Goal: Task Accomplishment & Management: Complete application form

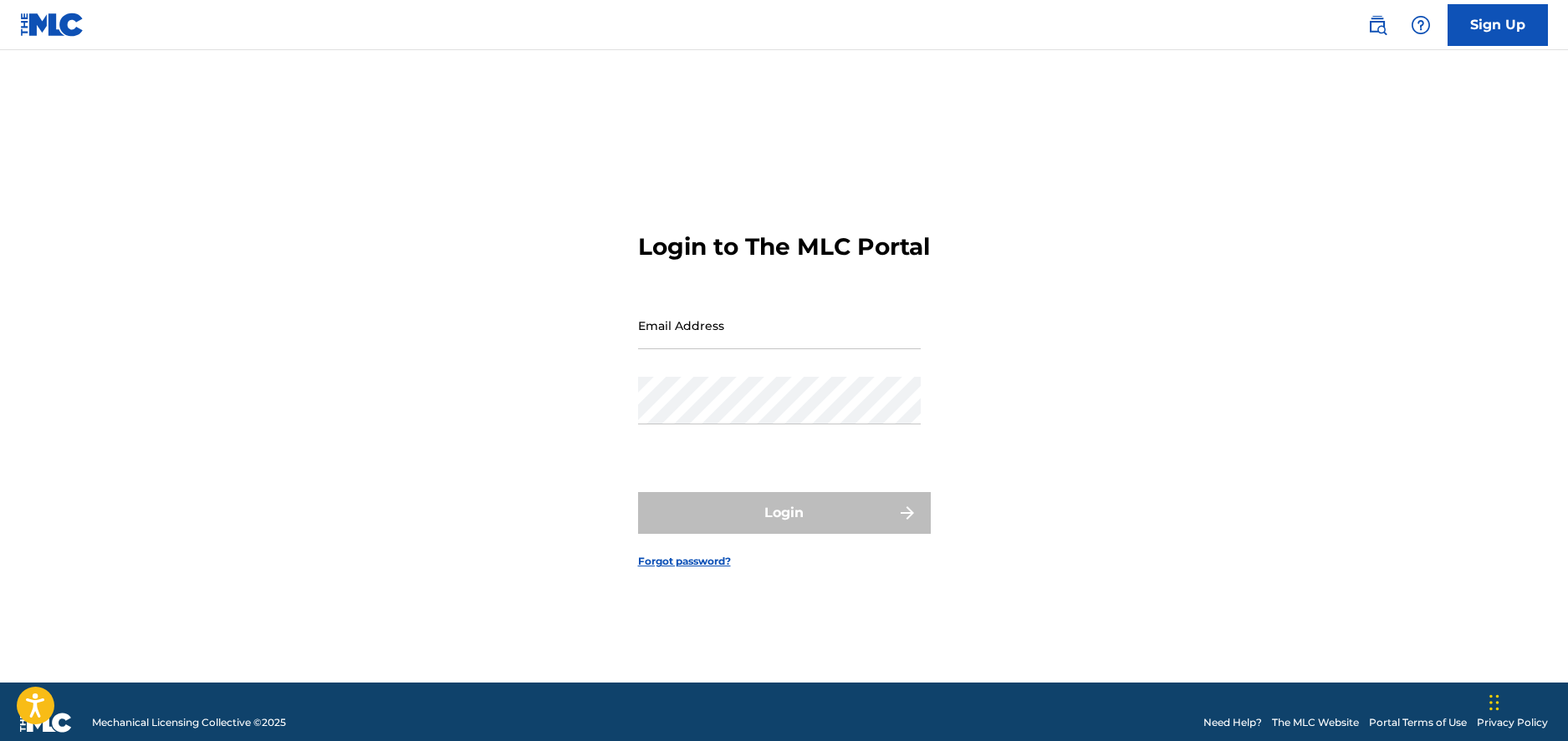
click at [1510, 23] on link "Sign Up" at bounding box center [1497, 25] width 100 height 42
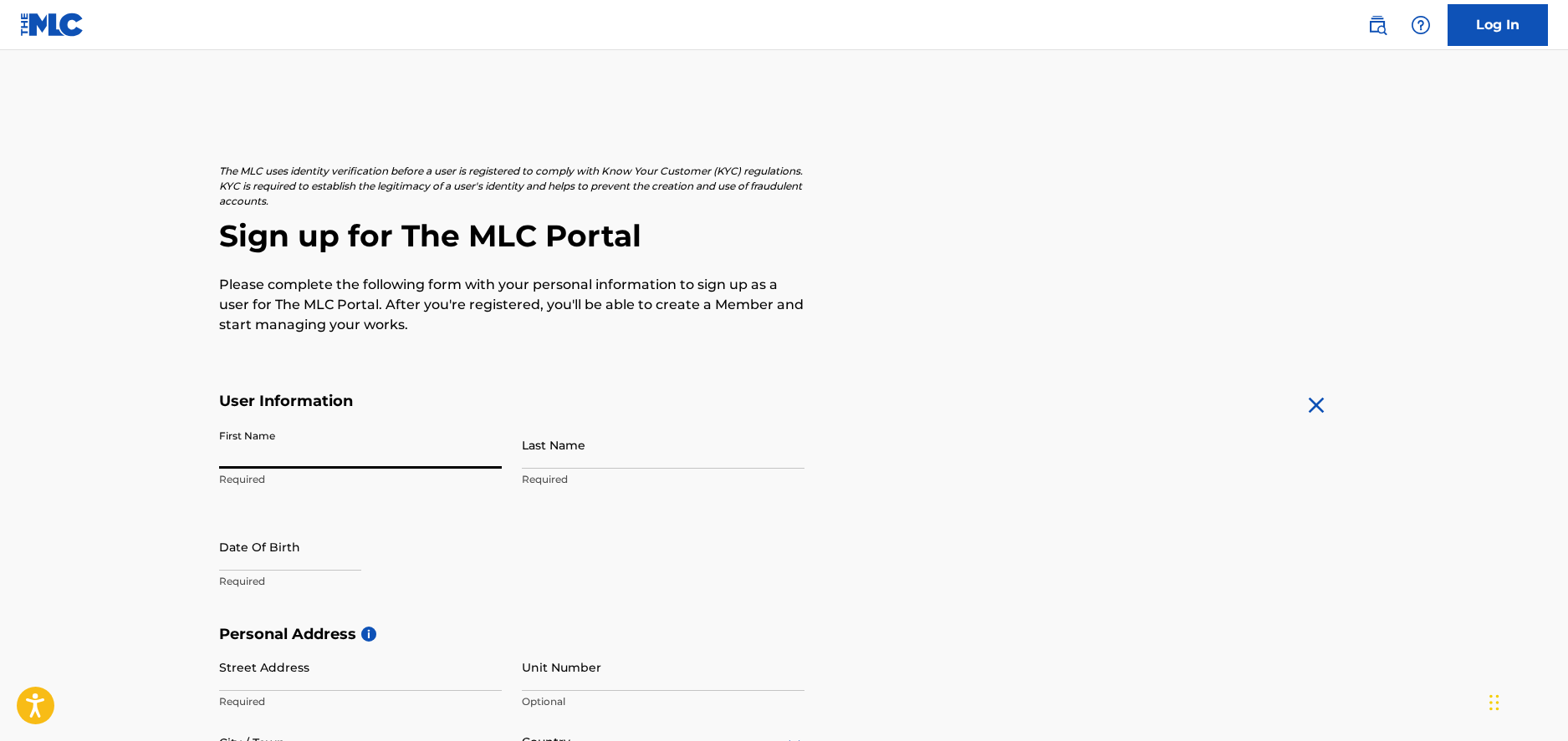
click at [276, 447] on input "First Name" at bounding box center [360, 445] width 283 height 48
type input "[PERSON_NAME]"
type input "[STREET_ADDRESS][PERSON_NAME]"
type input "Decatur"
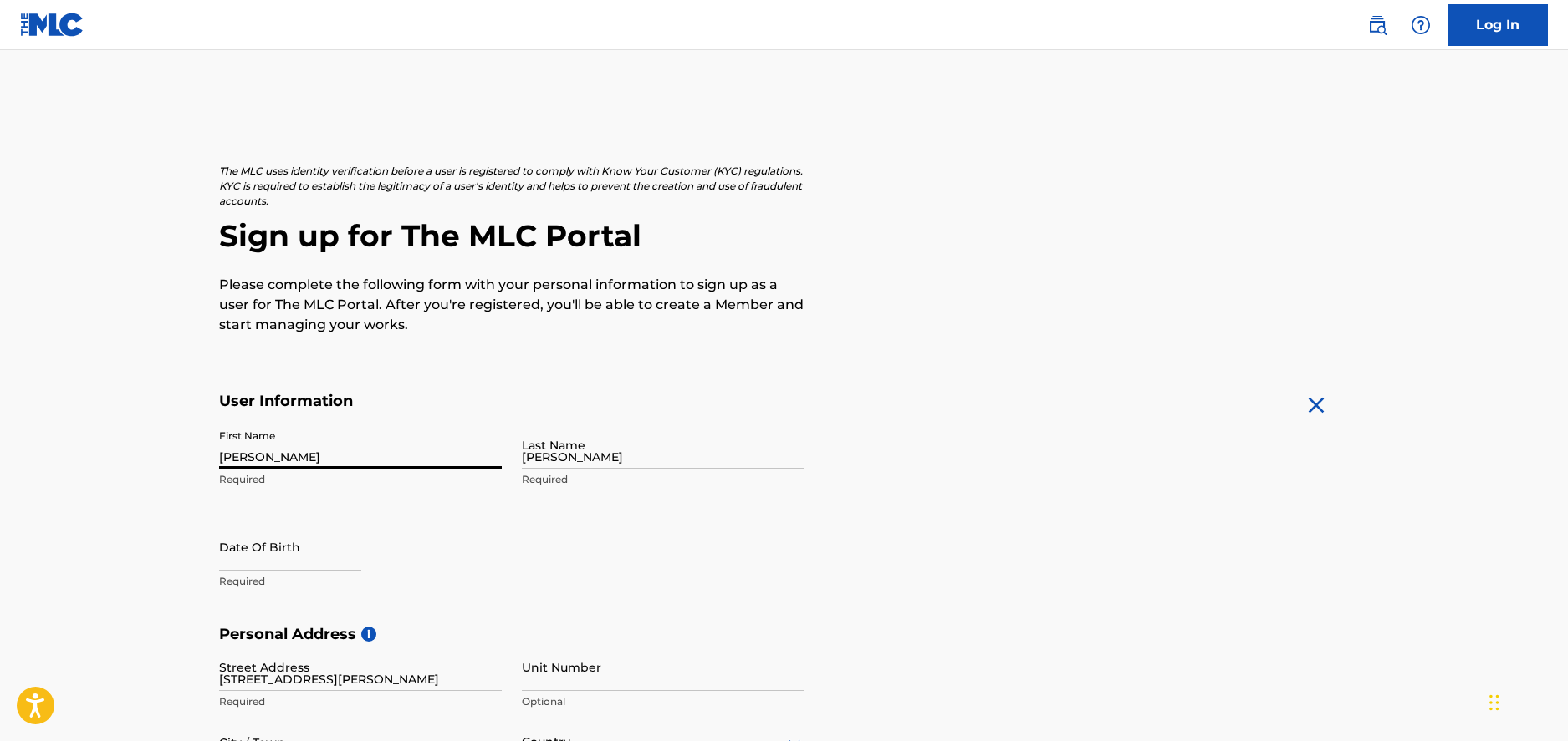
type input "[GEOGRAPHIC_DATA]"
type input "GA"
type input "30034-2725"
type input "1"
type input "678"
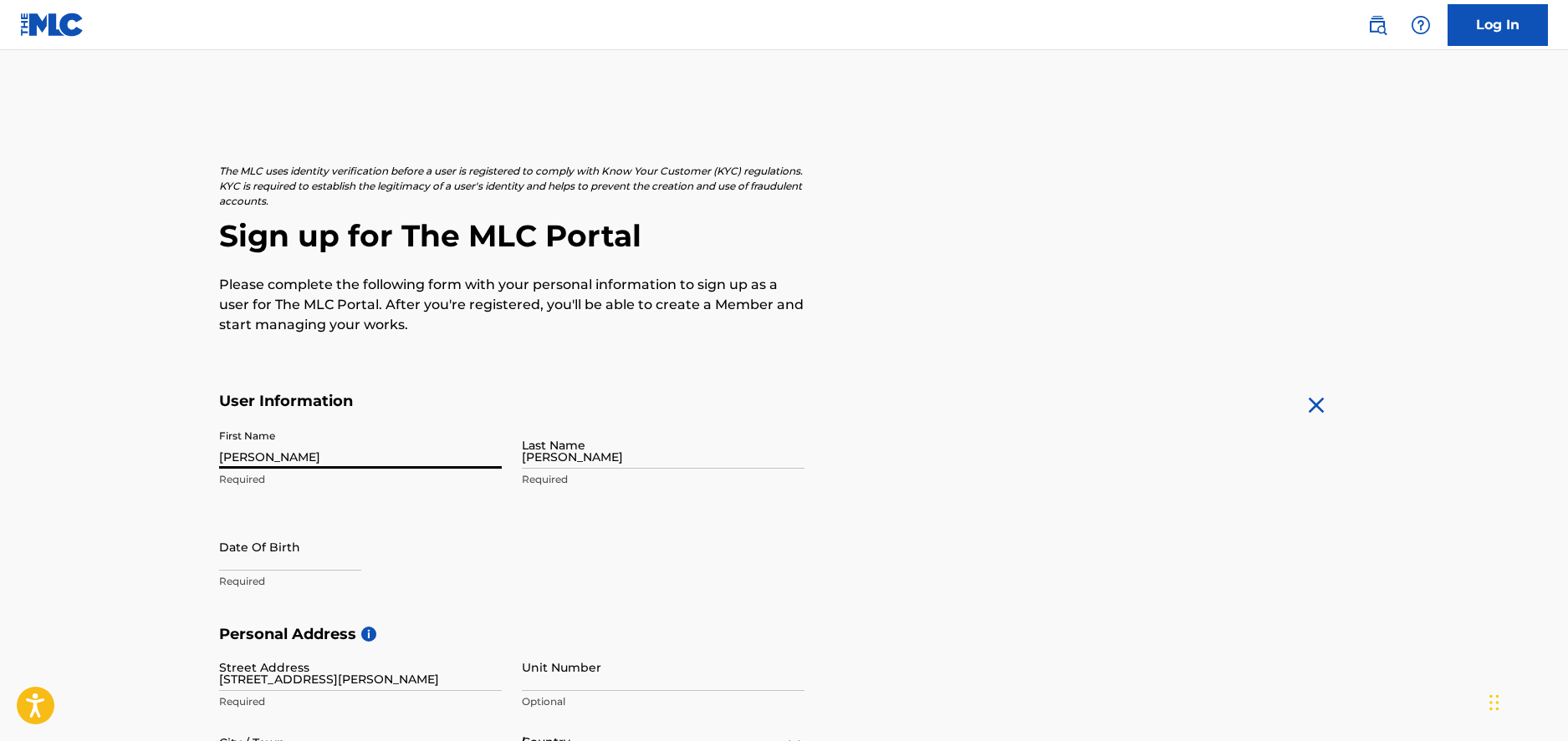
type input "9738997"
type input "[EMAIL_ADDRESS][DOMAIN_NAME]"
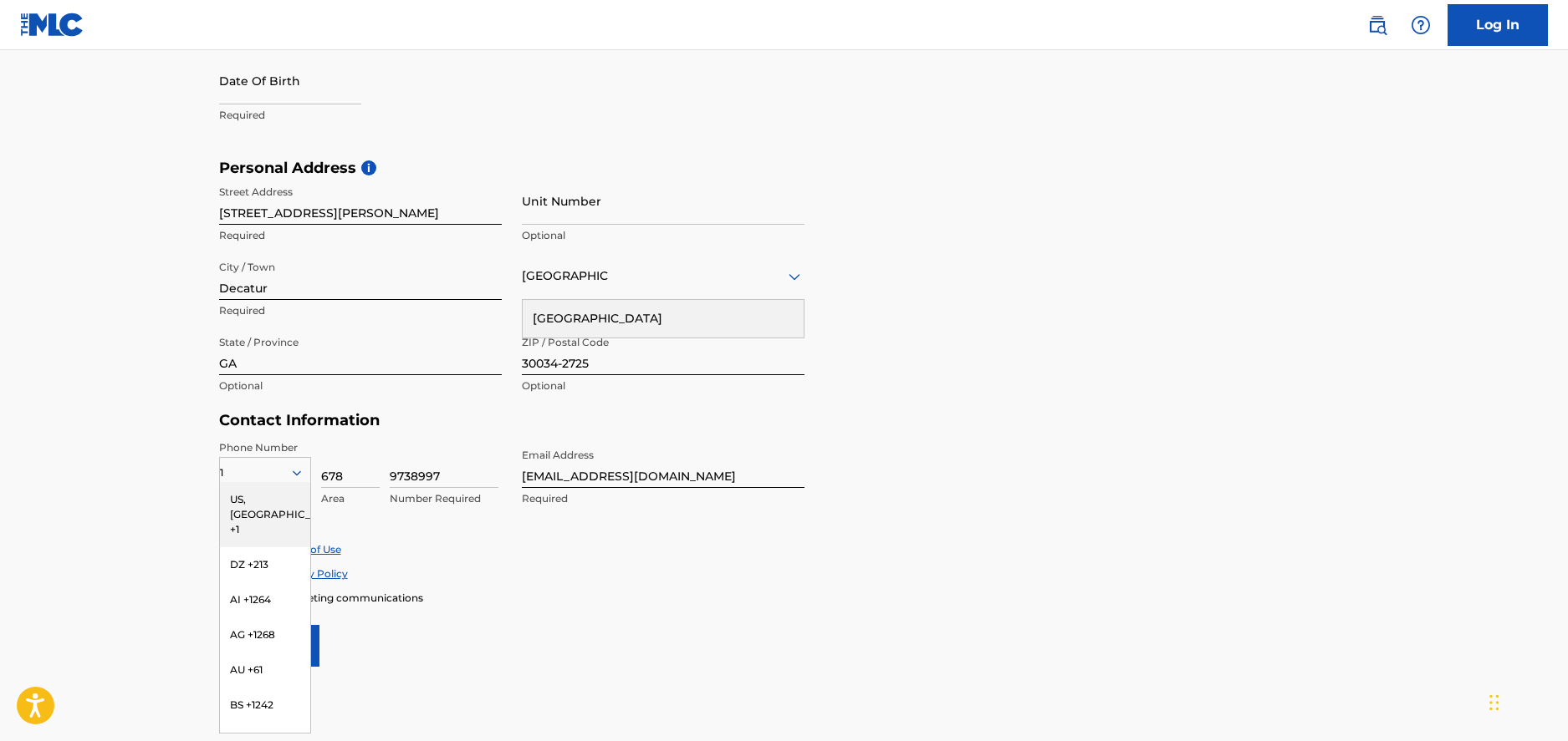
scroll to position [471, 0]
click at [558, 610] on form "User Information First Name Steven Required Last Name Adams Required Date Of Bi…" at bounding box center [784, 292] width 1130 height 741
click at [276, 497] on div "US, [GEOGRAPHIC_DATA] +1" at bounding box center [265, 511] width 91 height 65
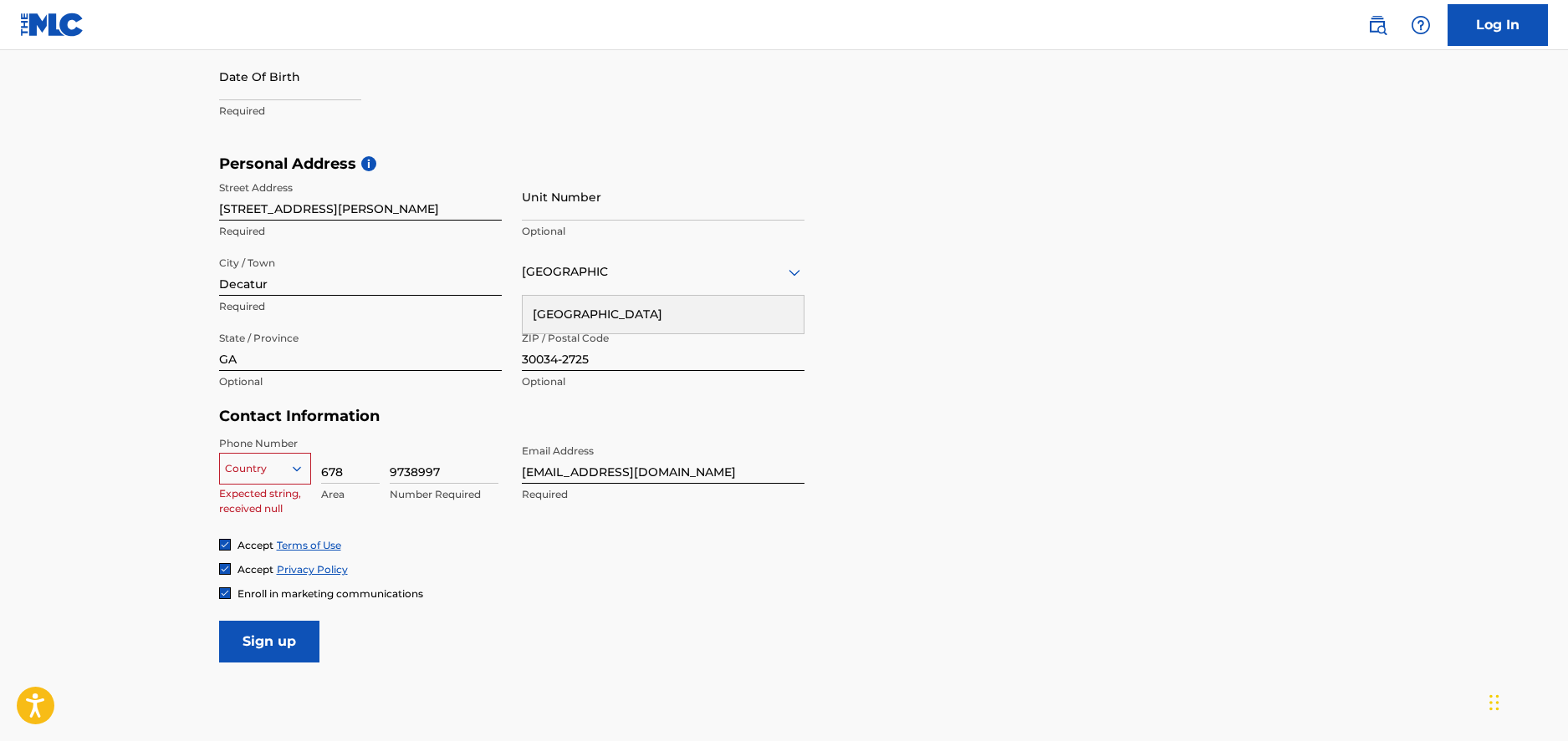
click at [298, 467] on icon at bounding box center [296, 468] width 9 height 5
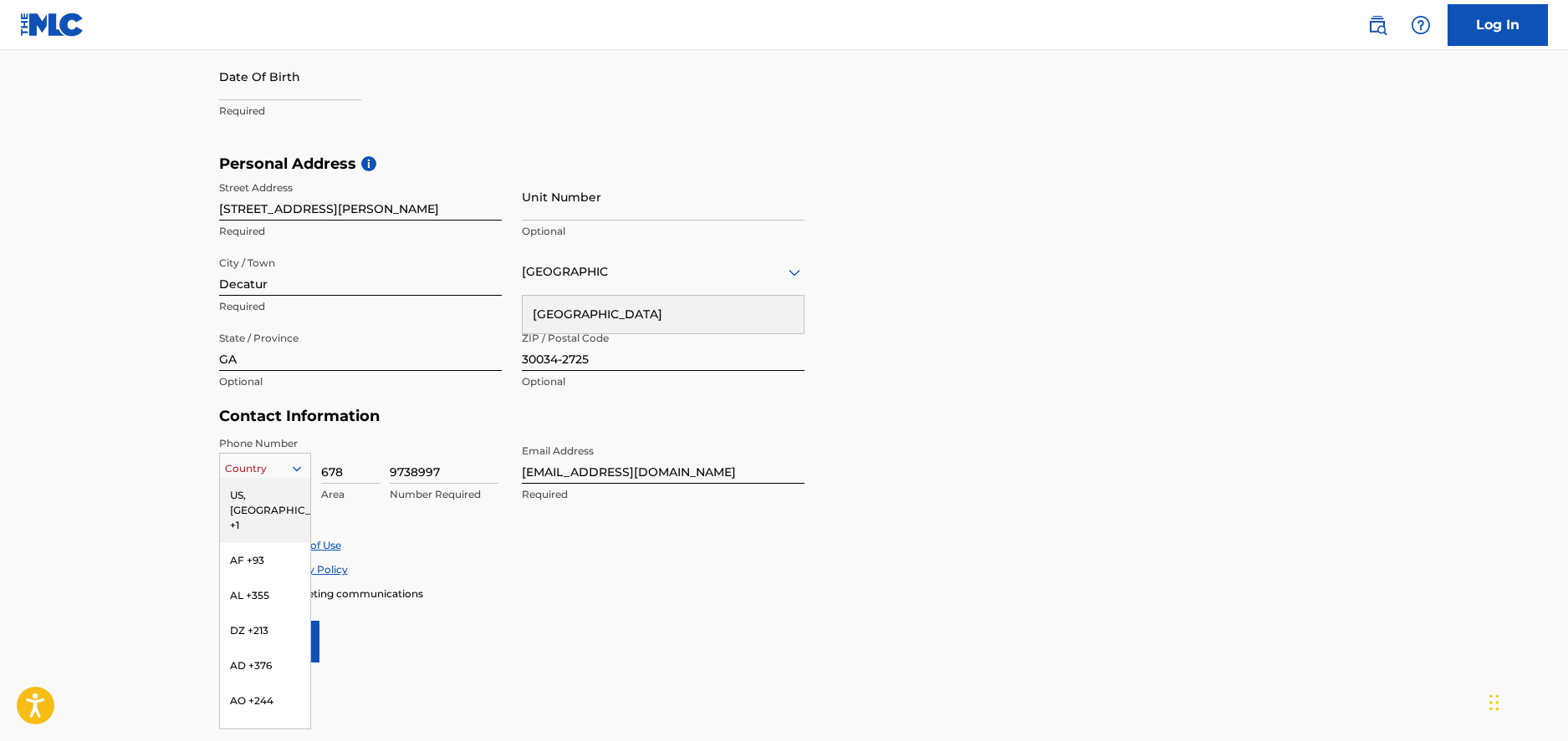
click at [268, 498] on div "US, [GEOGRAPHIC_DATA] +1" at bounding box center [265, 511] width 91 height 65
click at [292, 465] on icon at bounding box center [297, 469] width 15 height 15
click at [518, 613] on form "User Information First Name Steven Required Last Name Adams Required Date Of Bi…" at bounding box center [784, 292] width 1130 height 741
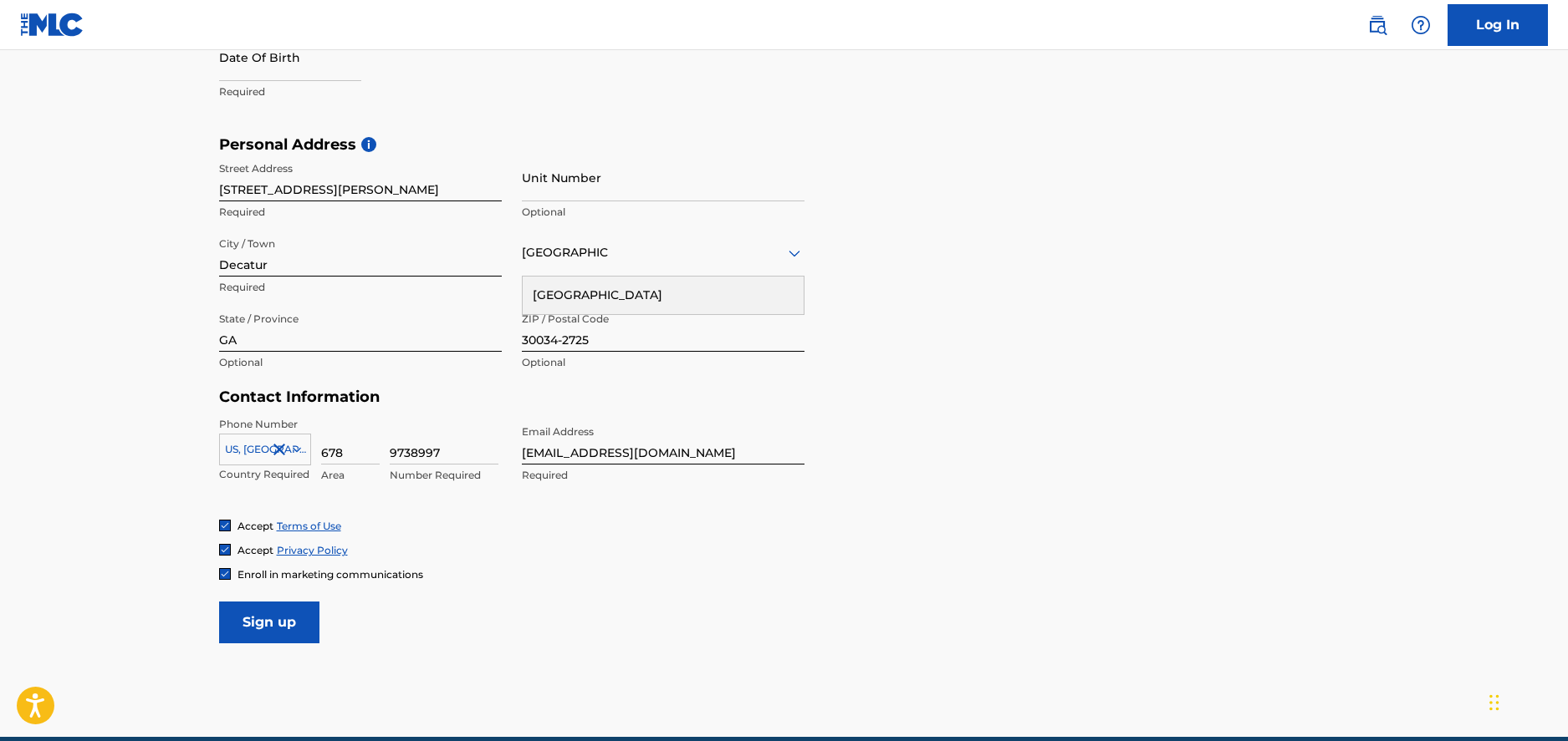
scroll to position [483, 0]
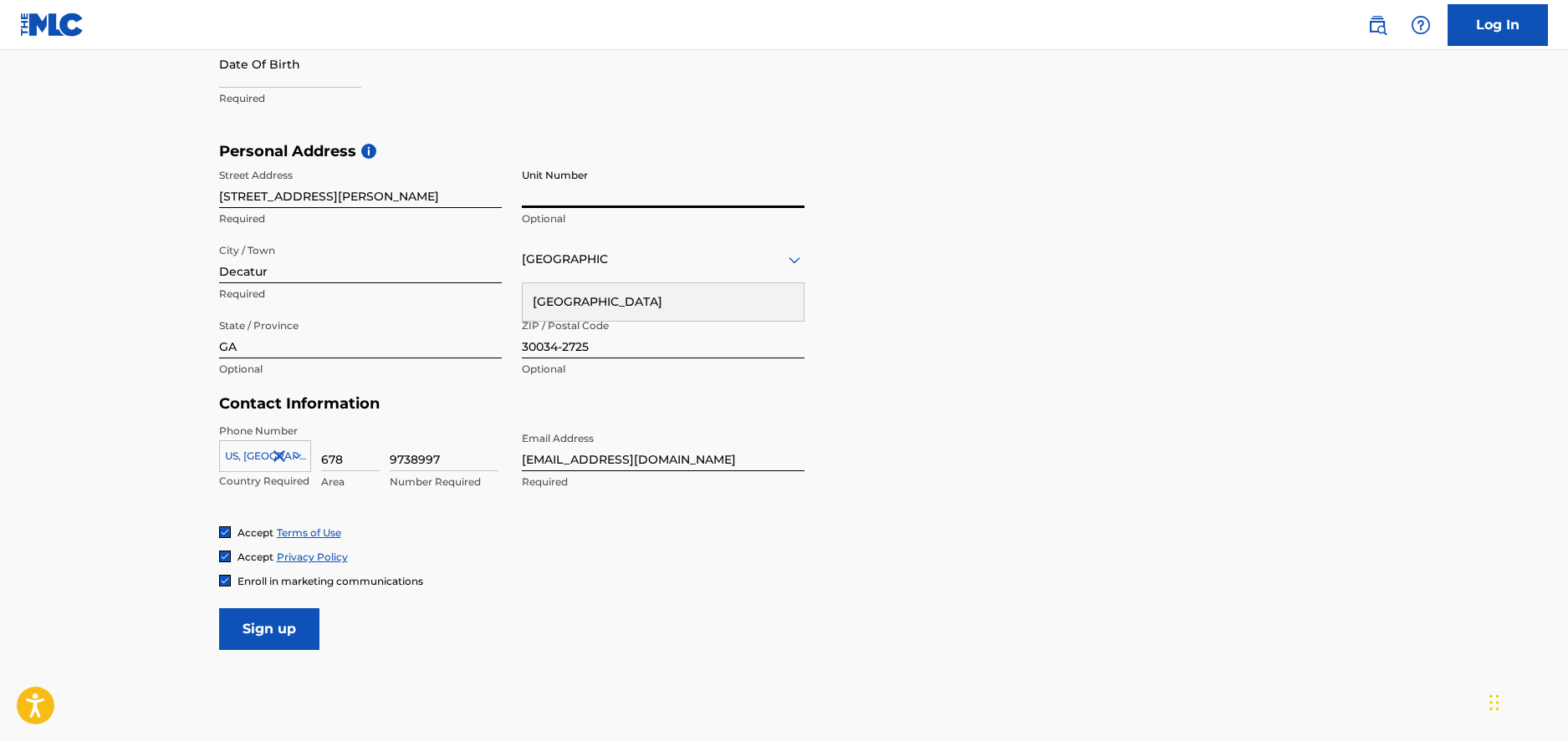
click at [591, 195] on input "Unit Number" at bounding box center [663, 184] width 283 height 48
click at [454, 566] on div "Accept Terms of Use Accept Privacy Policy Enroll in marketing communications" at bounding box center [784, 558] width 1130 height 63
drag, startPoint x: 253, startPoint y: 624, endPoint x: 499, endPoint y: 623, distance: 246.0
click at [253, 624] on input "Sign up" at bounding box center [268, 629] width 100 height 42
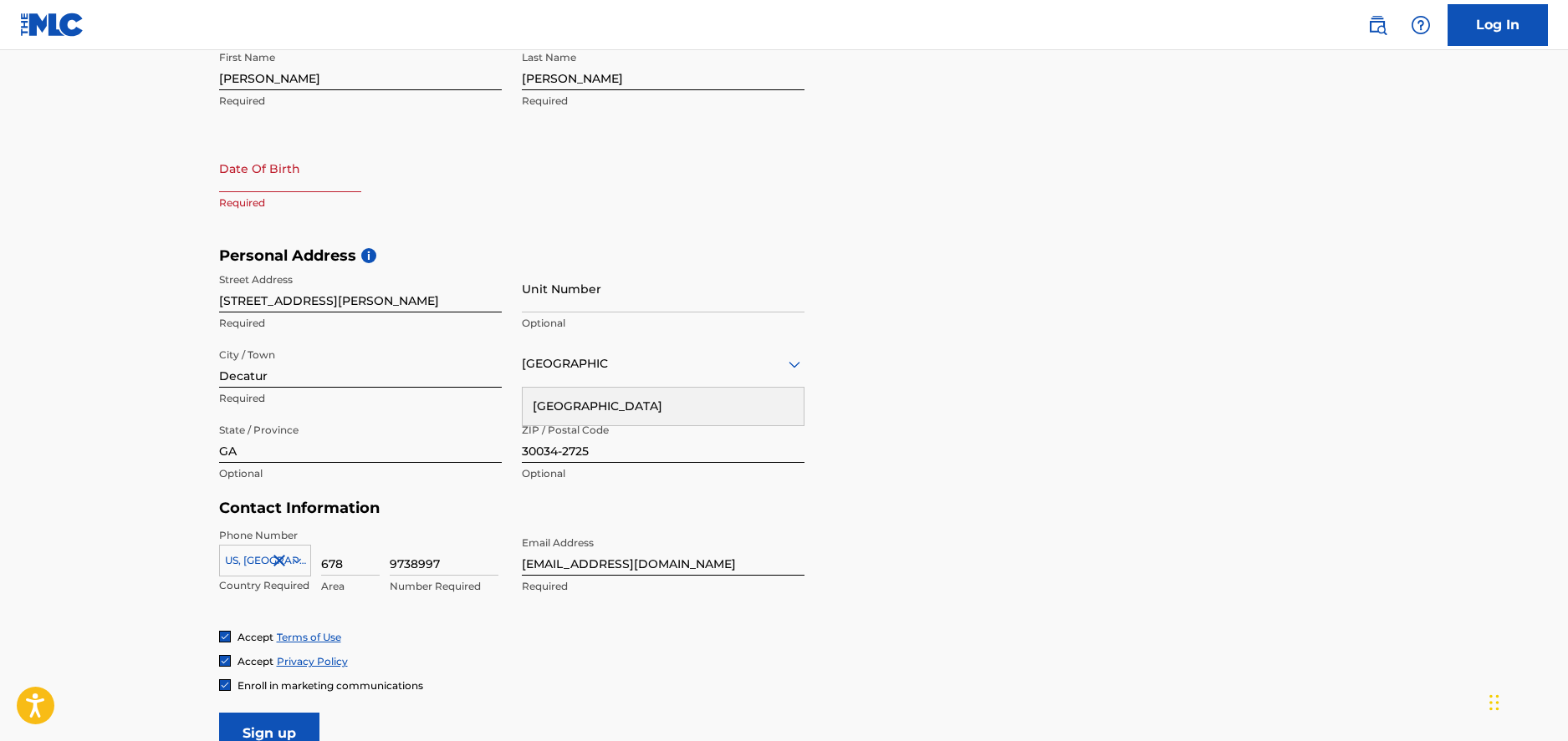
scroll to position [331, 0]
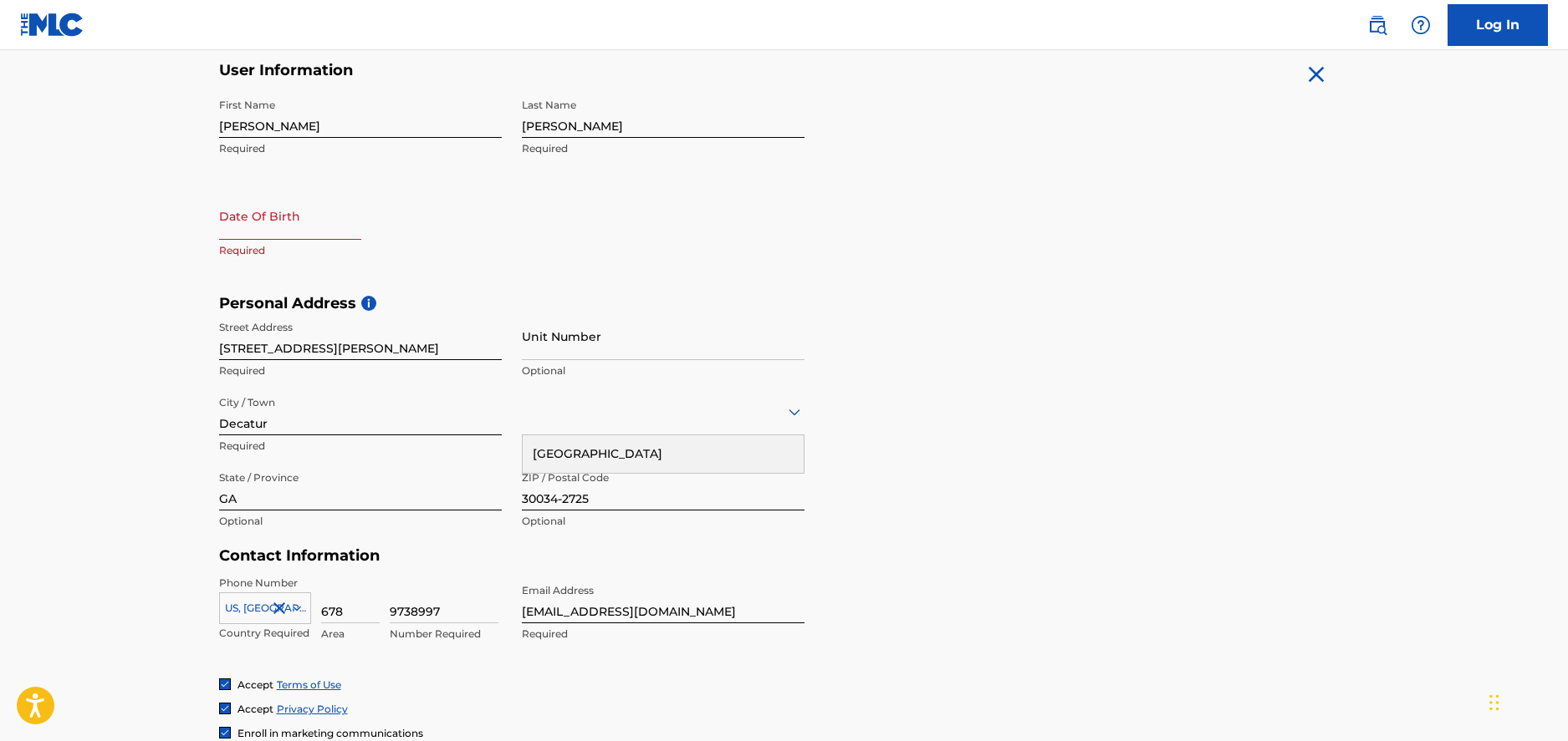
click at [326, 224] on input "text" at bounding box center [290, 216] width 142 height 48
select select "7"
select select "2025"
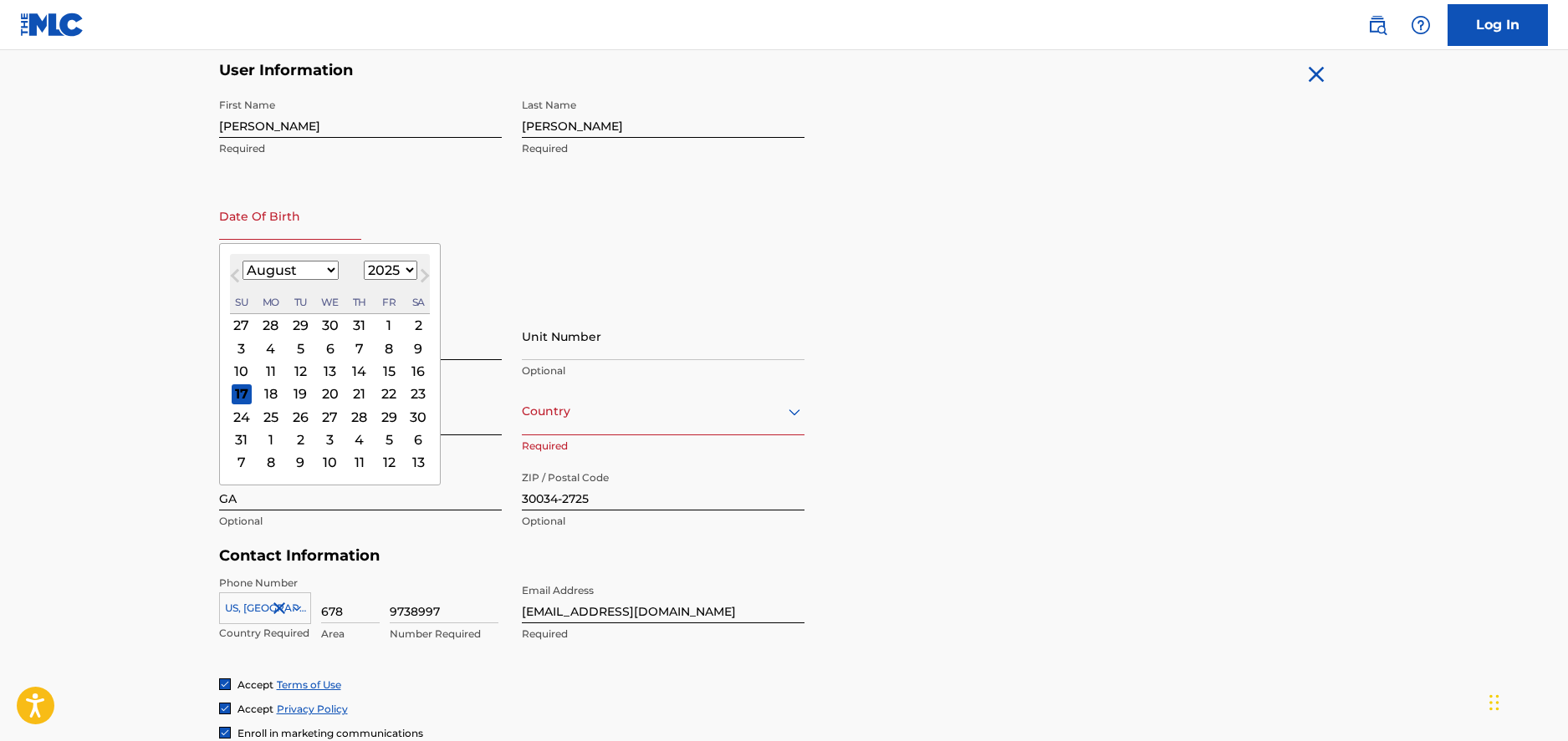
type input "1985/04/16"
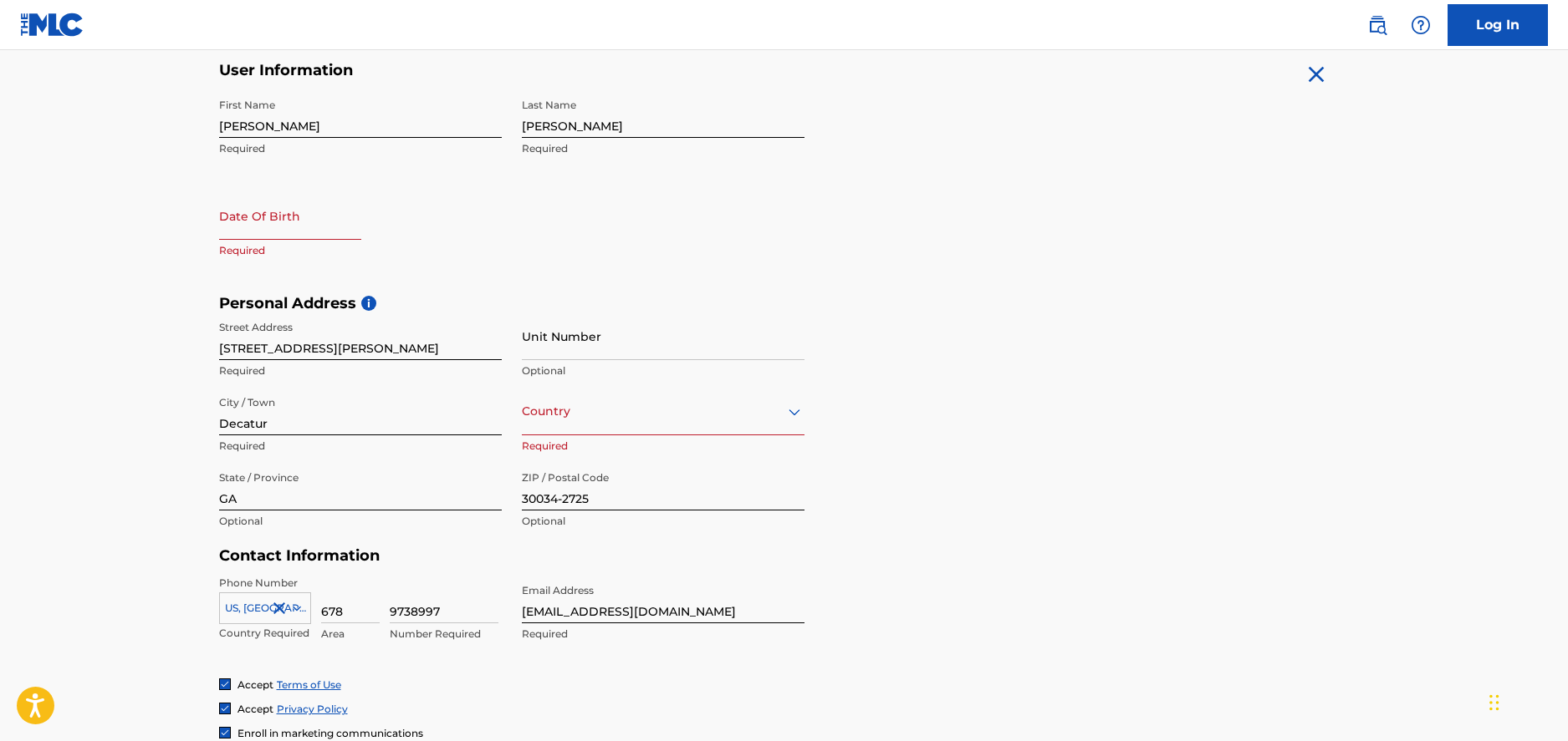
click at [588, 262] on div "First Name Steven Required Last Name Adams Required Date Of Birth Required" at bounding box center [511, 193] width 586 height 204
click at [286, 231] on input "text" at bounding box center [290, 216] width 142 height 48
select select "7"
select select "2025"
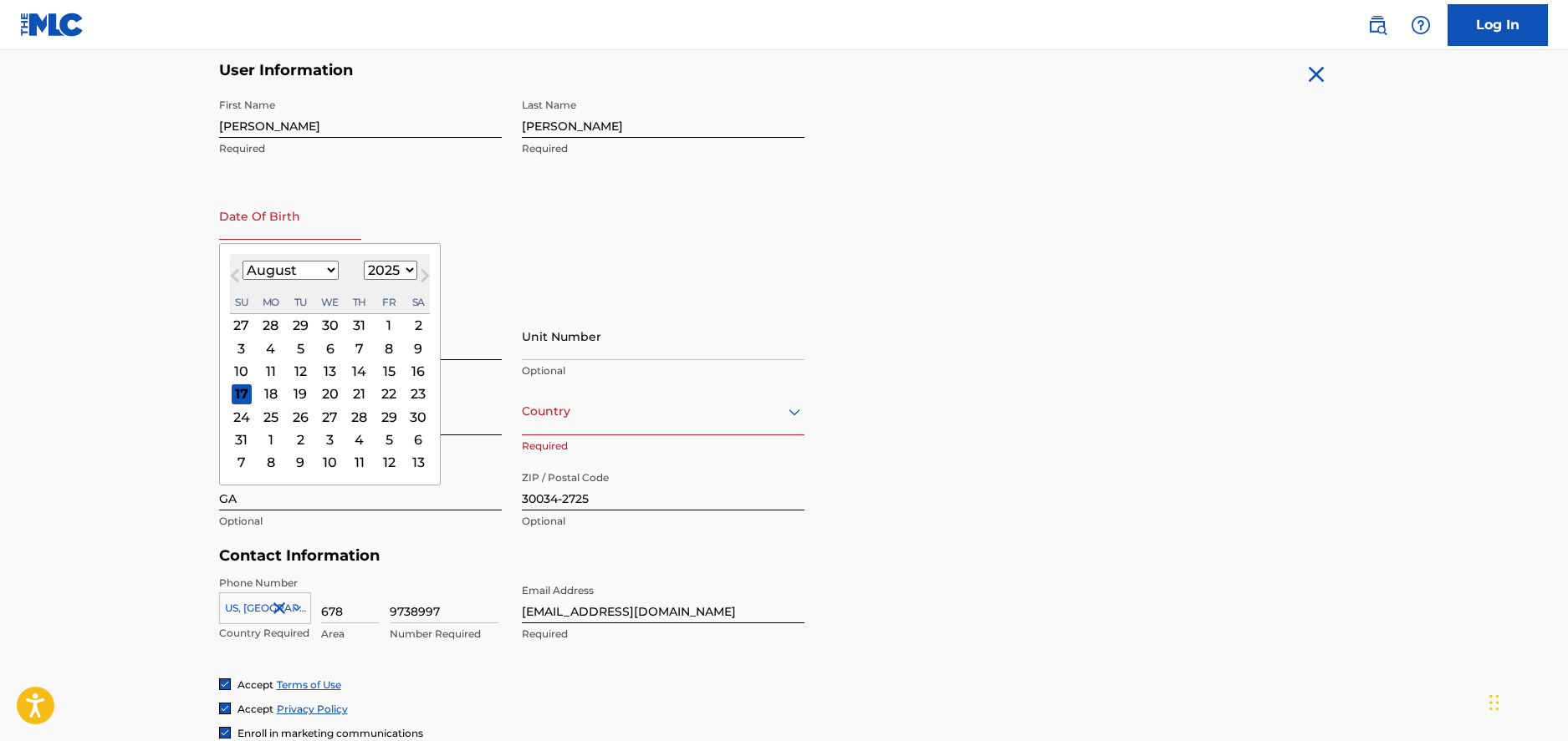
type input "1985/04/16"
click at [933, 432] on div "Personal Address i Street Address 2600 Laurice ct. Required Unit Number Optiona…" at bounding box center [784, 420] width 1130 height 253
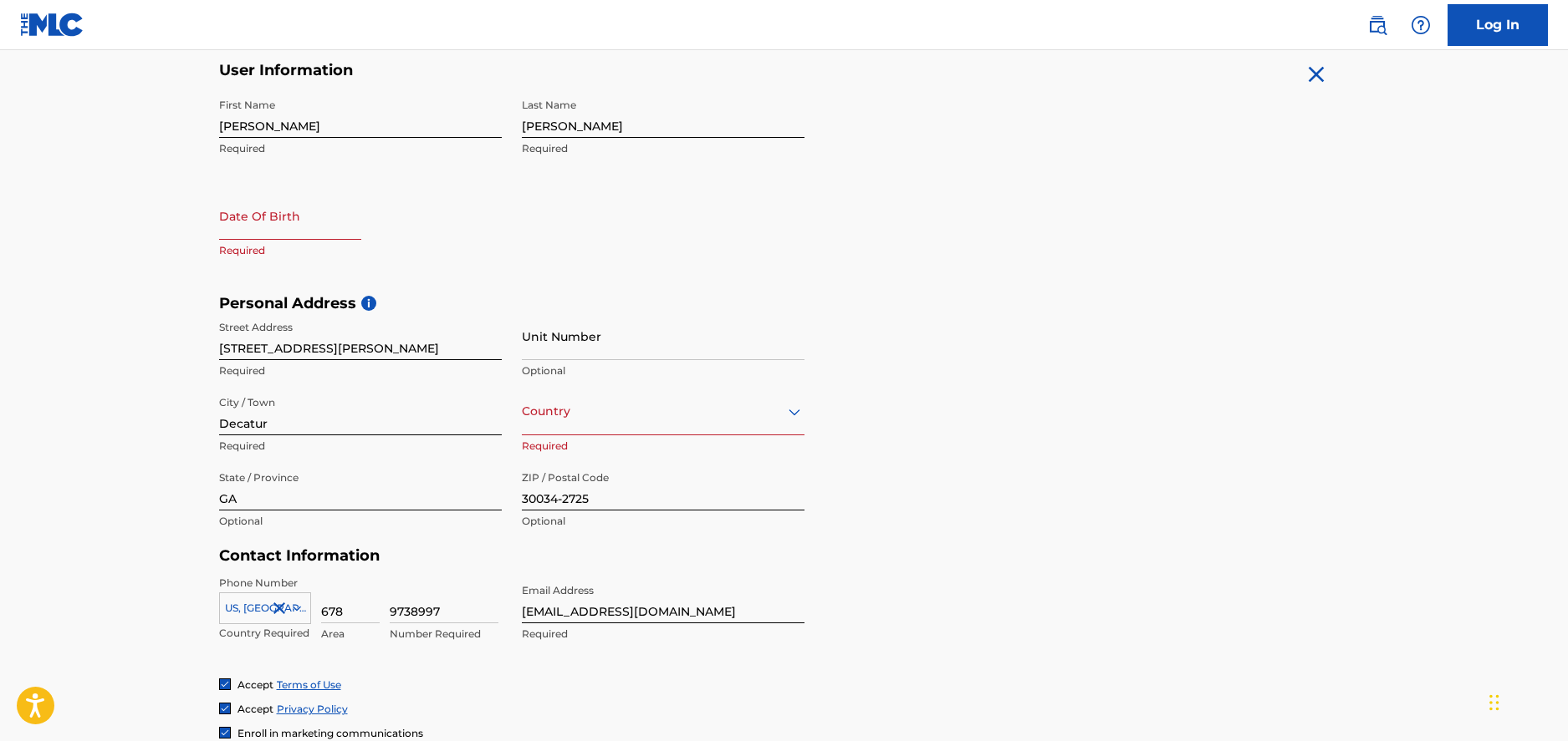
click at [306, 224] on input "text" at bounding box center [290, 216] width 142 height 48
select select "7"
select select "2025"
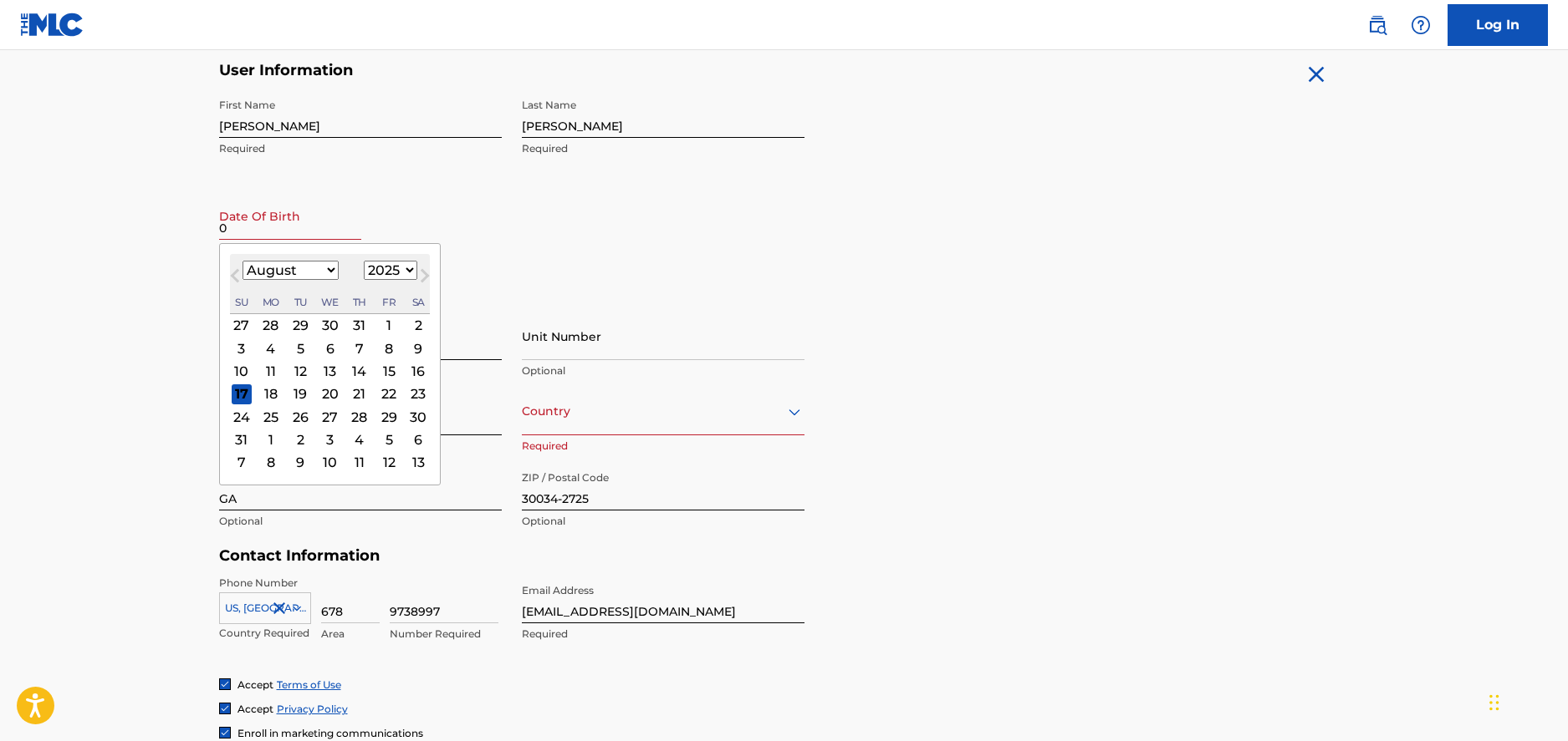
type input "0"
click at [398, 271] on select "1899 1900 1901 1902 1903 1904 1905 1906 1907 1908 1909 1910 1911 1912 1913 1914…" at bounding box center [391, 270] width 54 height 19
select select "1985"
click at [364, 261] on select "1899 1900 1901 1902 1903 1904 1905 1906 1907 1908 1909 1910 1911 1912 1913 1914…" at bounding box center [391, 270] width 54 height 19
click at [333, 269] on select "January February March April May June July August September October November De…" at bounding box center [290, 270] width 97 height 19
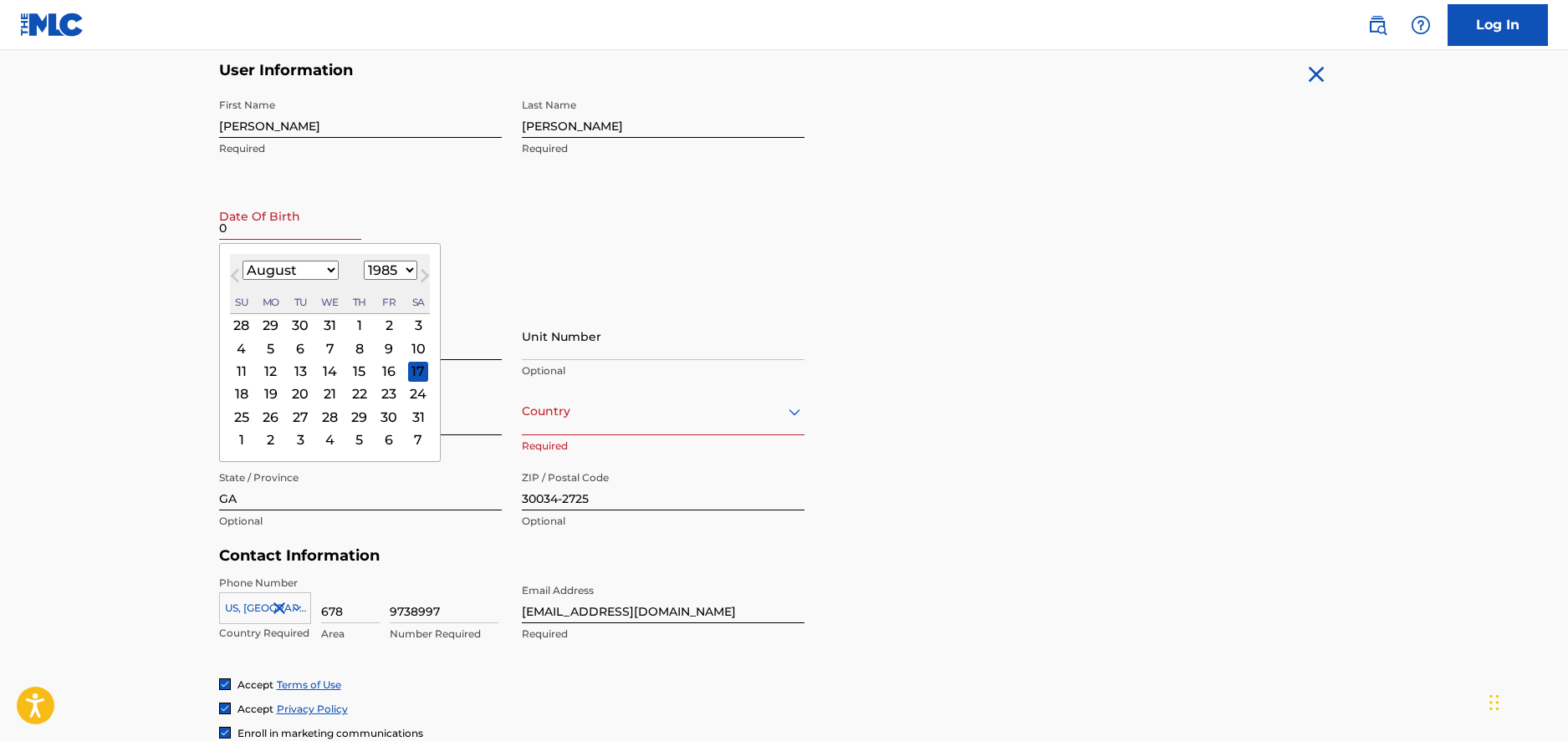
select select "3"
click at [243, 261] on select "January February March April May June July August September October November De…" at bounding box center [290, 270] width 97 height 19
click at [299, 375] on div "16" at bounding box center [300, 370] width 20 height 20
type input "April 16 1985"
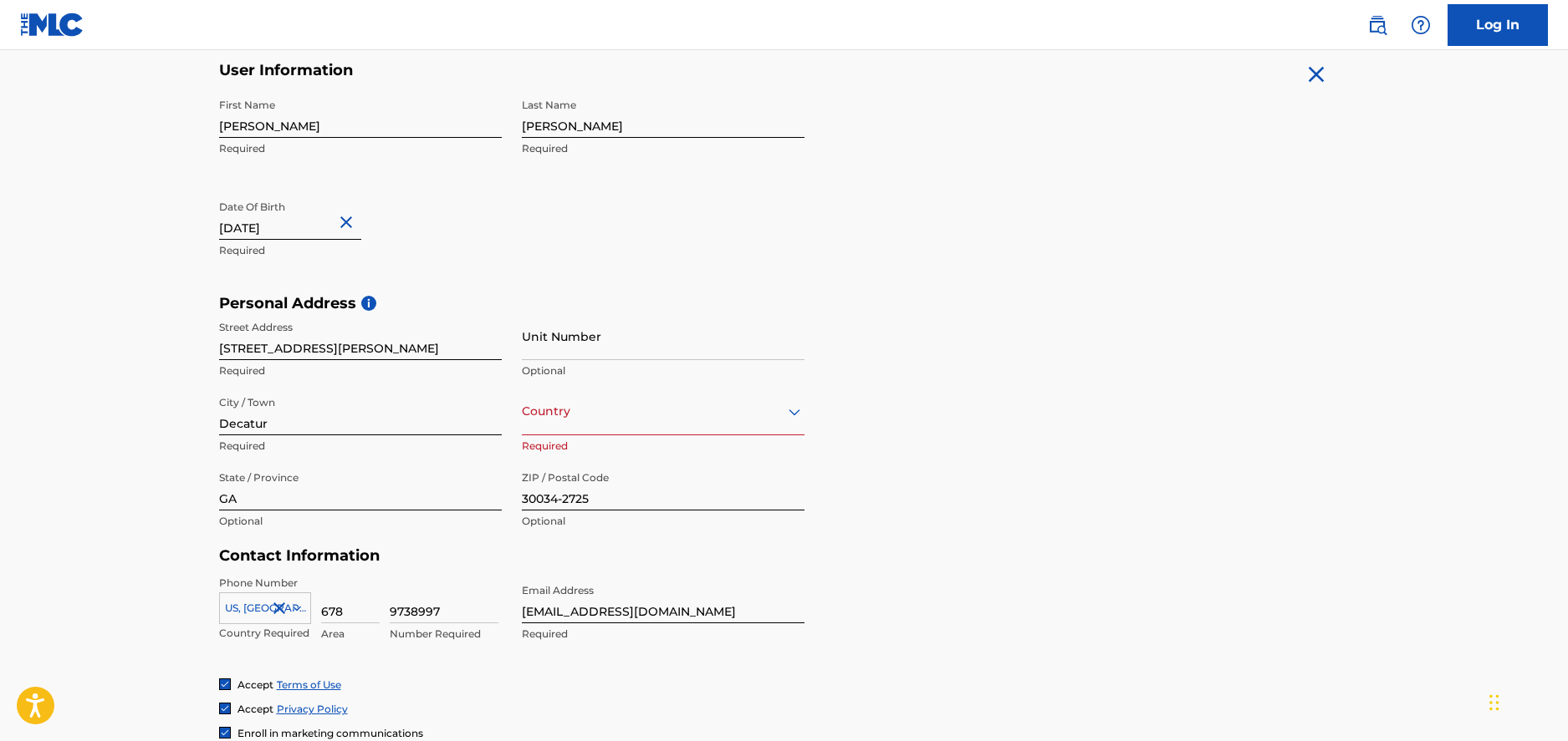
click at [889, 412] on div "Personal Address i Street Address 2600 Laurice ct. Required Unit Number Optiona…" at bounding box center [784, 420] width 1130 height 253
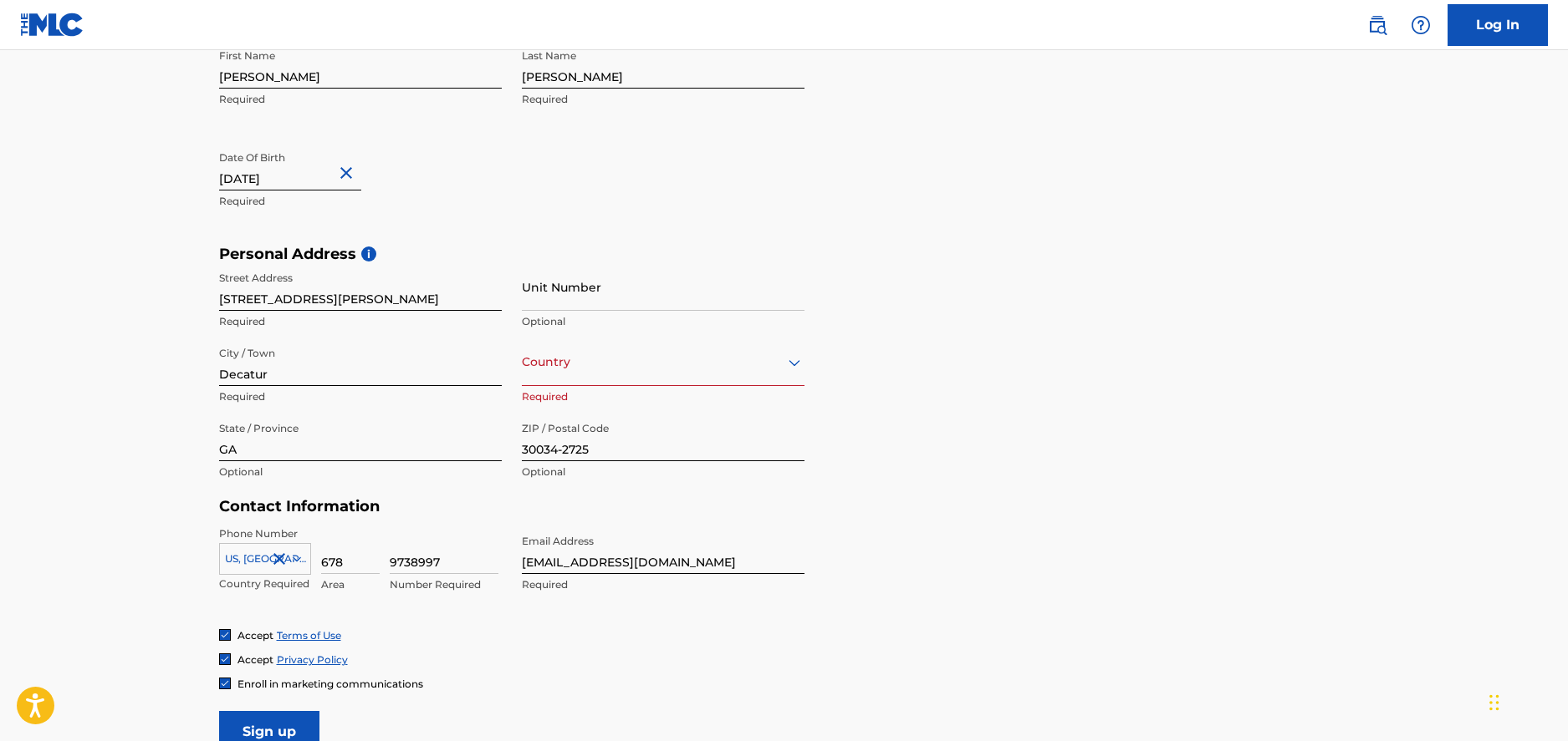
scroll to position [565, 0]
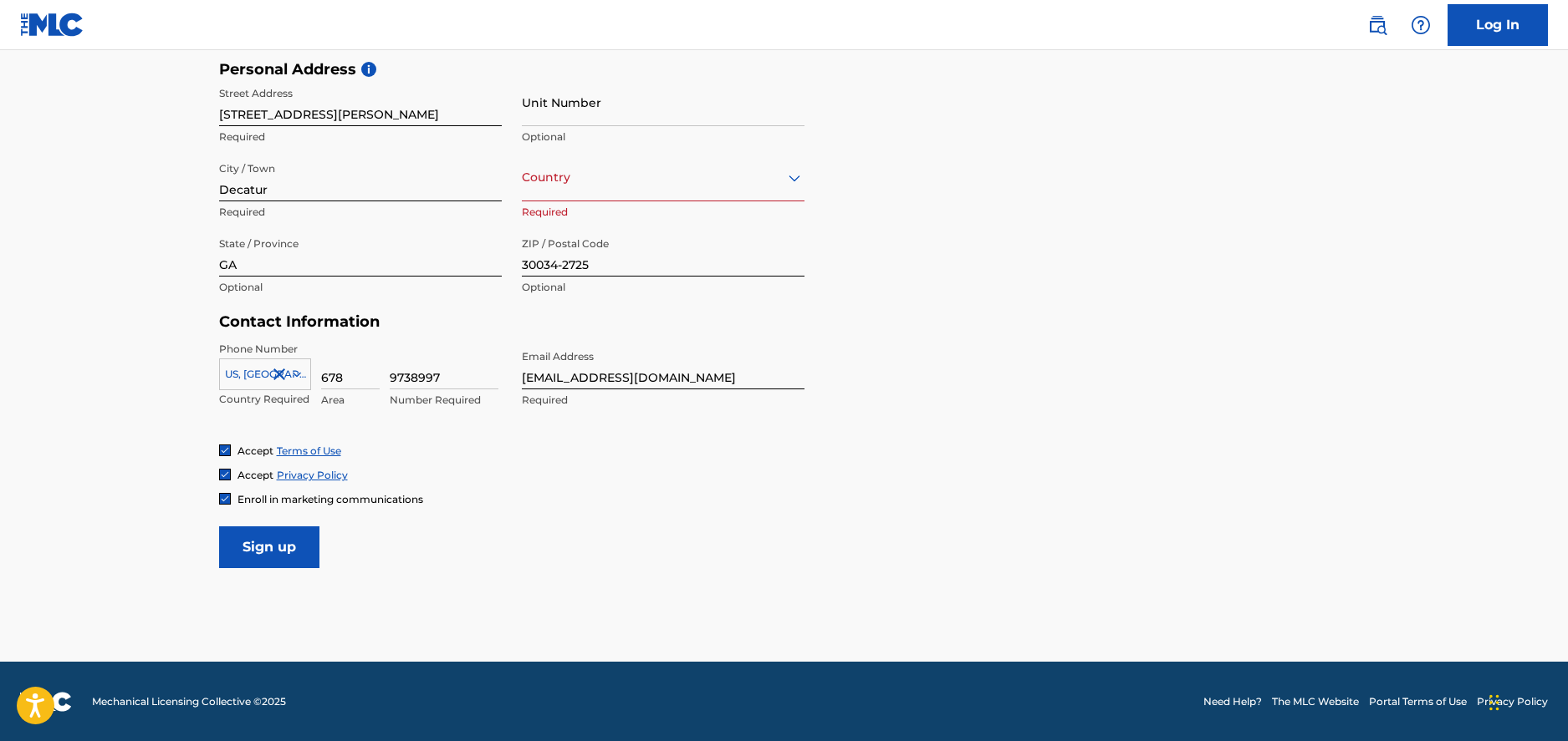
click at [299, 559] on input "Sign up" at bounding box center [268, 547] width 100 height 42
click at [784, 178] on icon at bounding box center [794, 178] width 20 height 20
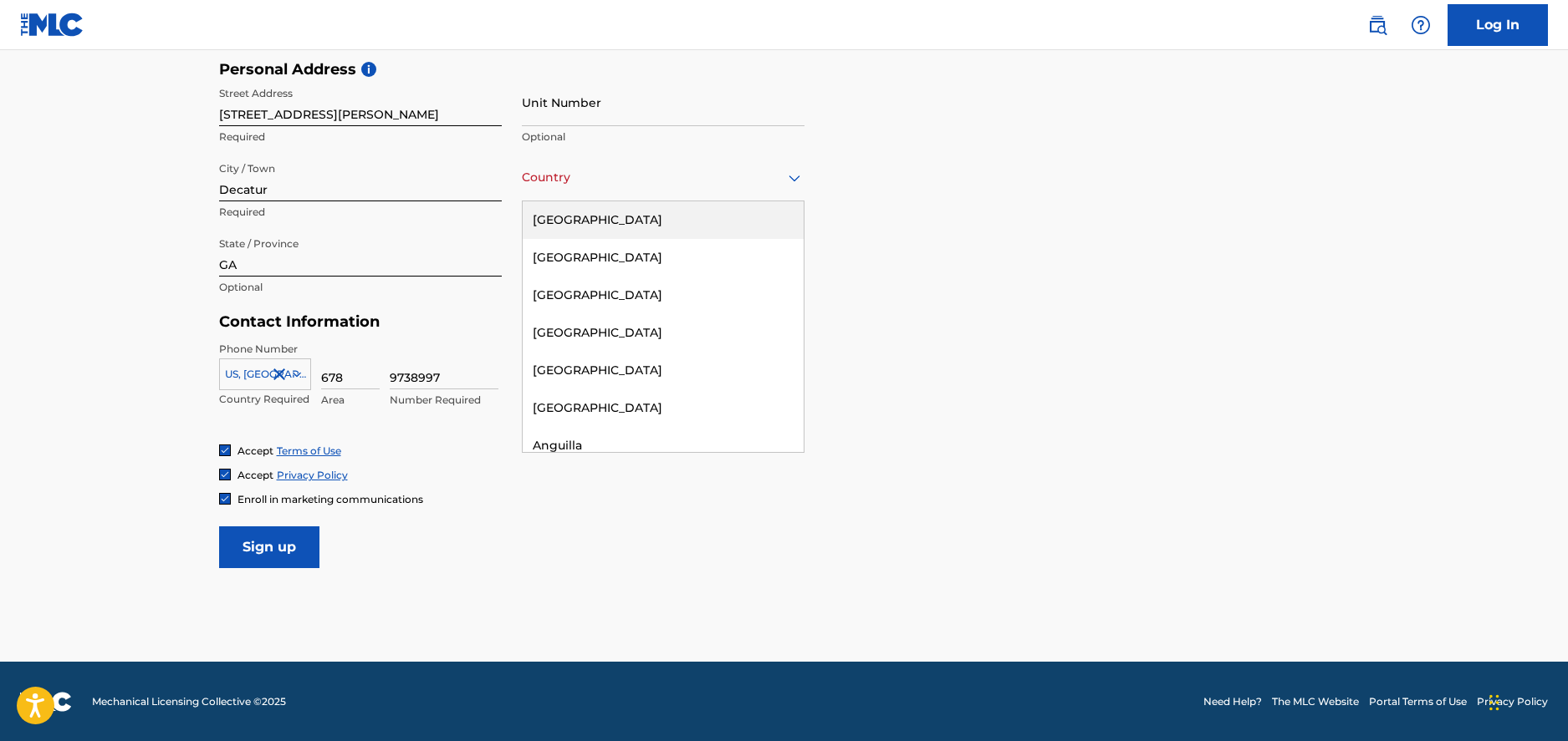
click at [601, 221] on div "[GEOGRAPHIC_DATA]" at bounding box center [663, 220] width 281 height 37
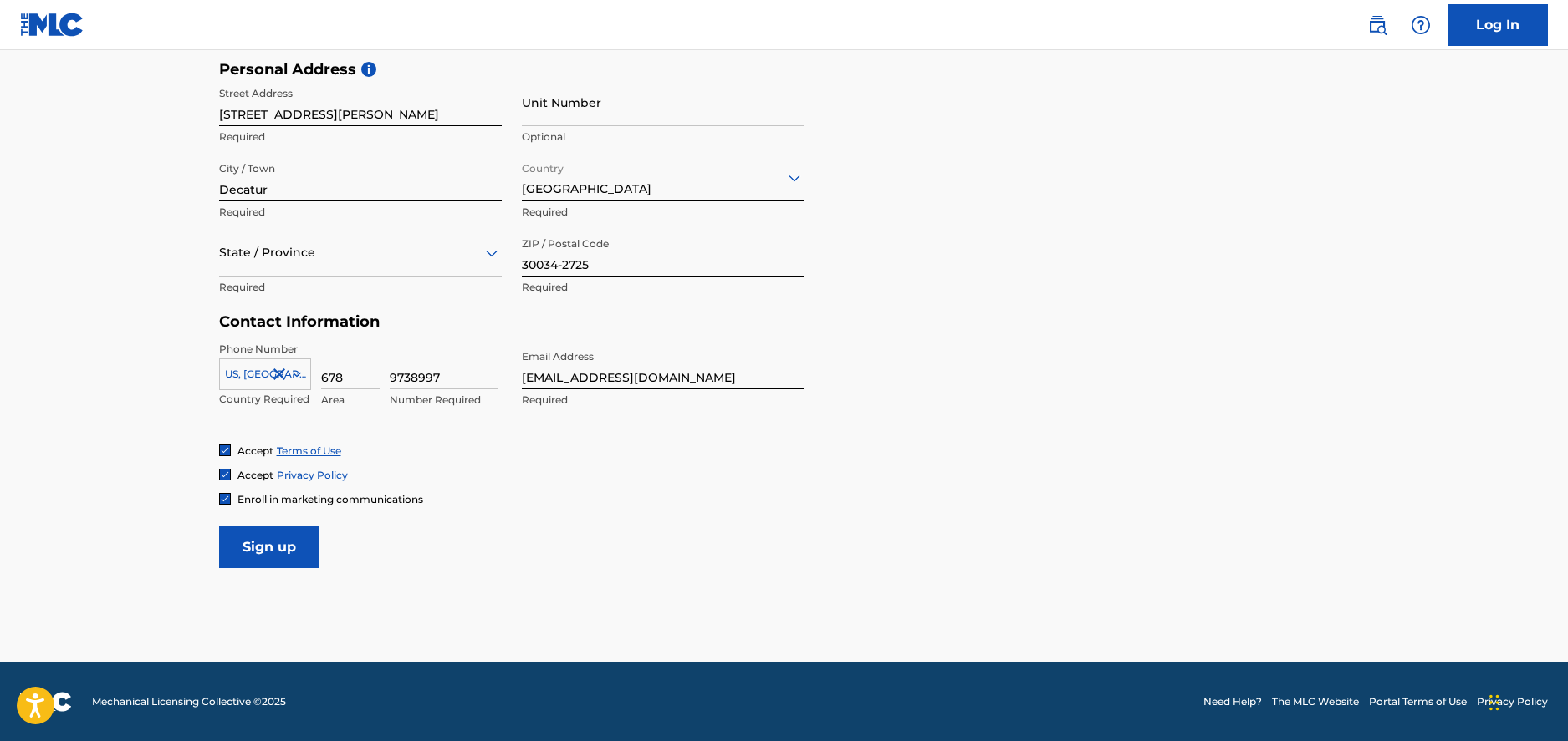
click at [499, 254] on icon at bounding box center [491, 253] width 20 height 20
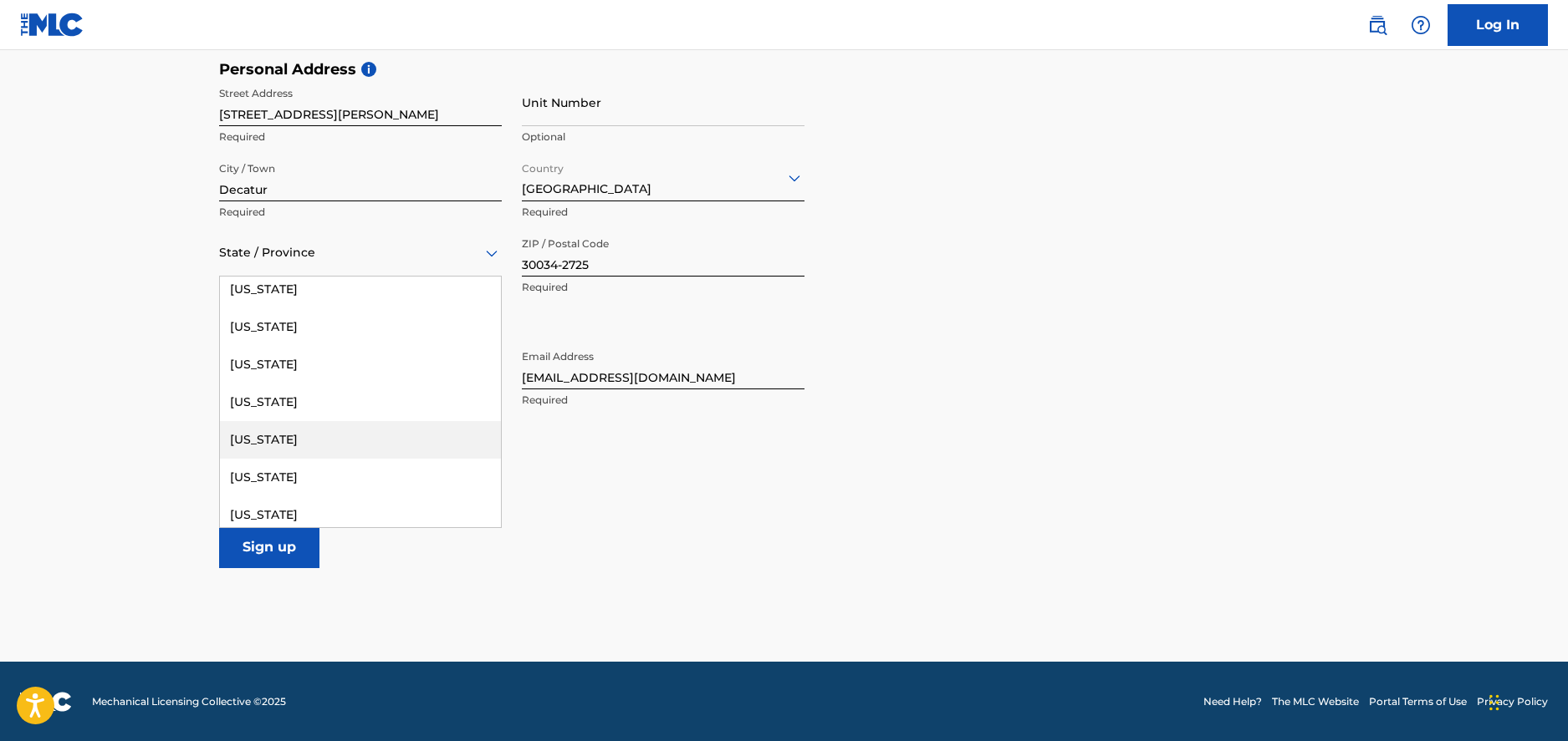
scroll to position [235, 0]
click at [282, 470] on div "[US_STATE]" at bounding box center [360, 474] width 281 height 37
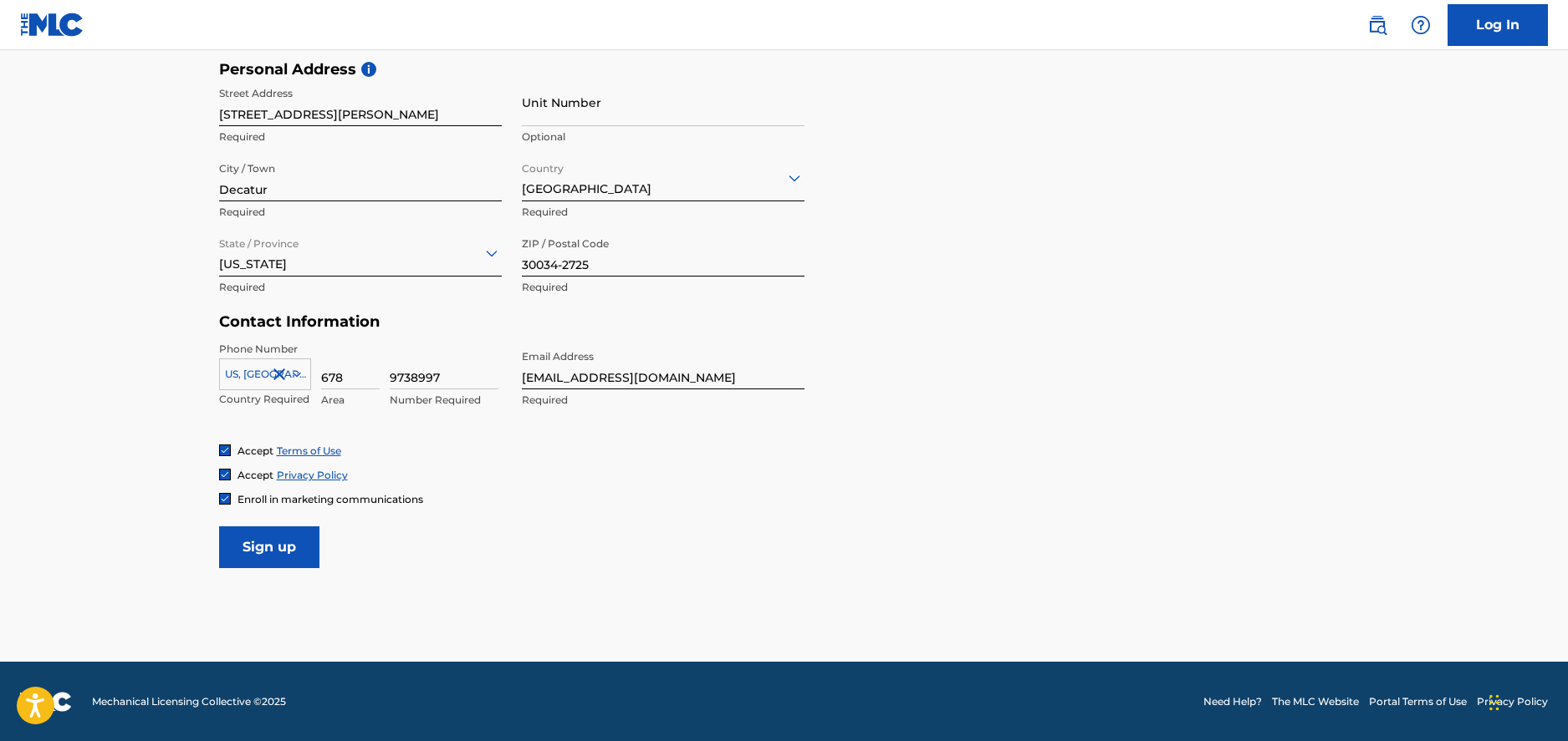
click at [294, 543] on input "Sign up" at bounding box center [268, 547] width 100 height 42
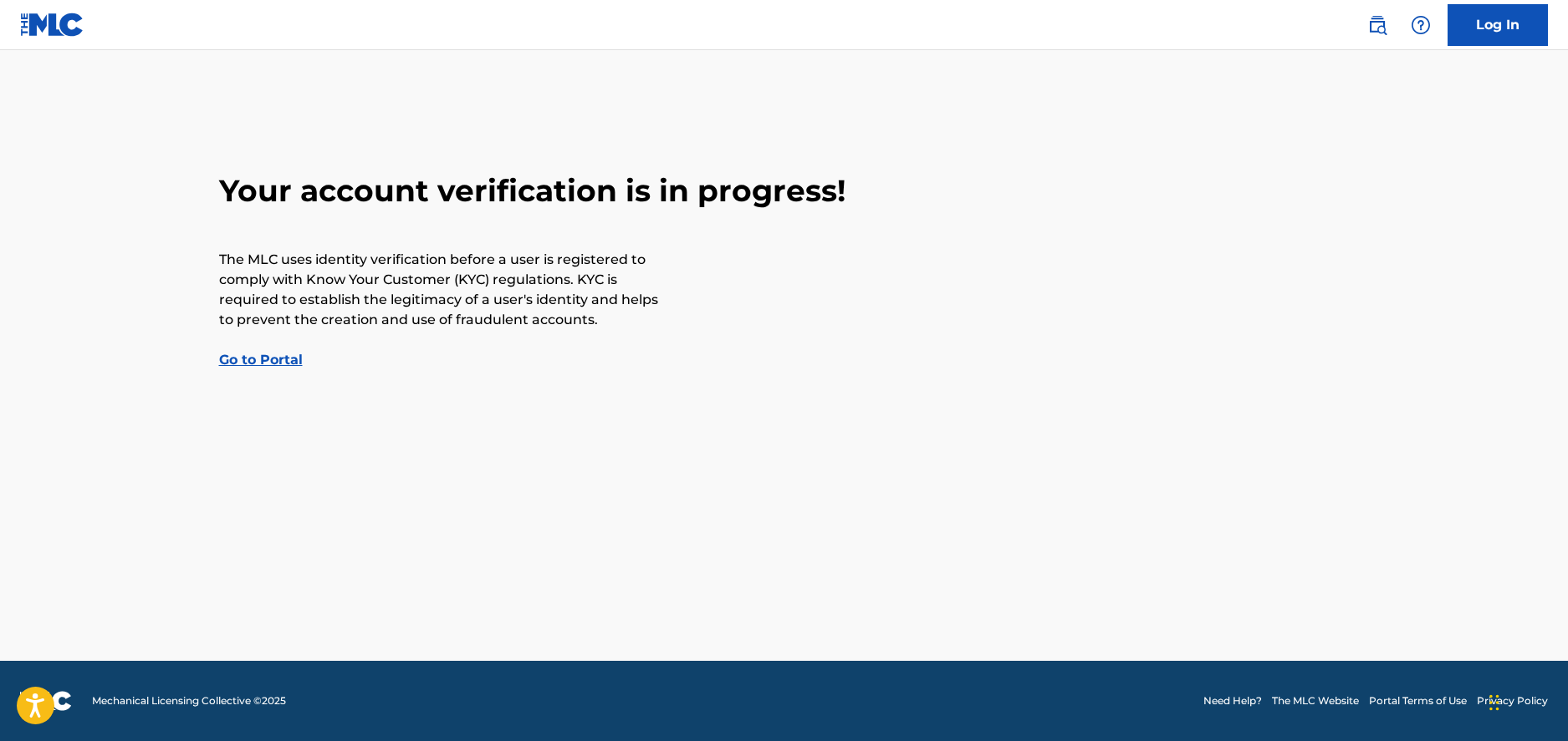
click at [290, 361] on link "Go to Portal" at bounding box center [261, 360] width 84 height 16
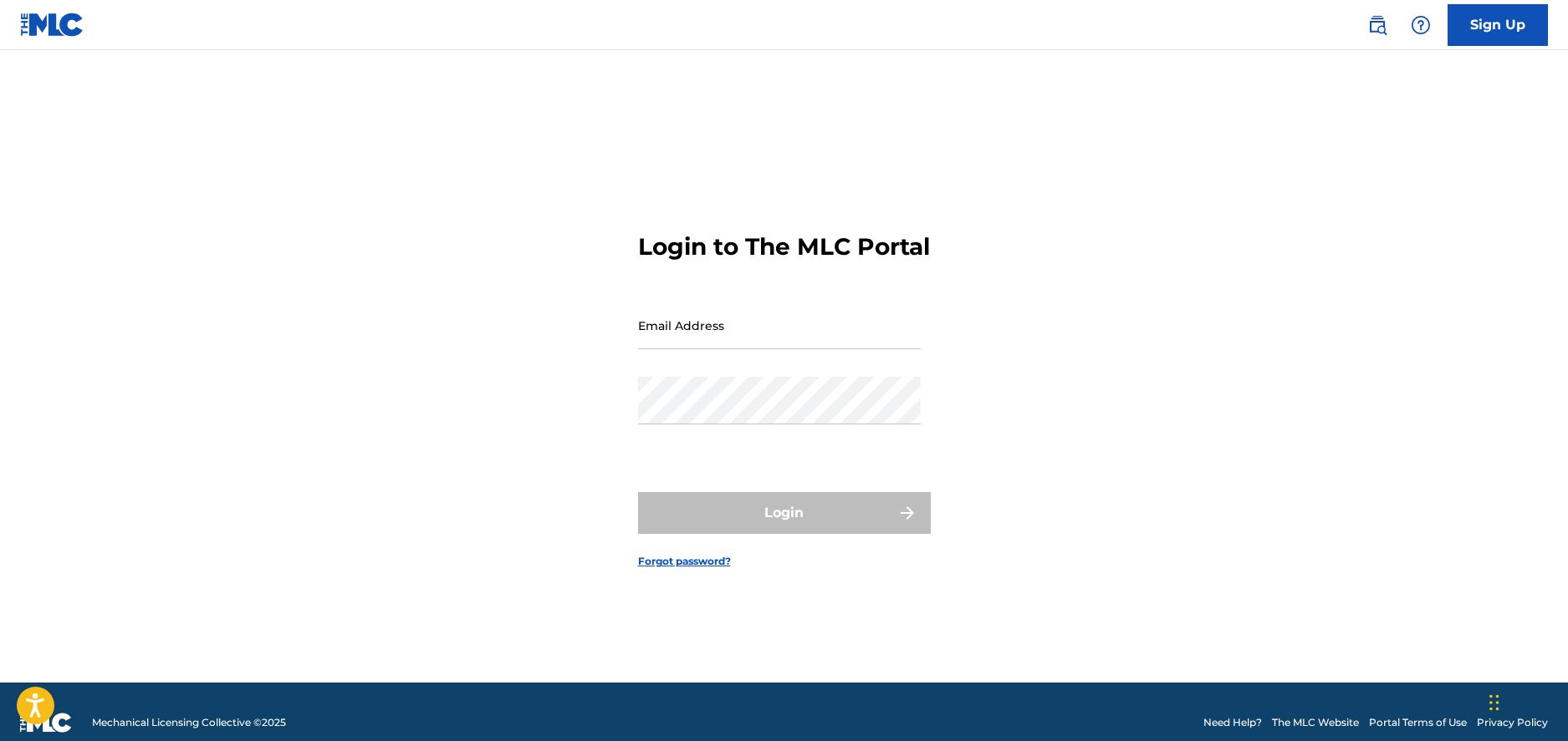
click at [698, 349] on input "Email Address" at bounding box center [780, 326] width 283 height 48
type input "[EMAIL_ADDRESS][DOMAIN_NAME]"
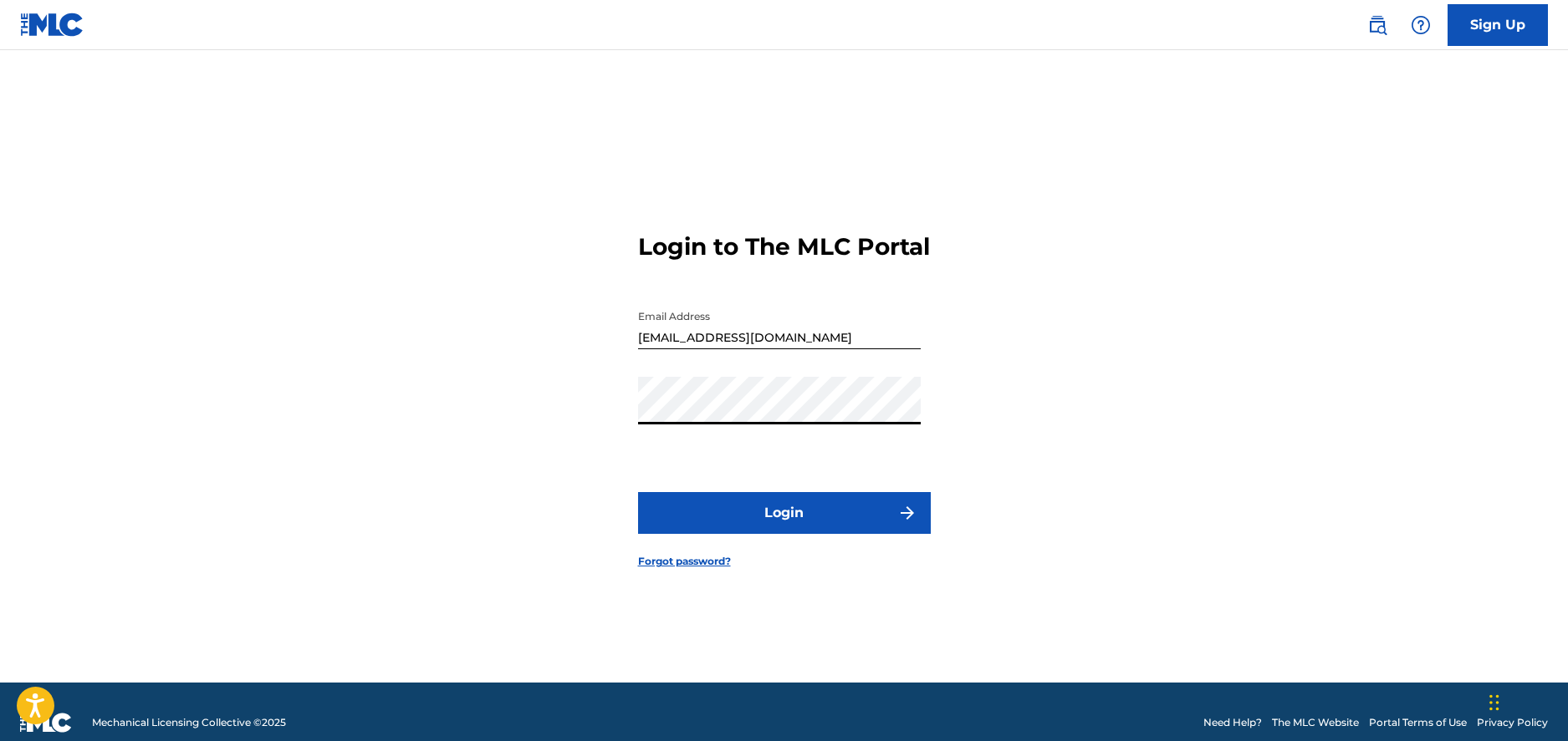
click at [638, 493] on button "Login" at bounding box center [784, 514] width 292 height 42
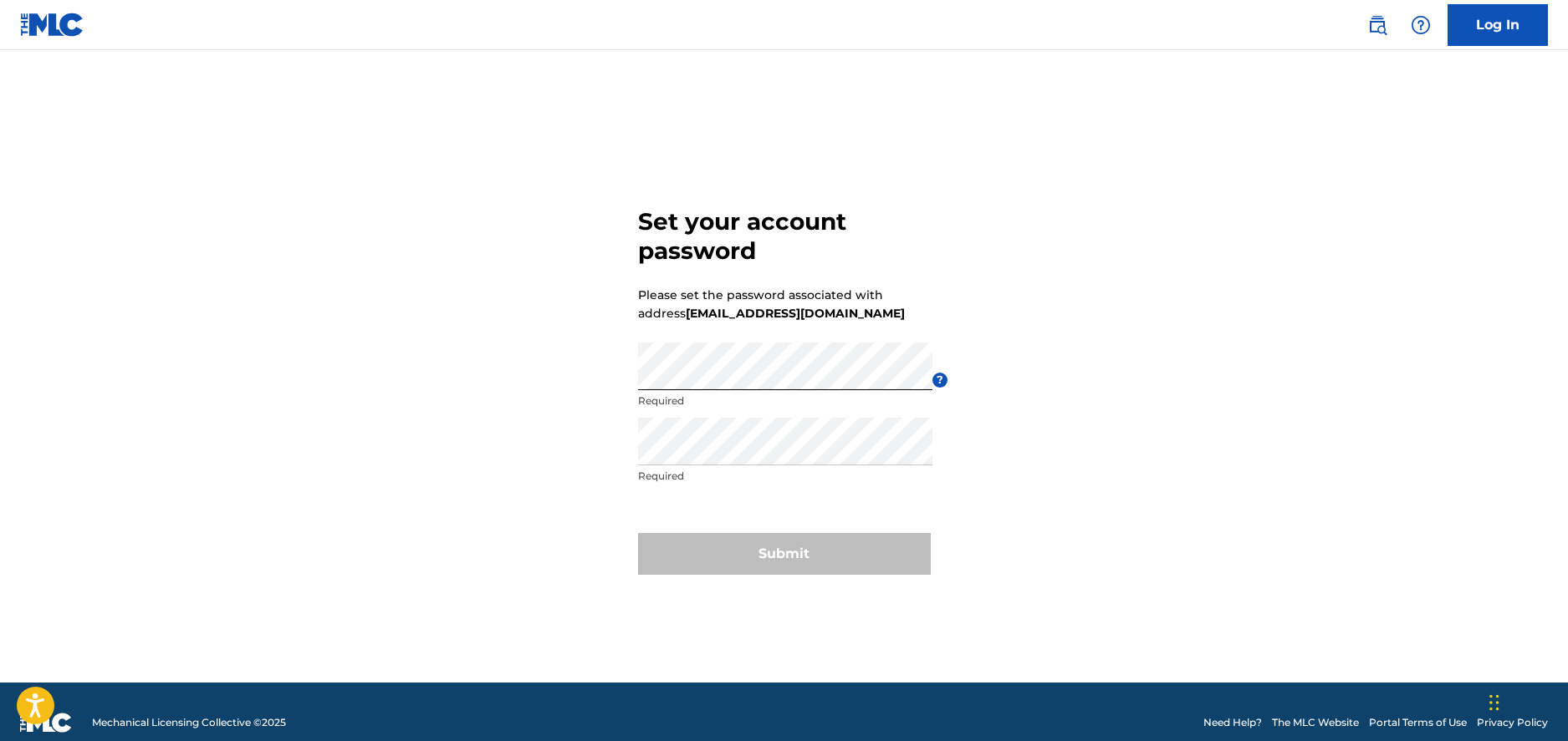
click at [691, 469] on p "Required" at bounding box center [785, 476] width 294 height 15
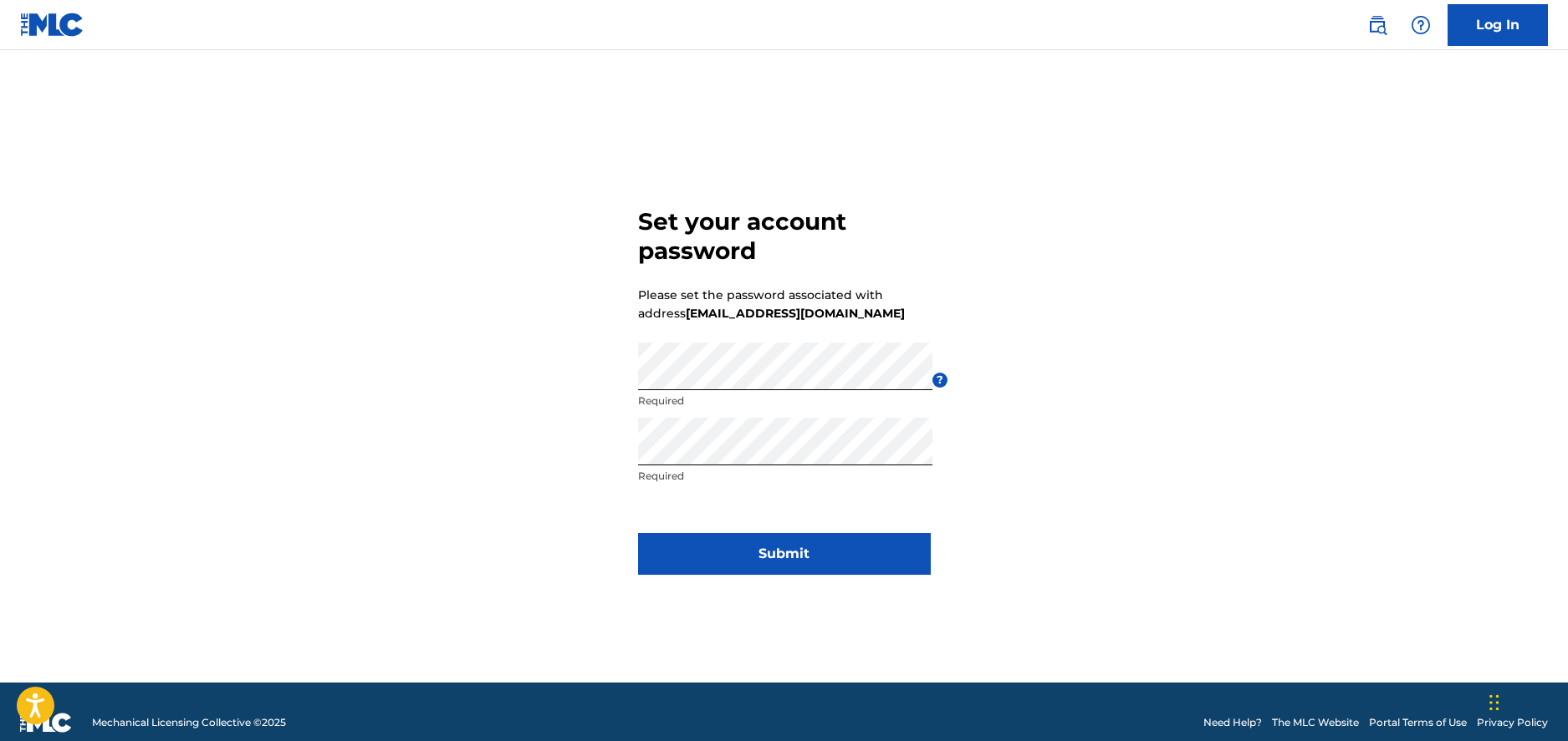
click at [733, 541] on button "Submit" at bounding box center [784, 554] width 292 height 42
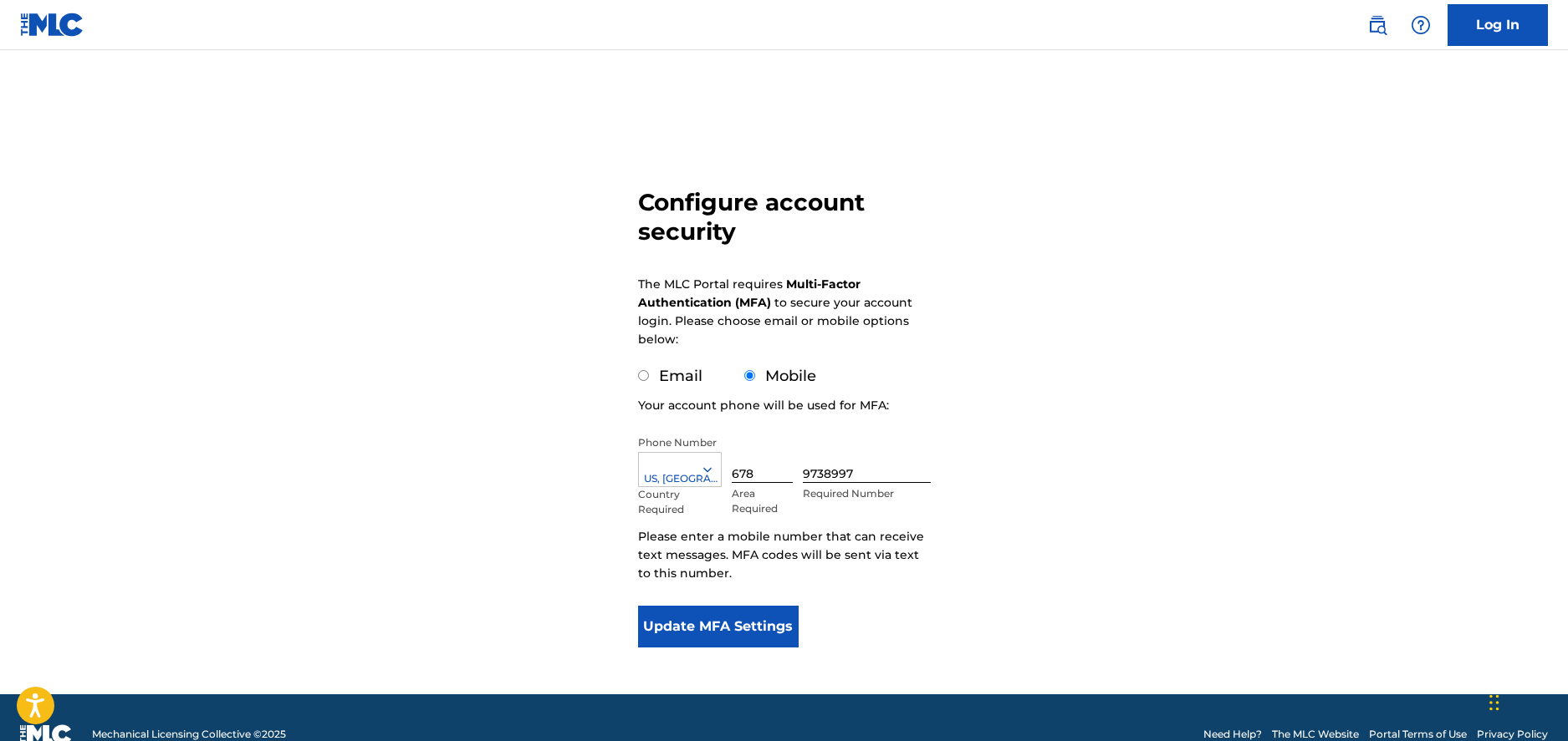
scroll to position [32, 0]
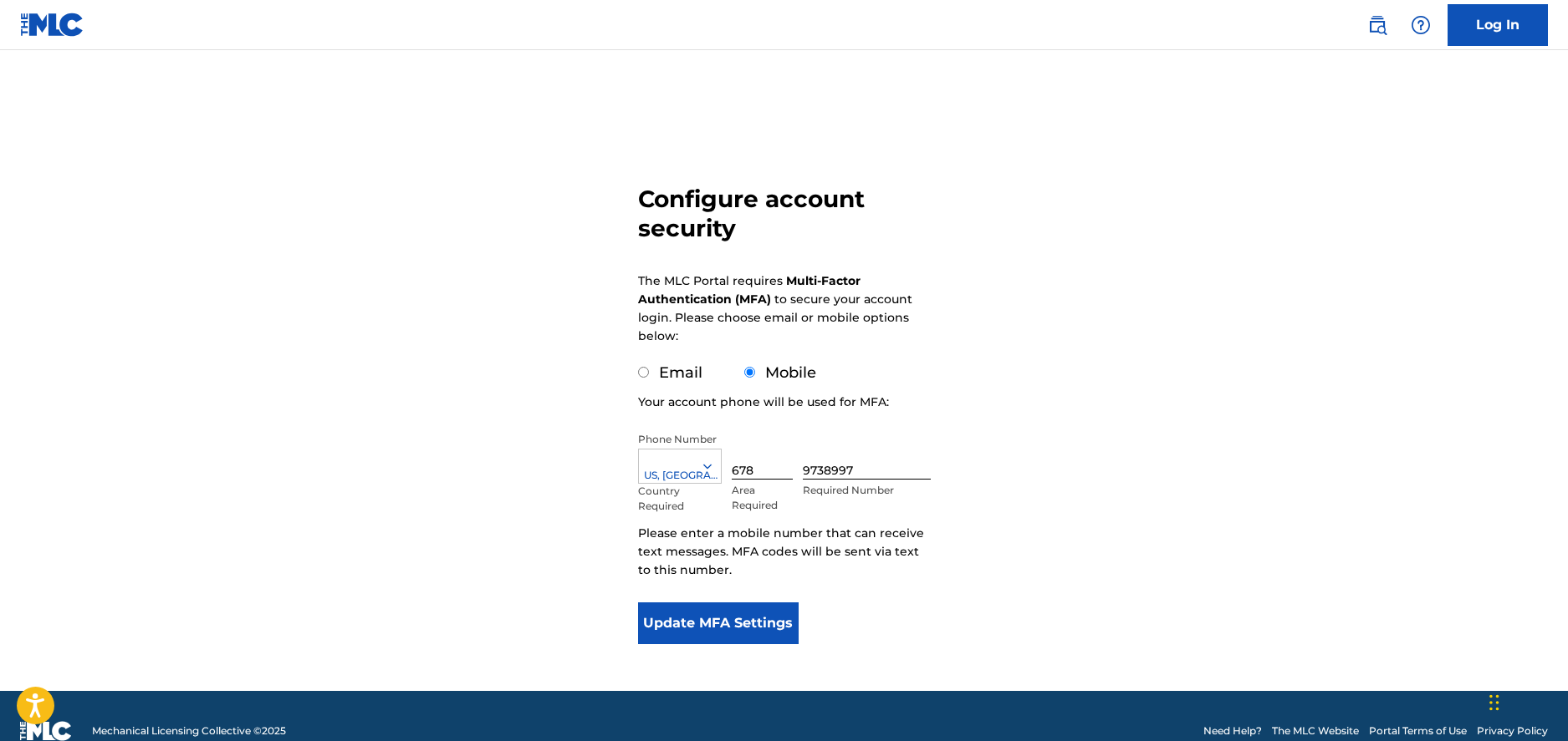
click at [736, 634] on button "Update MFA Settings" at bounding box center [719, 624] width 161 height 42
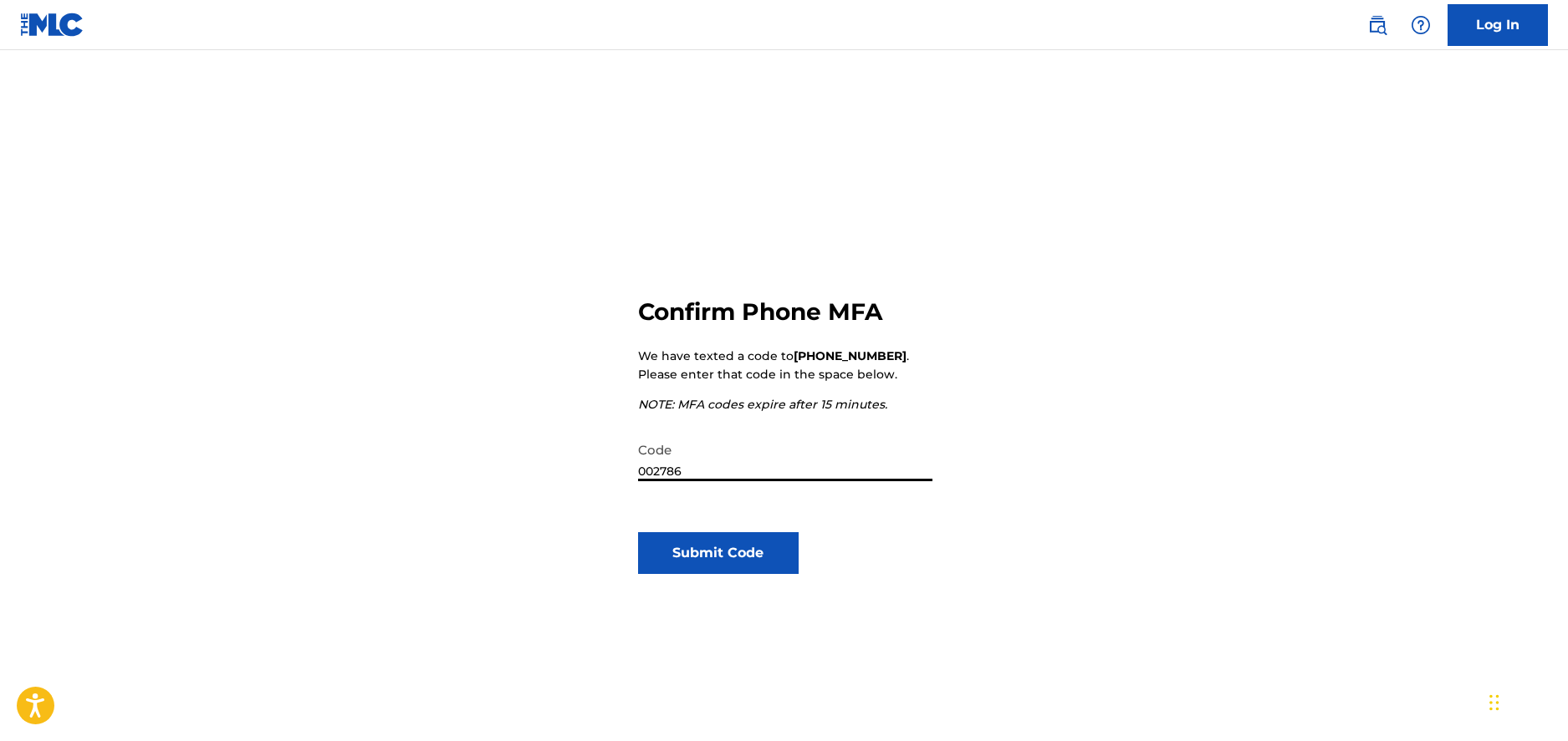
type input "002786"
click at [766, 541] on button "Submit Code" at bounding box center [719, 554] width 161 height 42
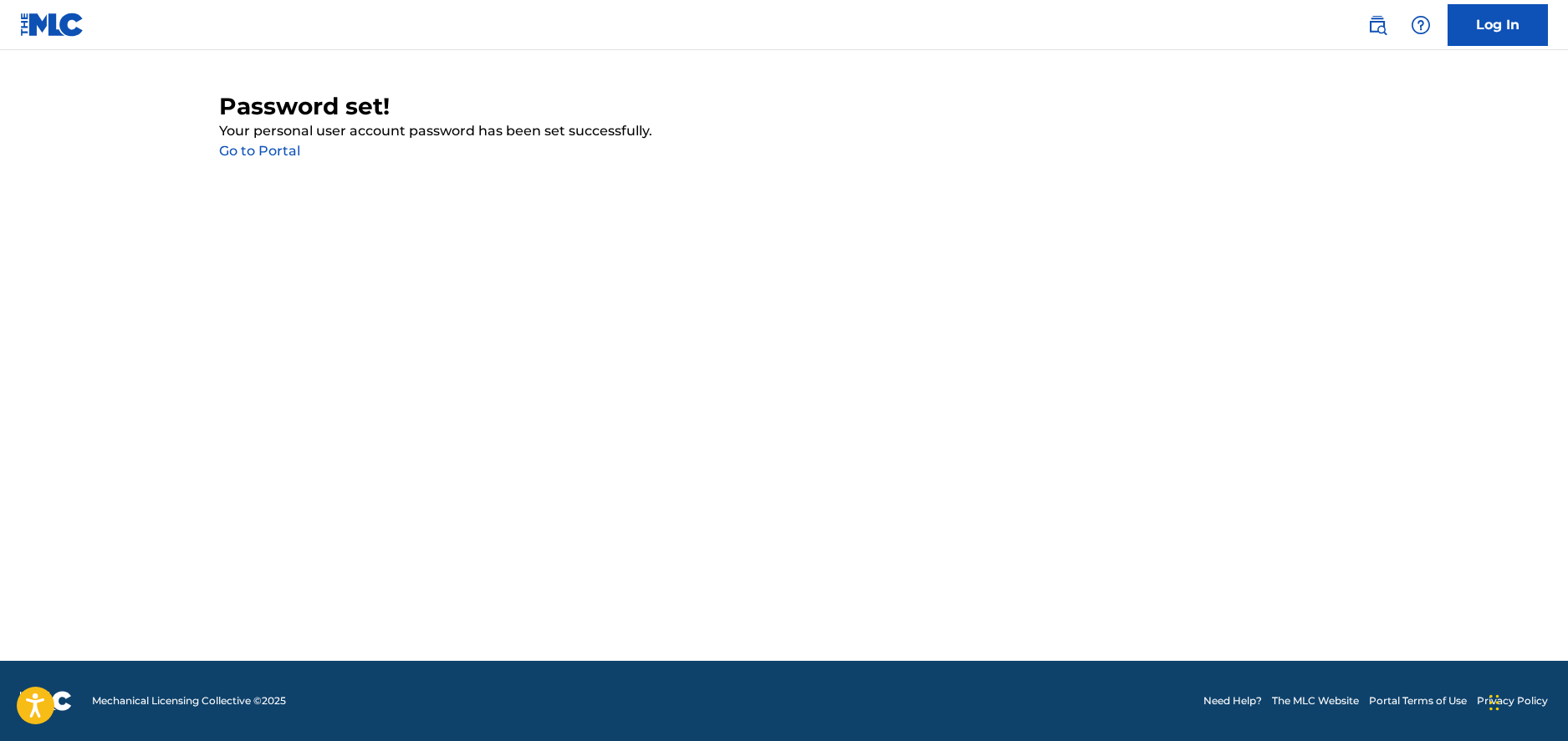
click at [277, 154] on link "Go to Portal" at bounding box center [259, 151] width 81 height 16
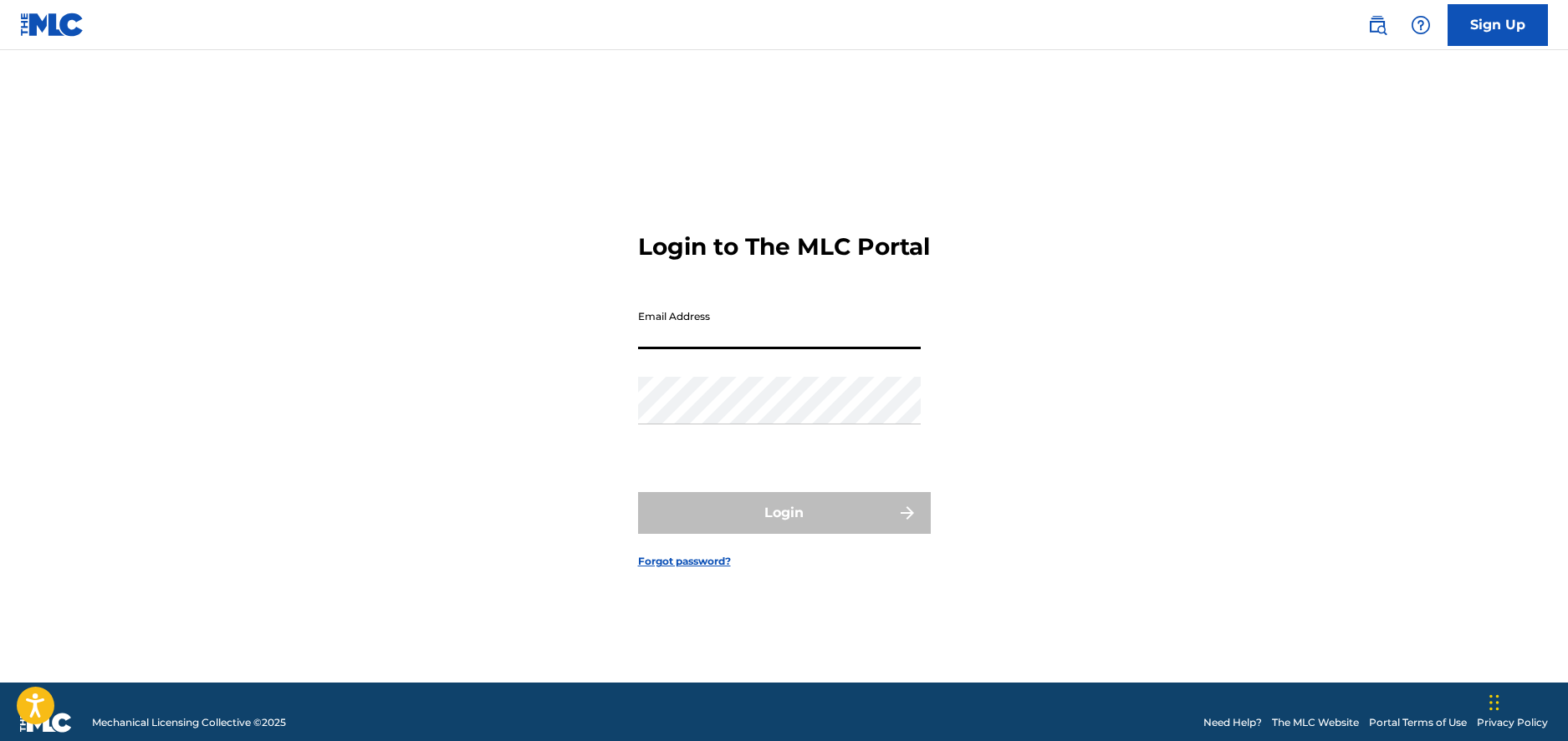
click at [738, 349] on input "Email Address" at bounding box center [780, 326] width 283 height 48
type input "[EMAIL_ADDRESS][DOMAIN_NAME]"
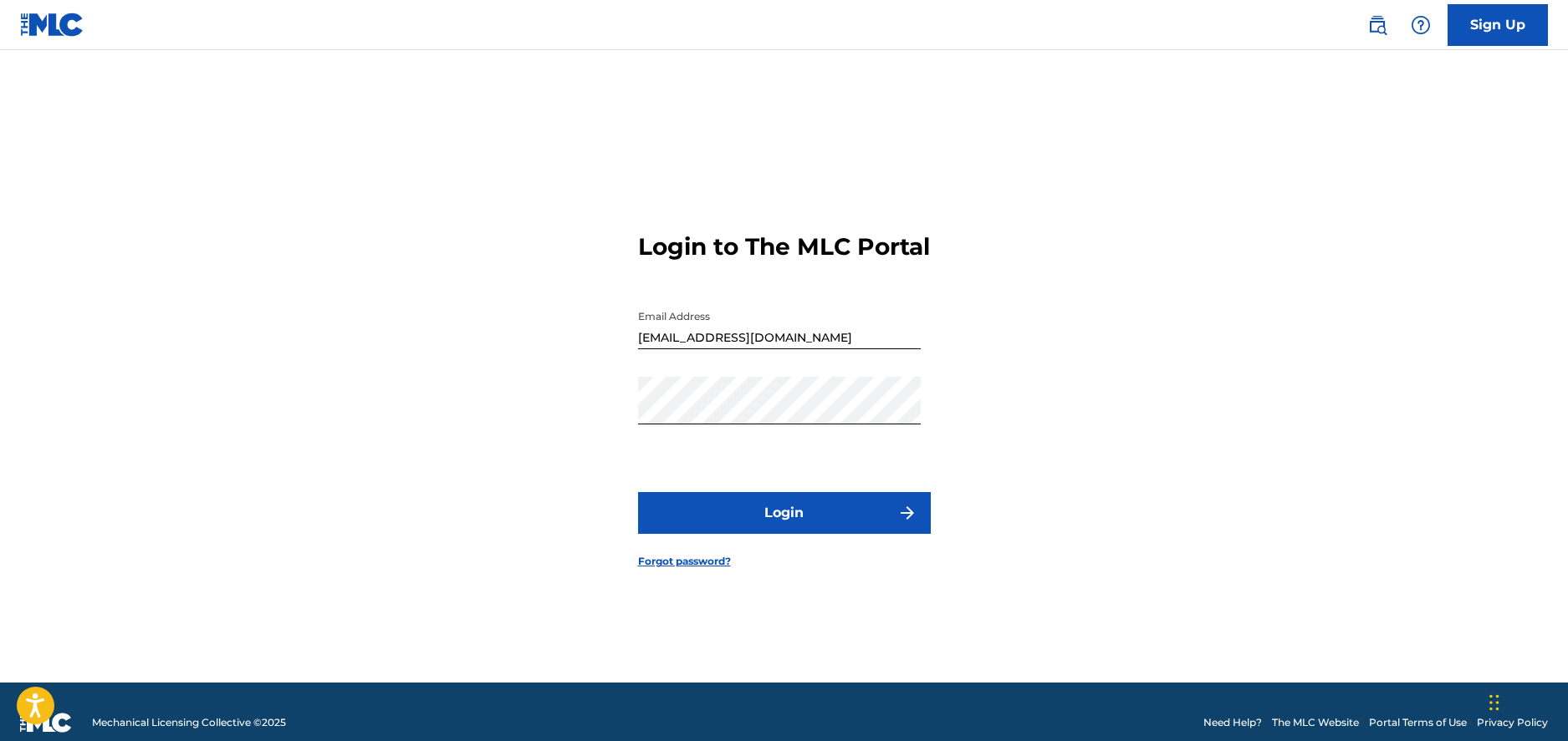
click at [838, 534] on button "Login" at bounding box center [784, 514] width 292 height 42
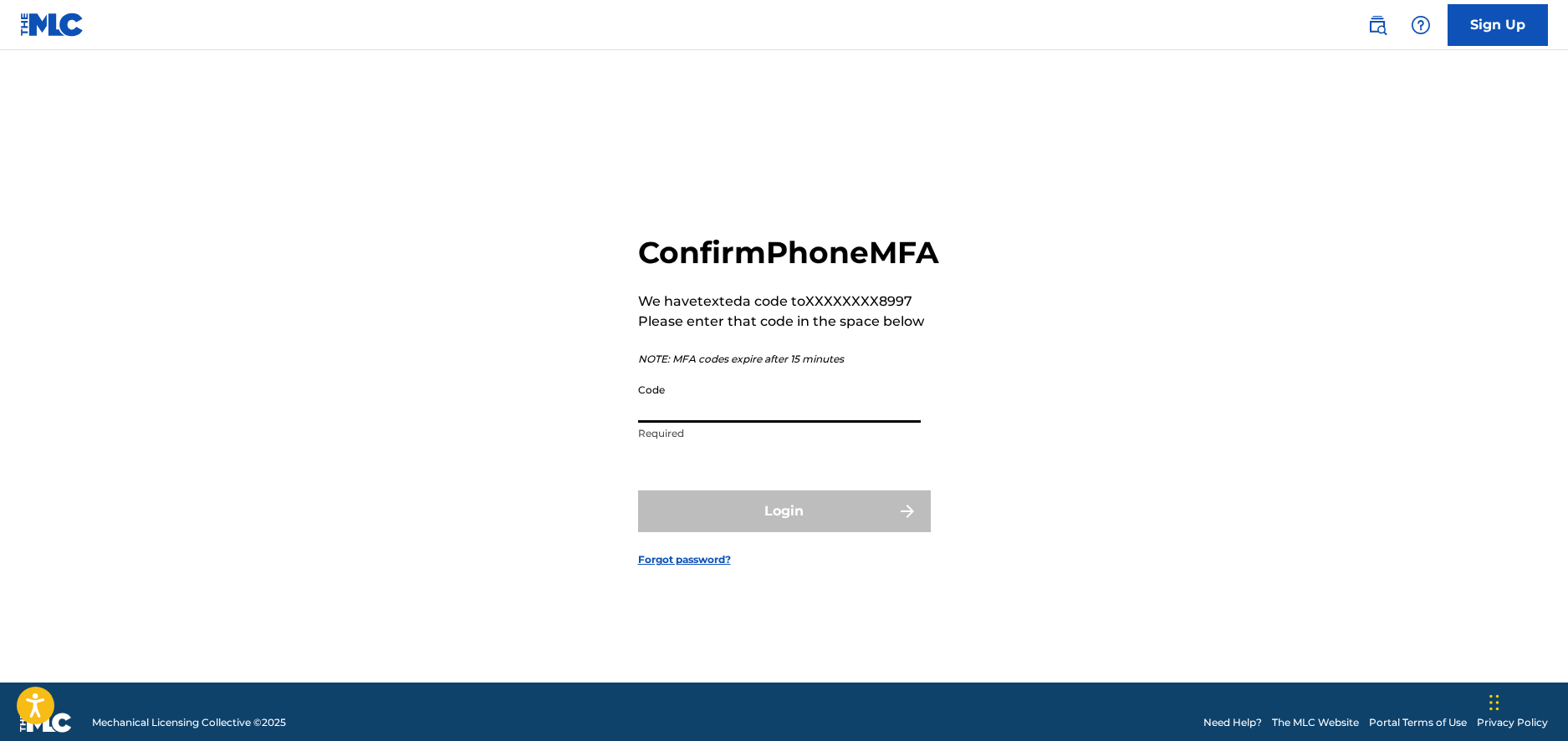
click at [768, 423] on input "Code" at bounding box center [780, 399] width 283 height 48
click at [1267, 470] on div "Confirm Phone MFA We have texted a code to XXXXXXXX8997 Please enter that code …" at bounding box center [784, 387] width 1171 height 591
click at [739, 423] on input "Code" at bounding box center [780, 399] width 283 height 48
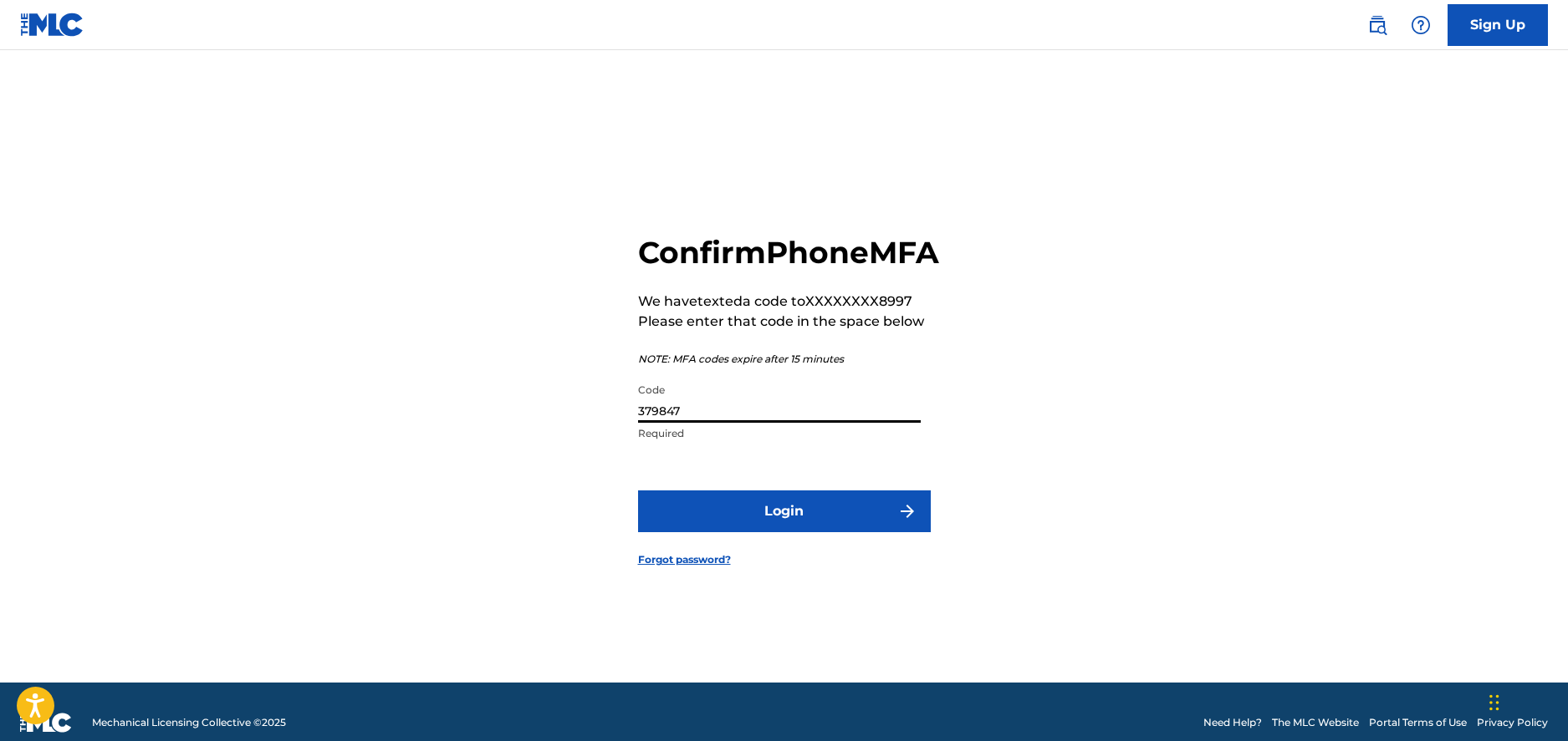
type input "379847"
click at [806, 533] on button "Login" at bounding box center [784, 512] width 292 height 42
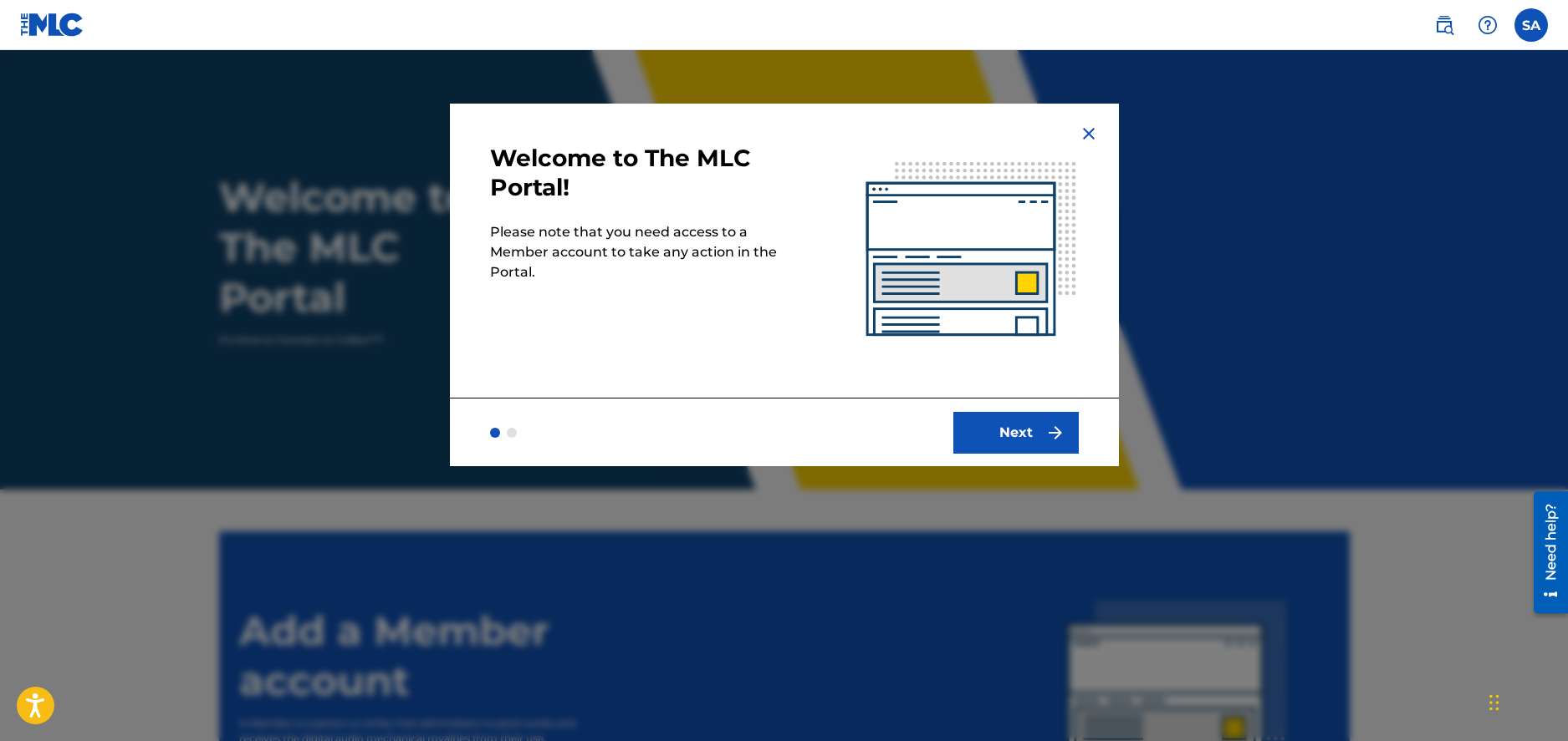
click at [1007, 428] on button "Next" at bounding box center [1016, 434] width 125 height 42
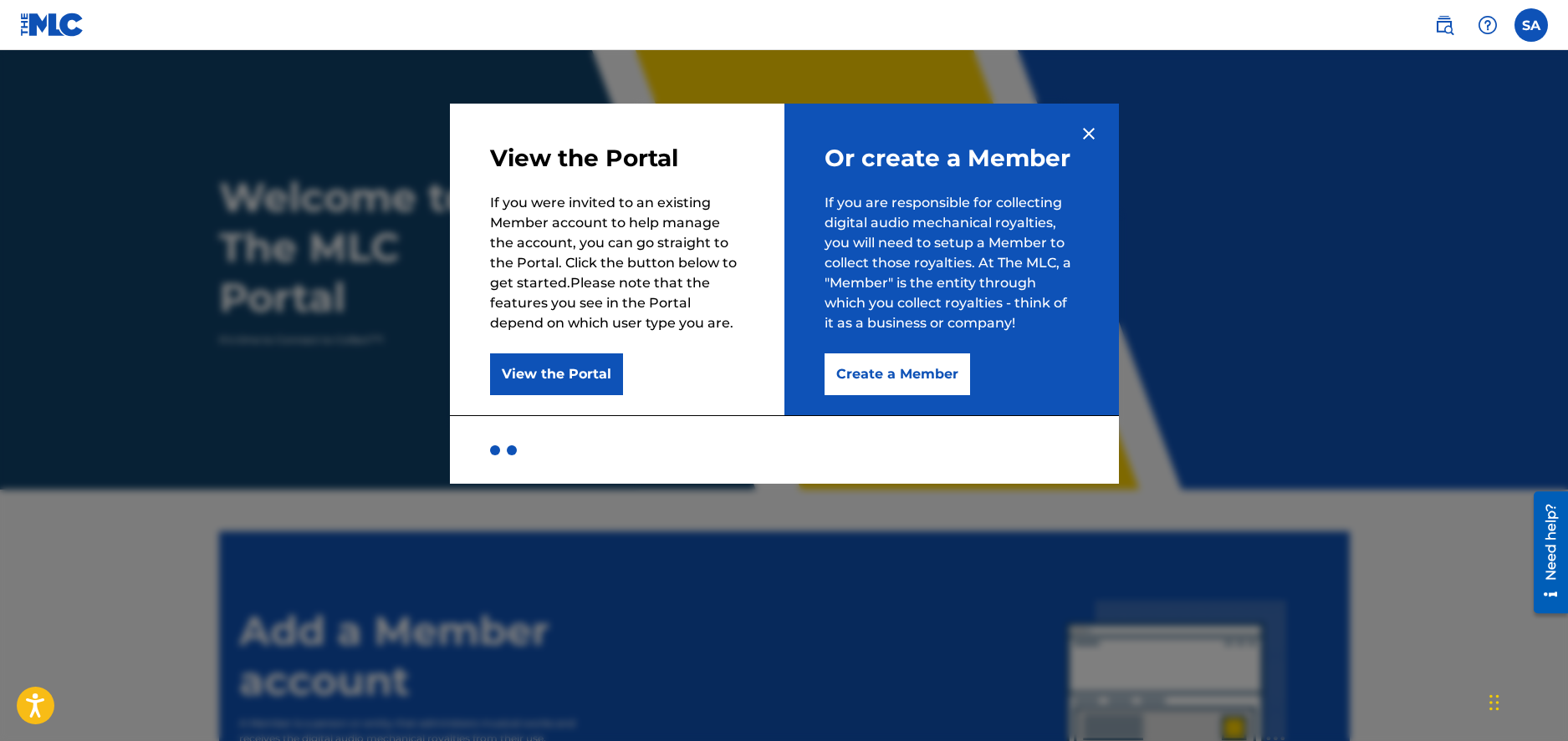
click at [944, 379] on button "Create a Member" at bounding box center [897, 374] width 145 height 42
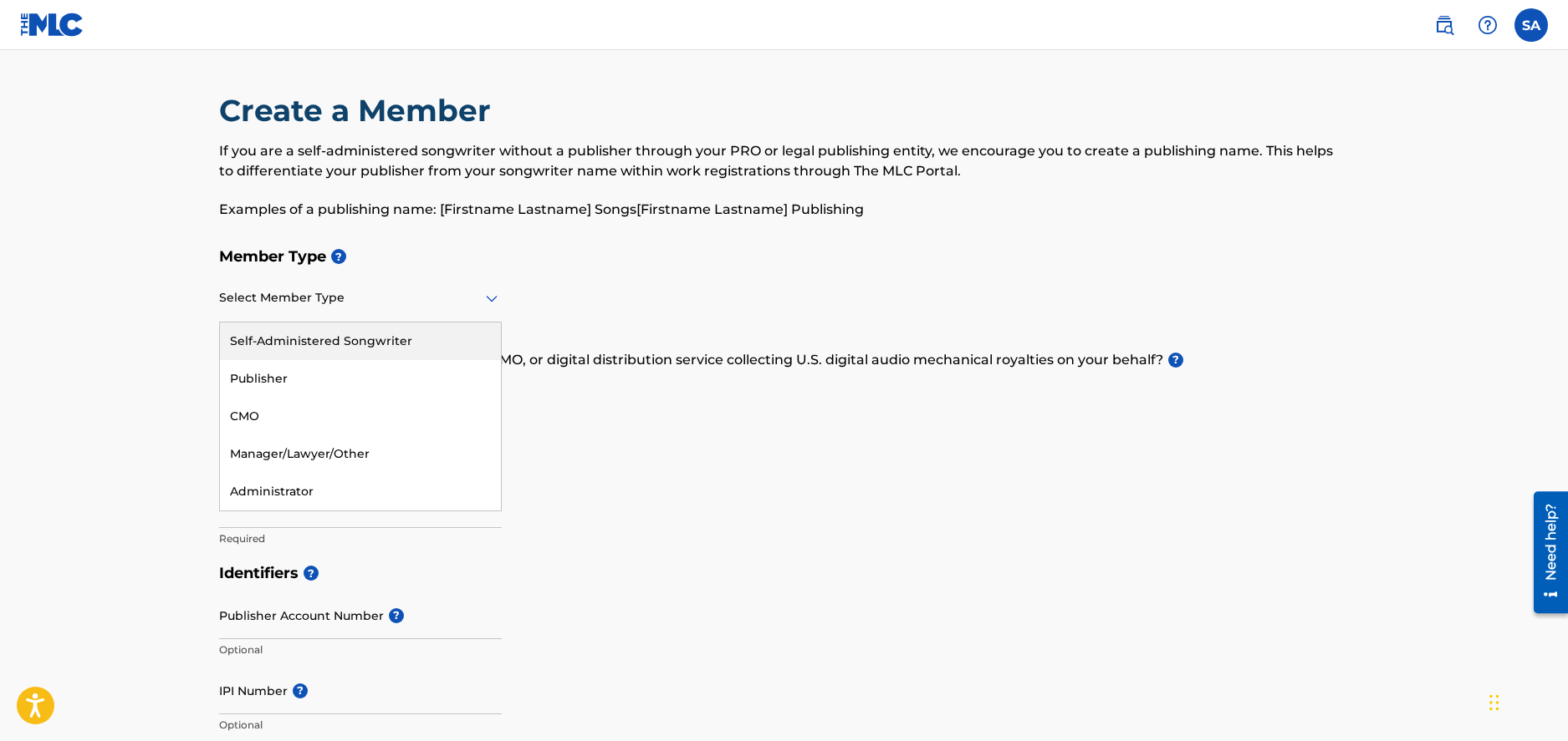
click at [494, 302] on icon at bounding box center [491, 298] width 20 height 20
click at [364, 346] on div "Self-Administered Songwriter" at bounding box center [360, 341] width 281 height 37
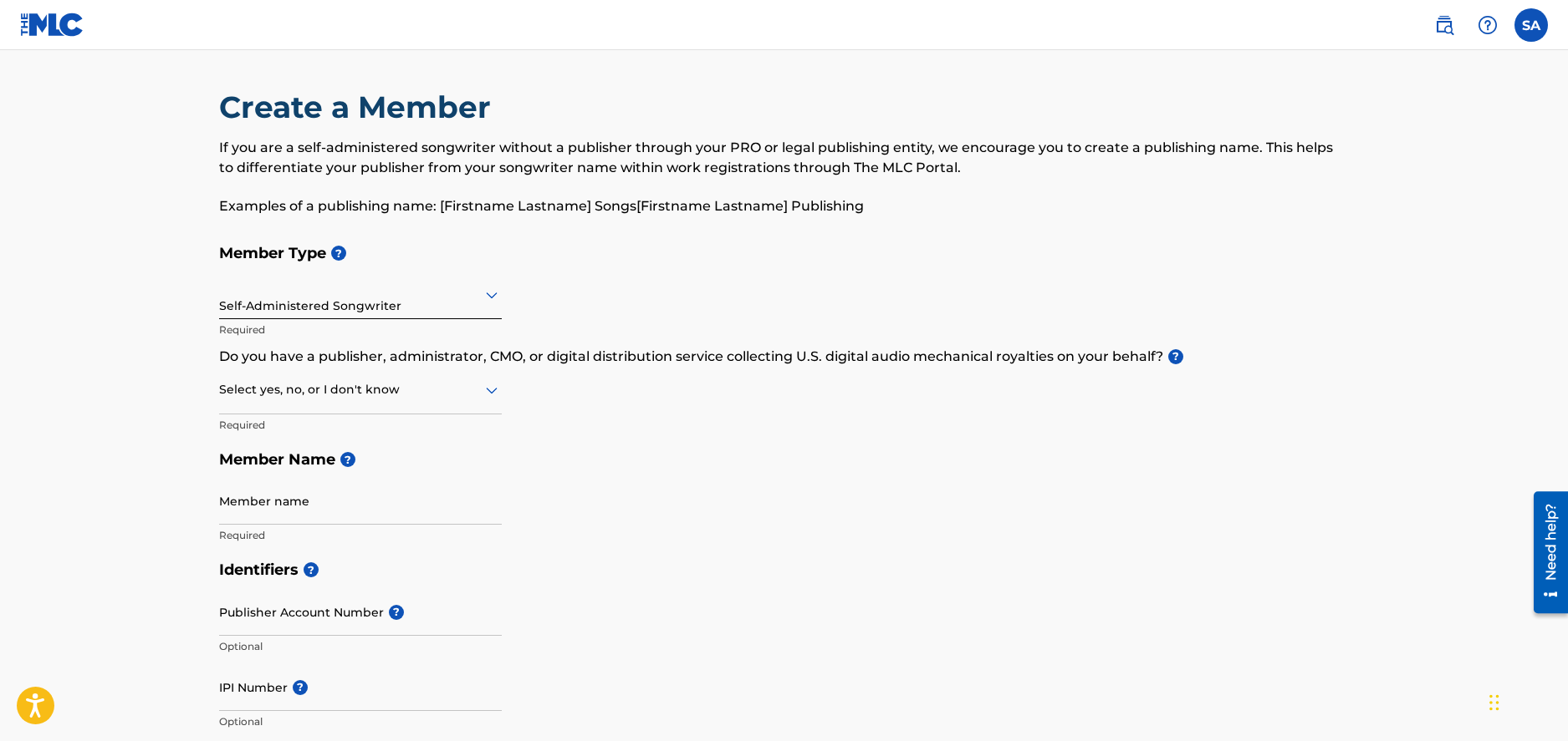
scroll to position [12, 0]
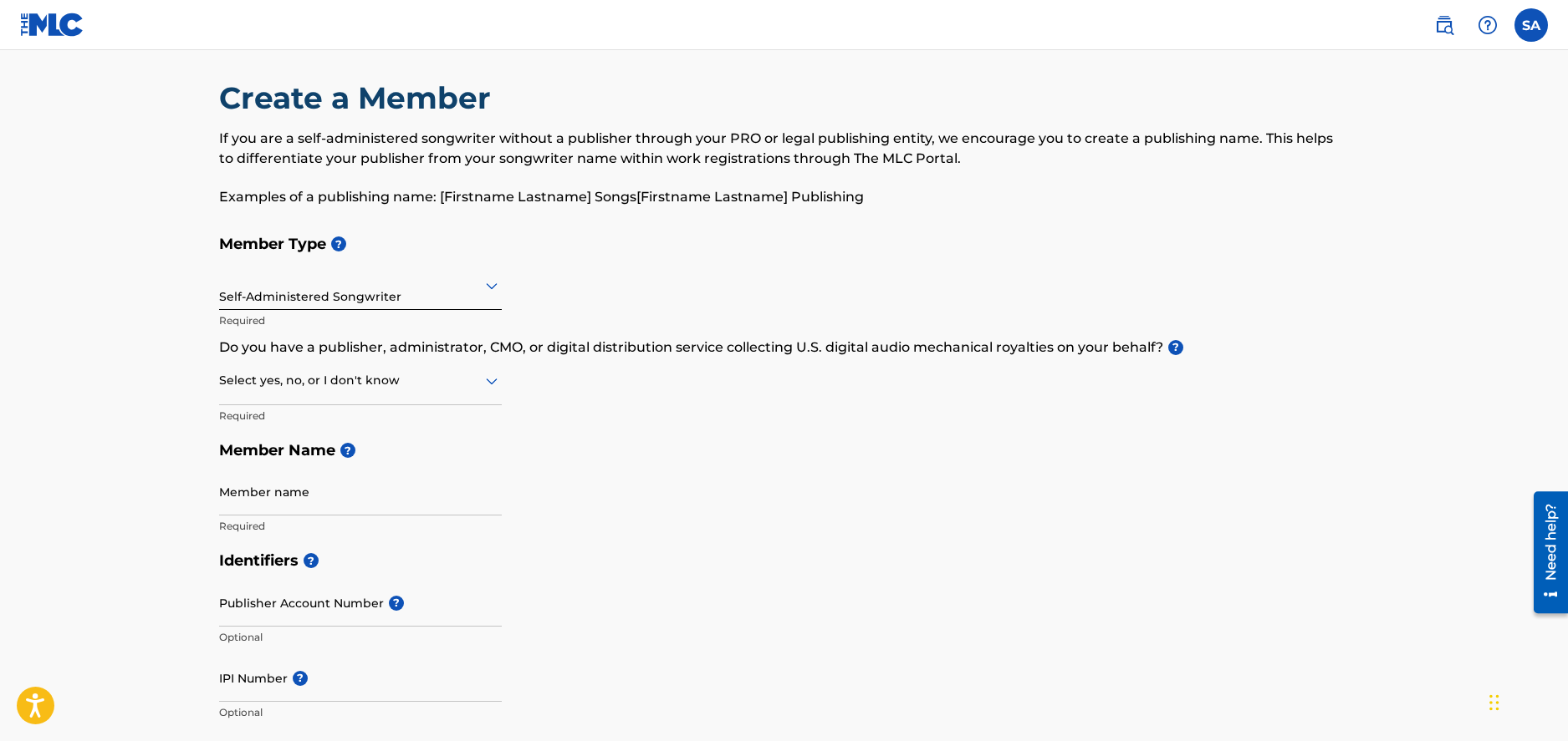
click at [489, 286] on icon at bounding box center [492, 286] width 11 height 7
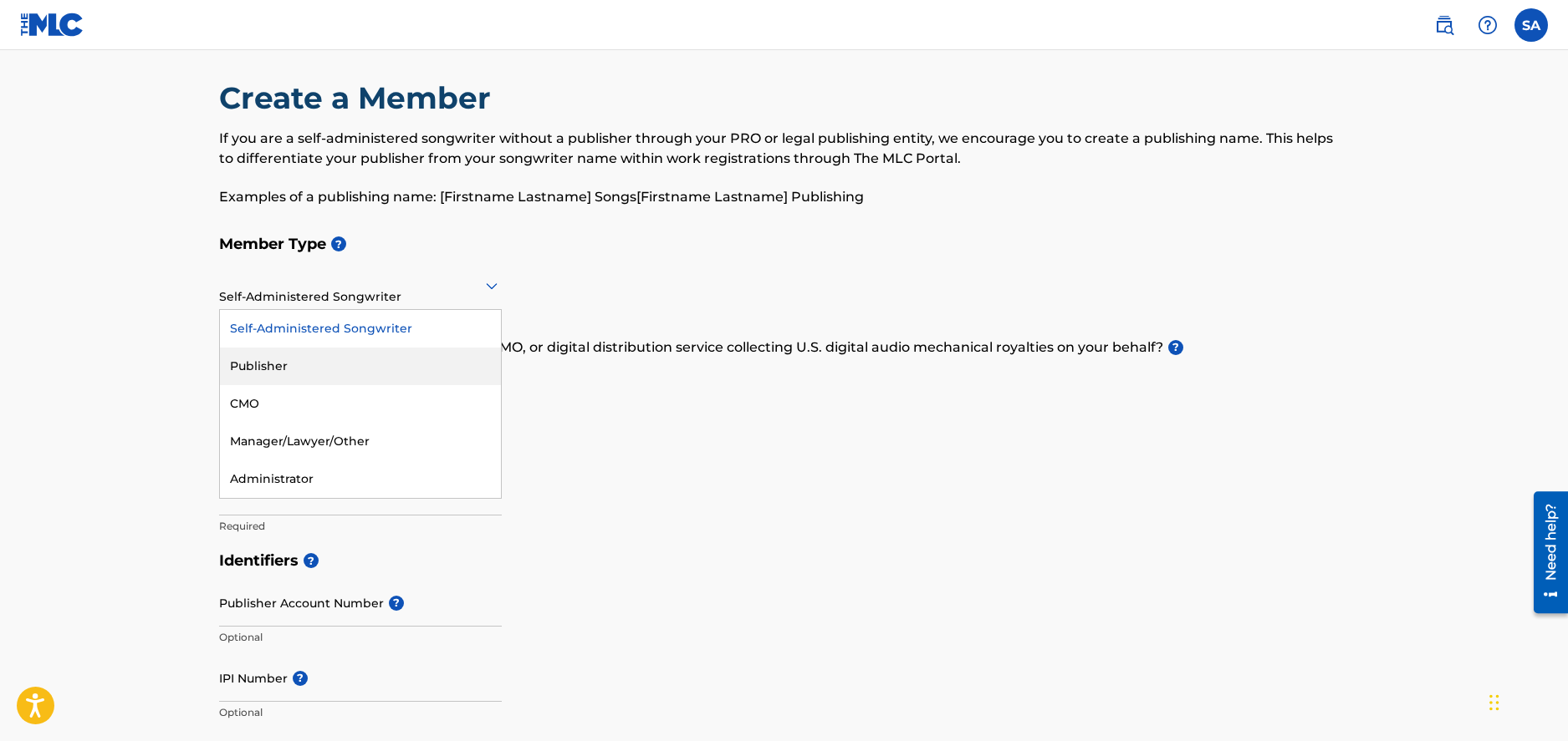
click at [310, 374] on div "Publisher" at bounding box center [360, 366] width 281 height 37
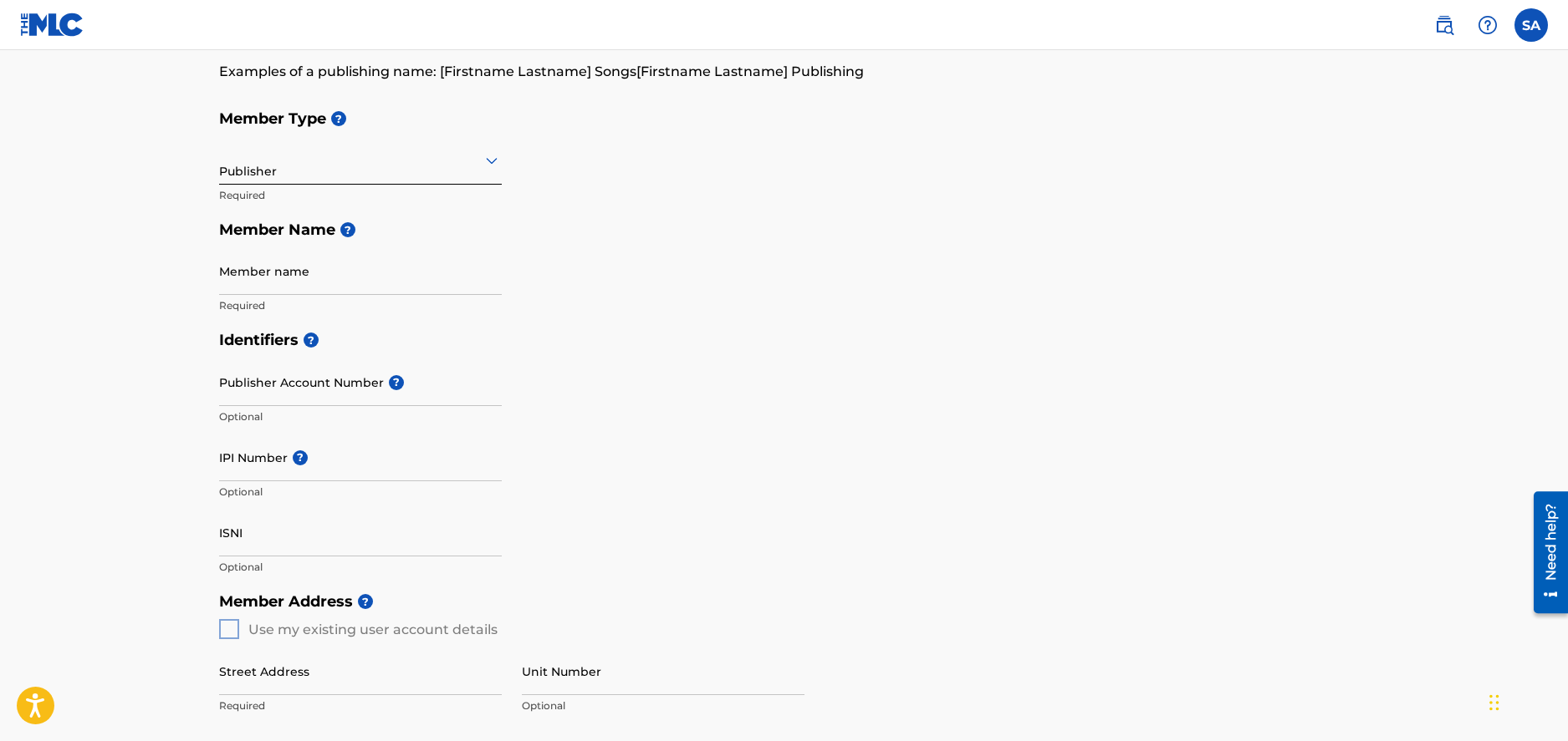
scroll to position [0, 0]
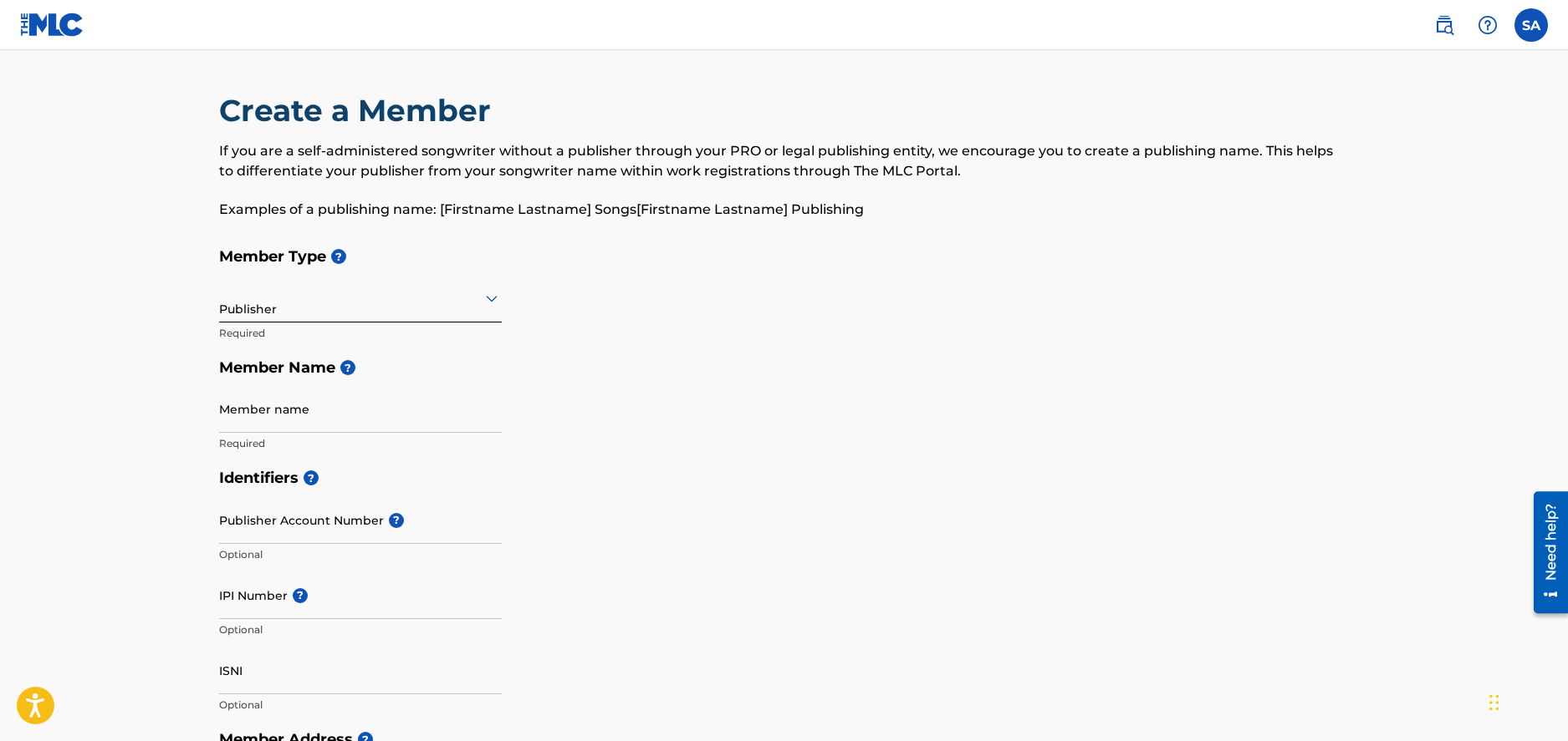
click at [284, 420] on input "Member name" at bounding box center [360, 410] width 283 height 48
type input "[PERSON_NAME]"
type input "[STREET_ADDRESS][PERSON_NAME]"
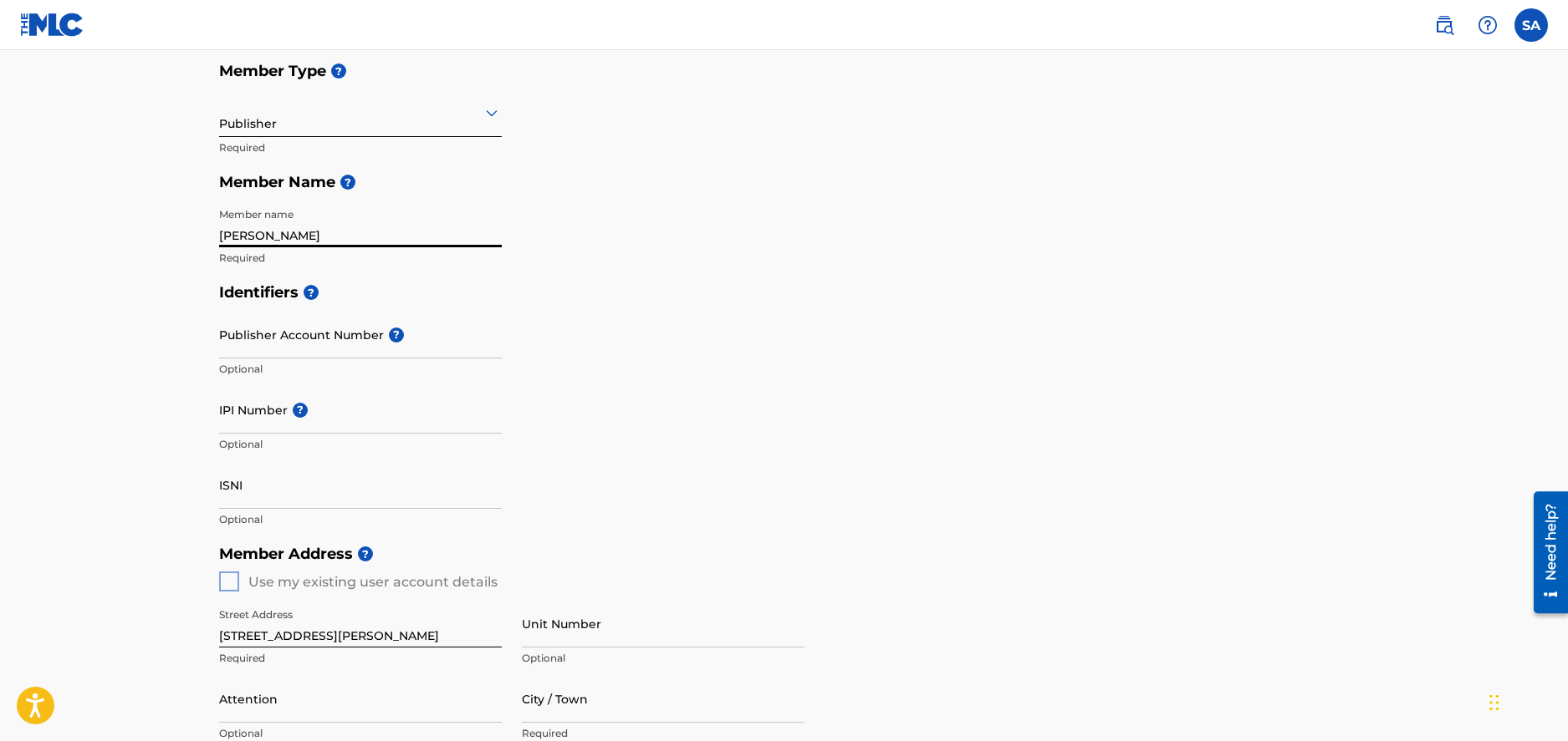
scroll to position [191, 0]
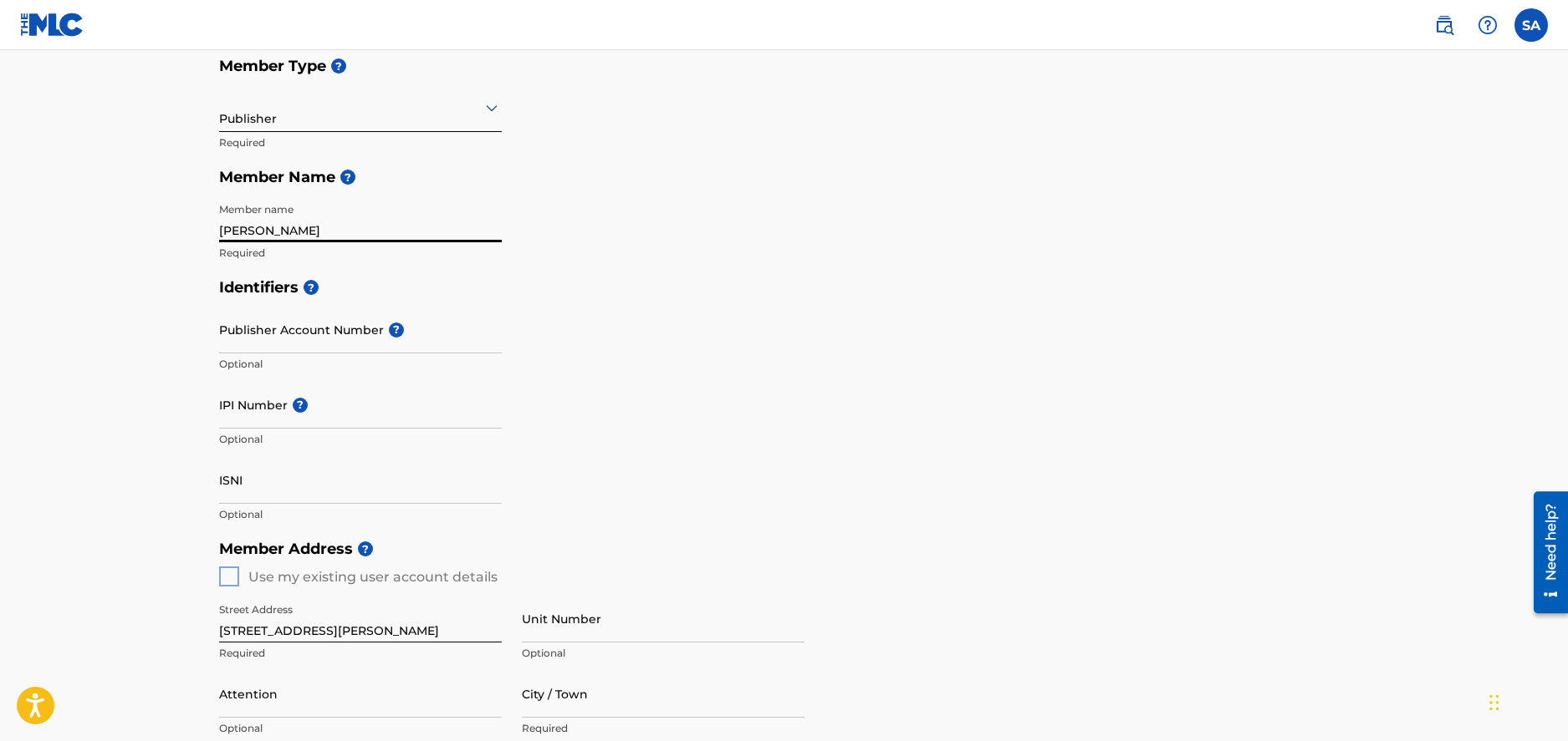
click at [366, 334] on input "Publisher Account Number ?" at bounding box center [360, 329] width 283 height 48
click at [472, 435] on p "Optional" at bounding box center [360, 440] width 283 height 15
click at [492, 110] on icon at bounding box center [492, 108] width 11 height 7
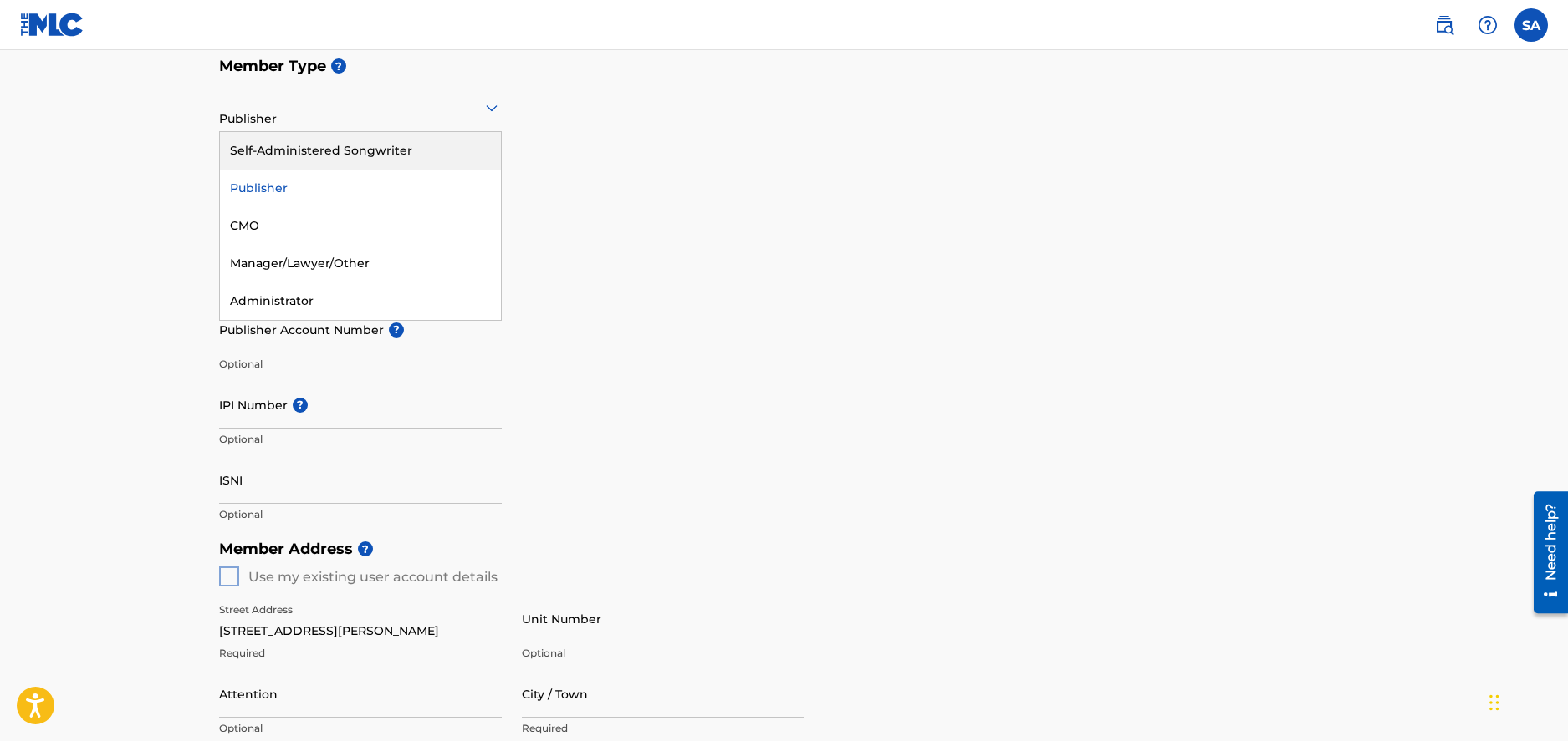
click at [305, 153] on div "Self-Administered Songwriter" at bounding box center [360, 150] width 281 height 37
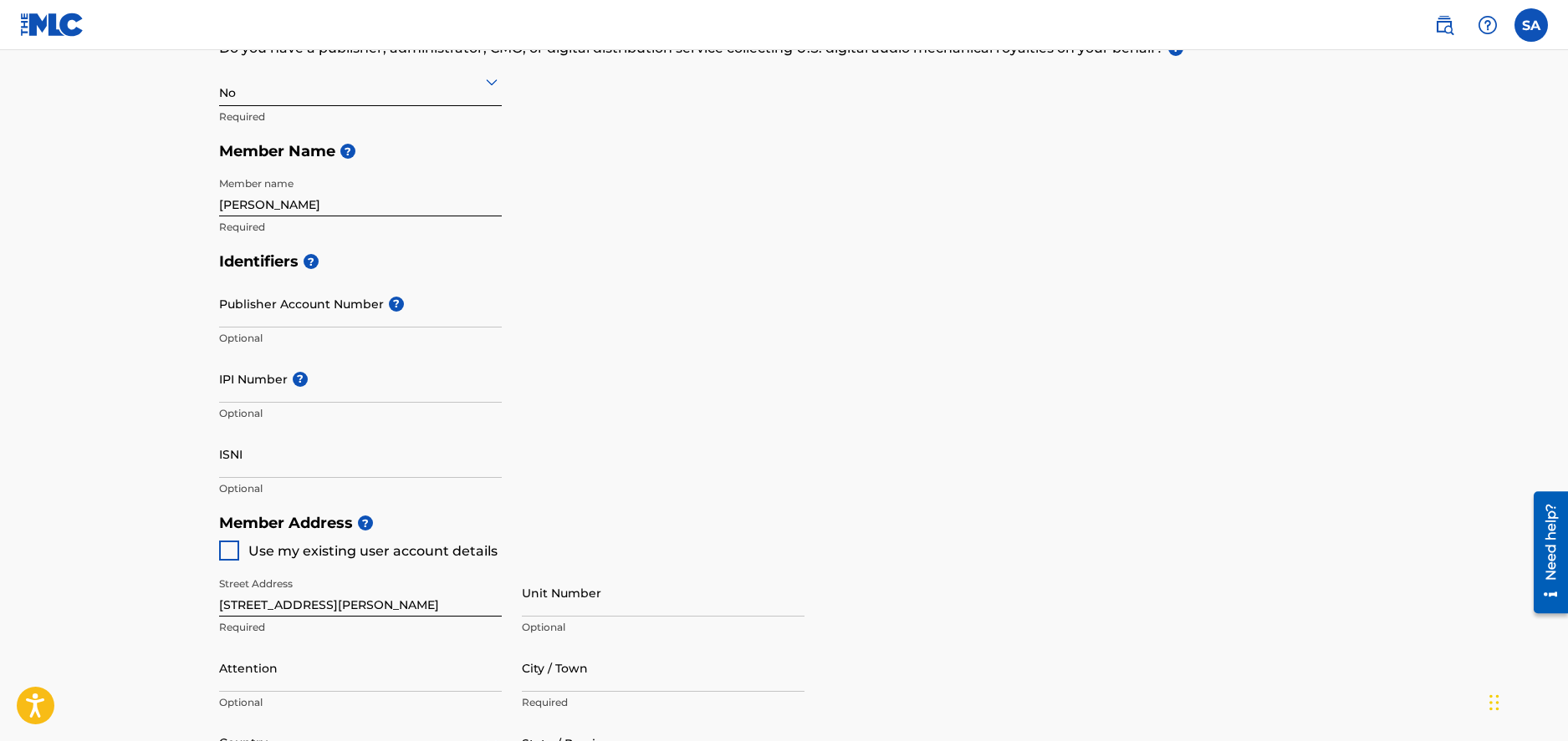
scroll to position [184, 0]
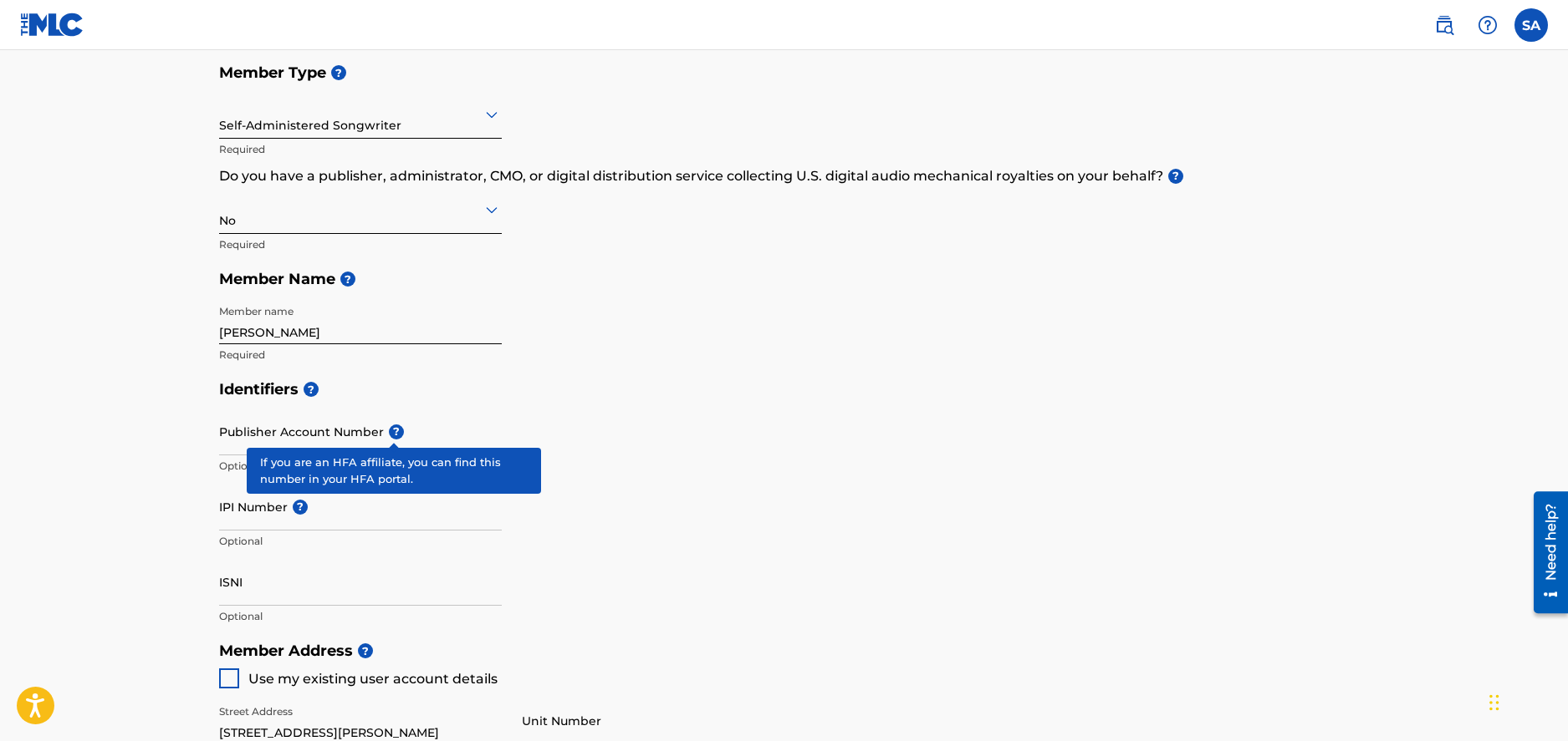
click at [397, 434] on span "?" at bounding box center [397, 433] width 15 height 15
click at [397, 434] on input "Publisher Account Number ?" at bounding box center [360, 432] width 283 height 48
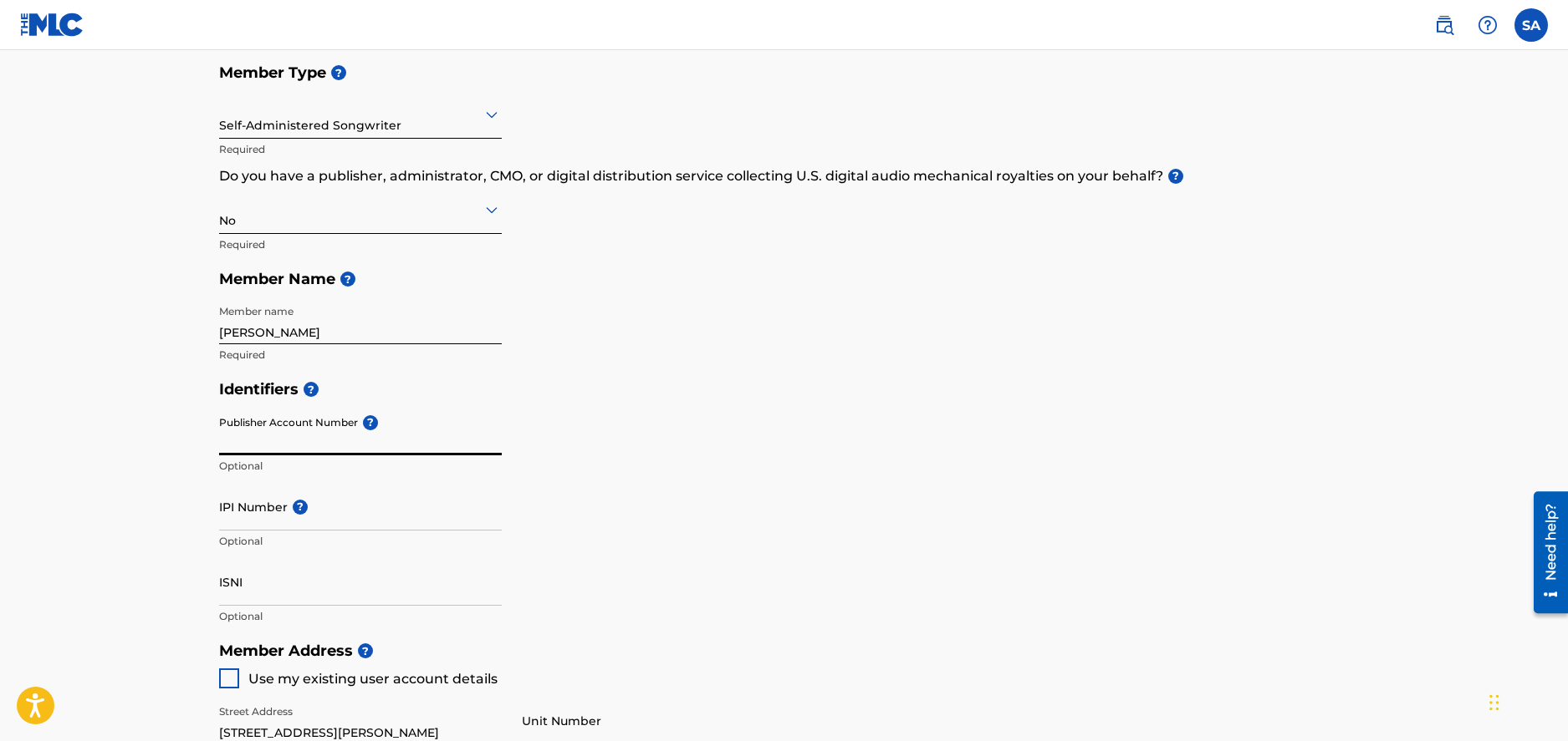
click at [397, 434] on input "Publisher Account Number ?" at bounding box center [360, 432] width 283 height 48
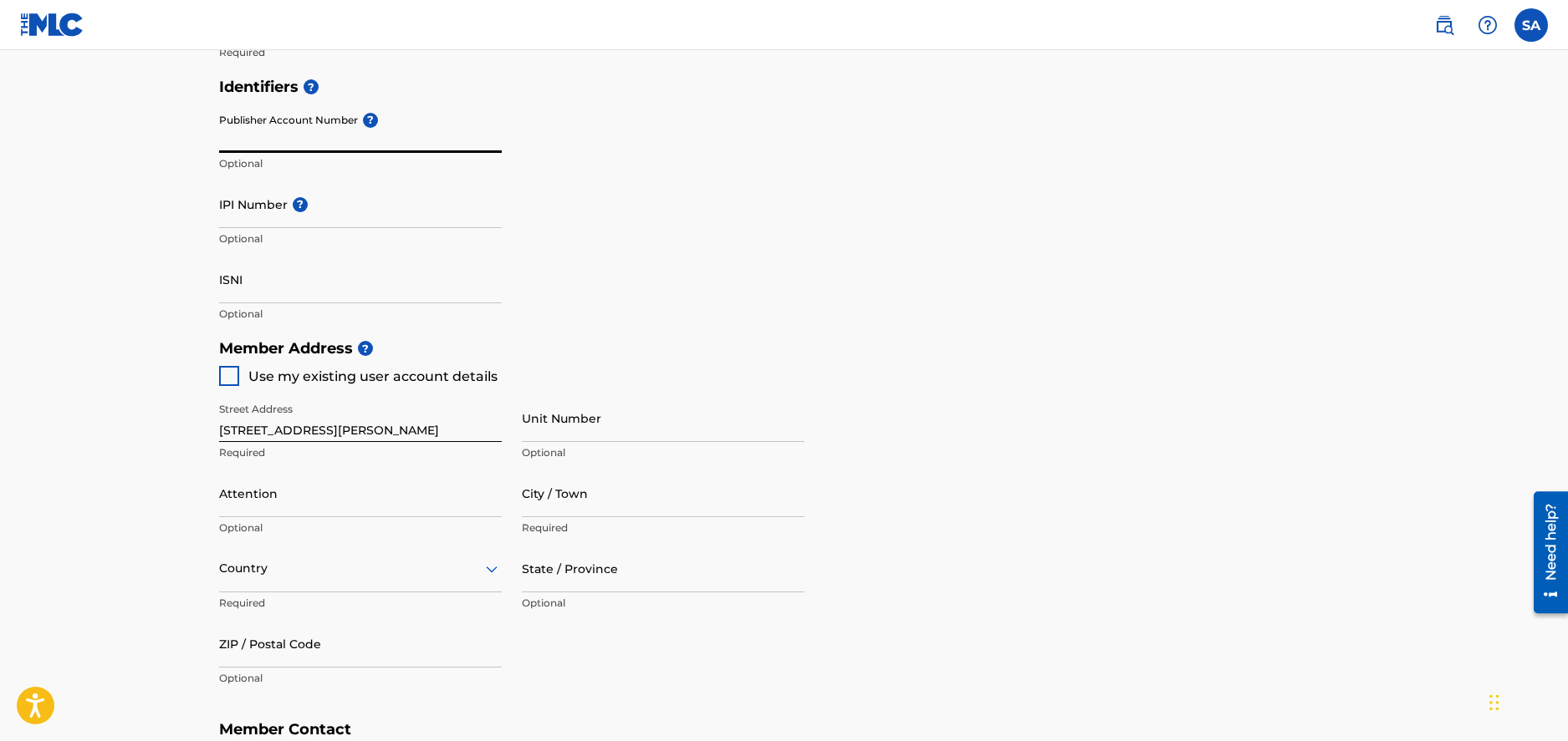
scroll to position [523, 0]
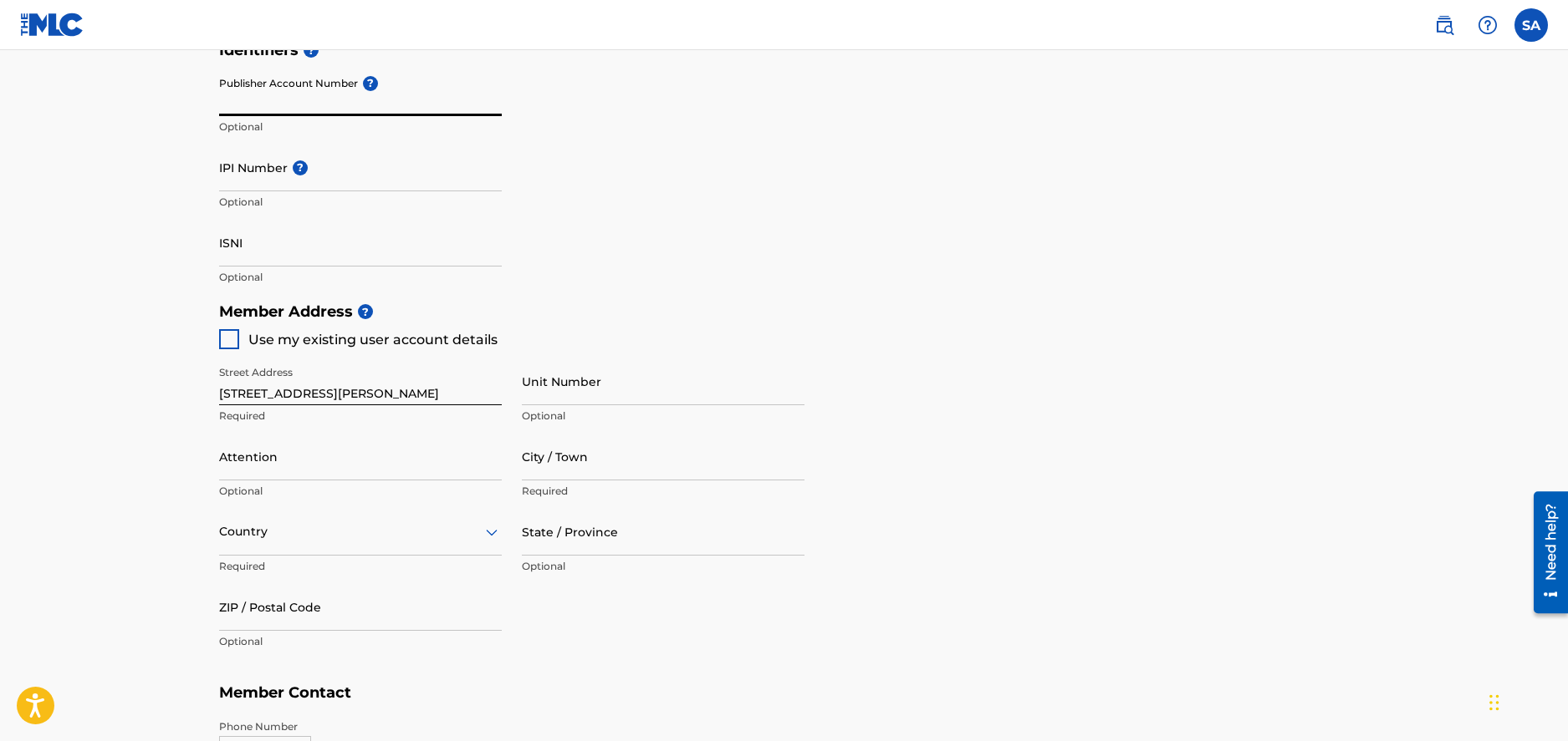
click at [228, 340] on div at bounding box center [228, 339] width 20 height 20
type input "Decatur"
type input "30034-2725"
type input "678"
type input "9738997"
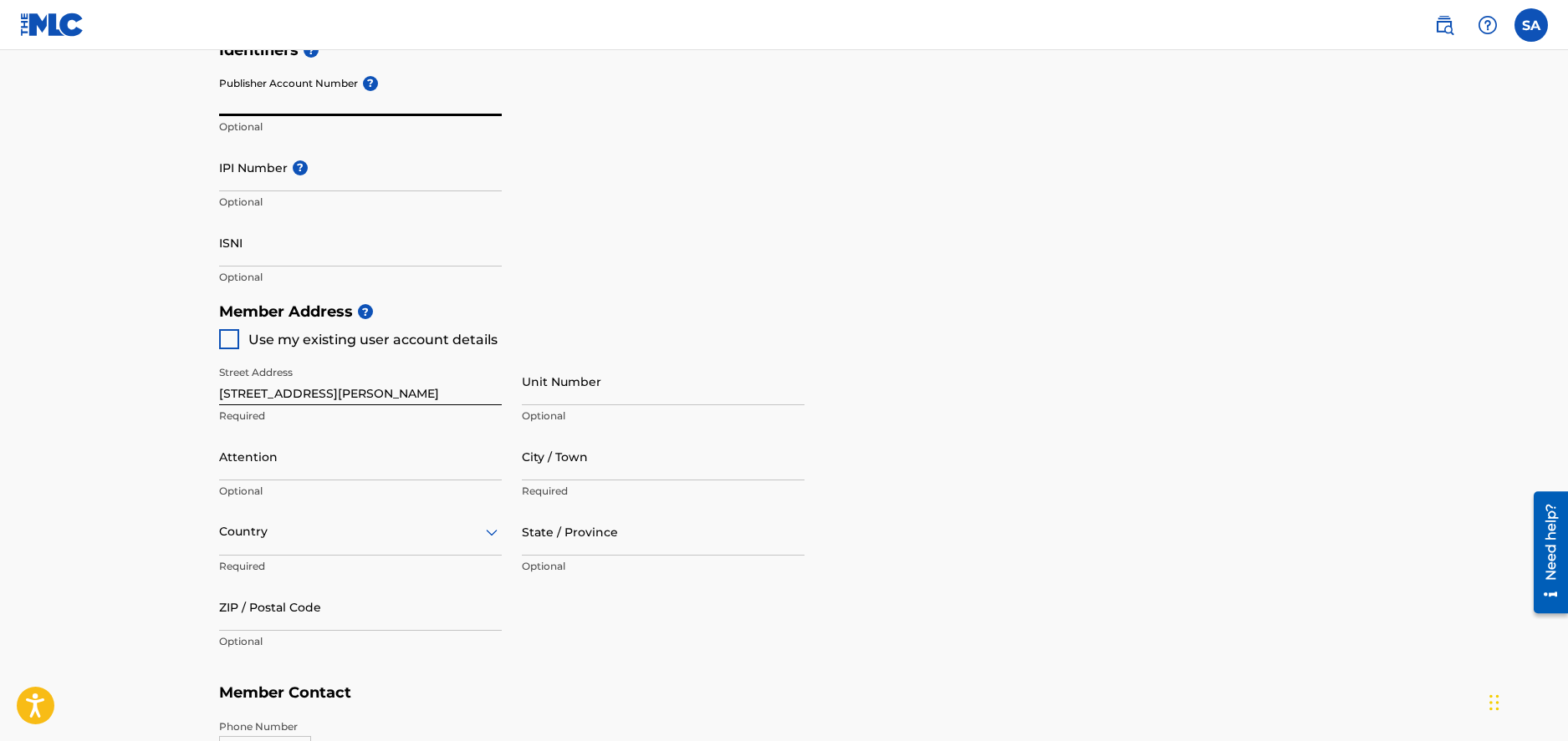
type input "[EMAIL_ADDRESS][DOMAIN_NAME]"
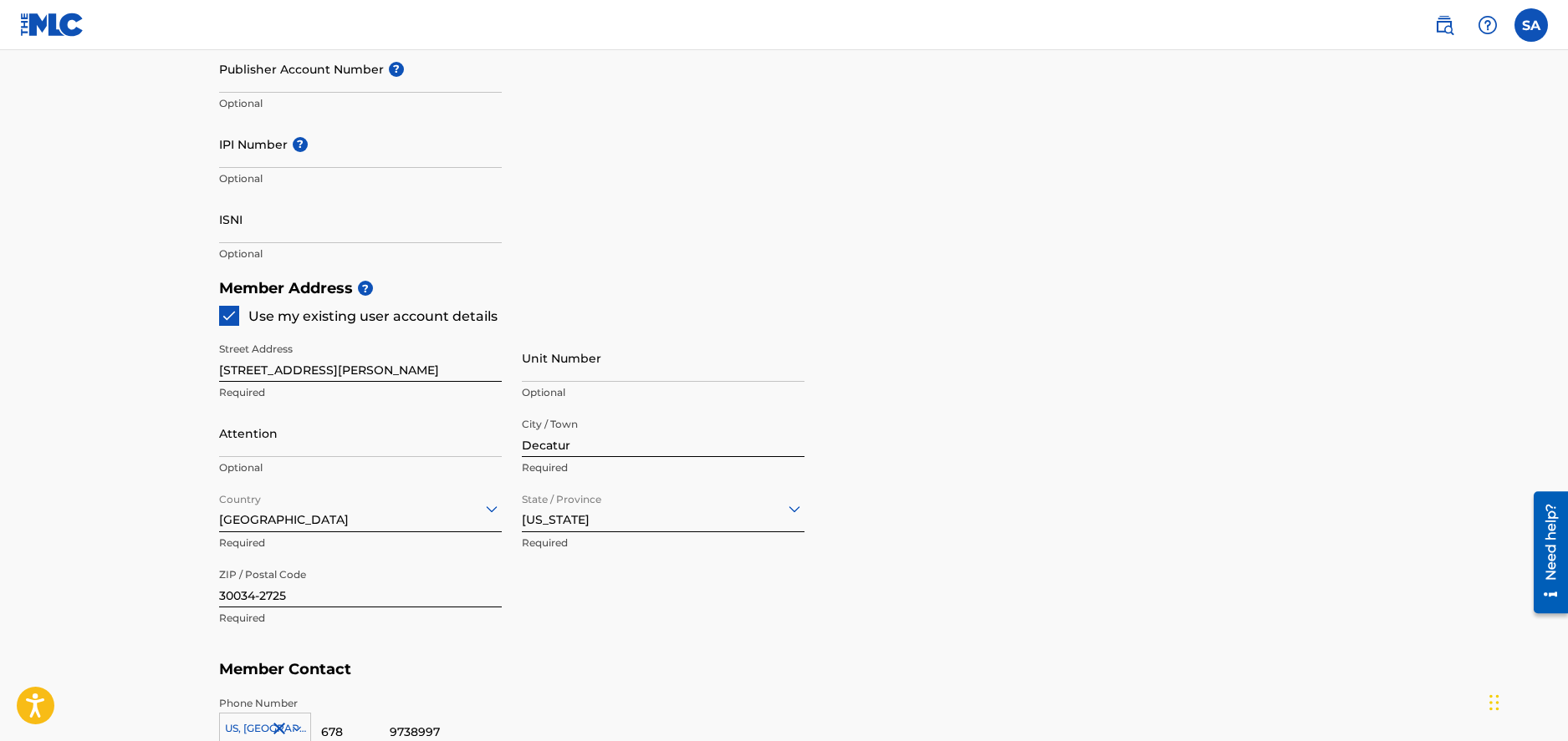
scroll to position [173, 0]
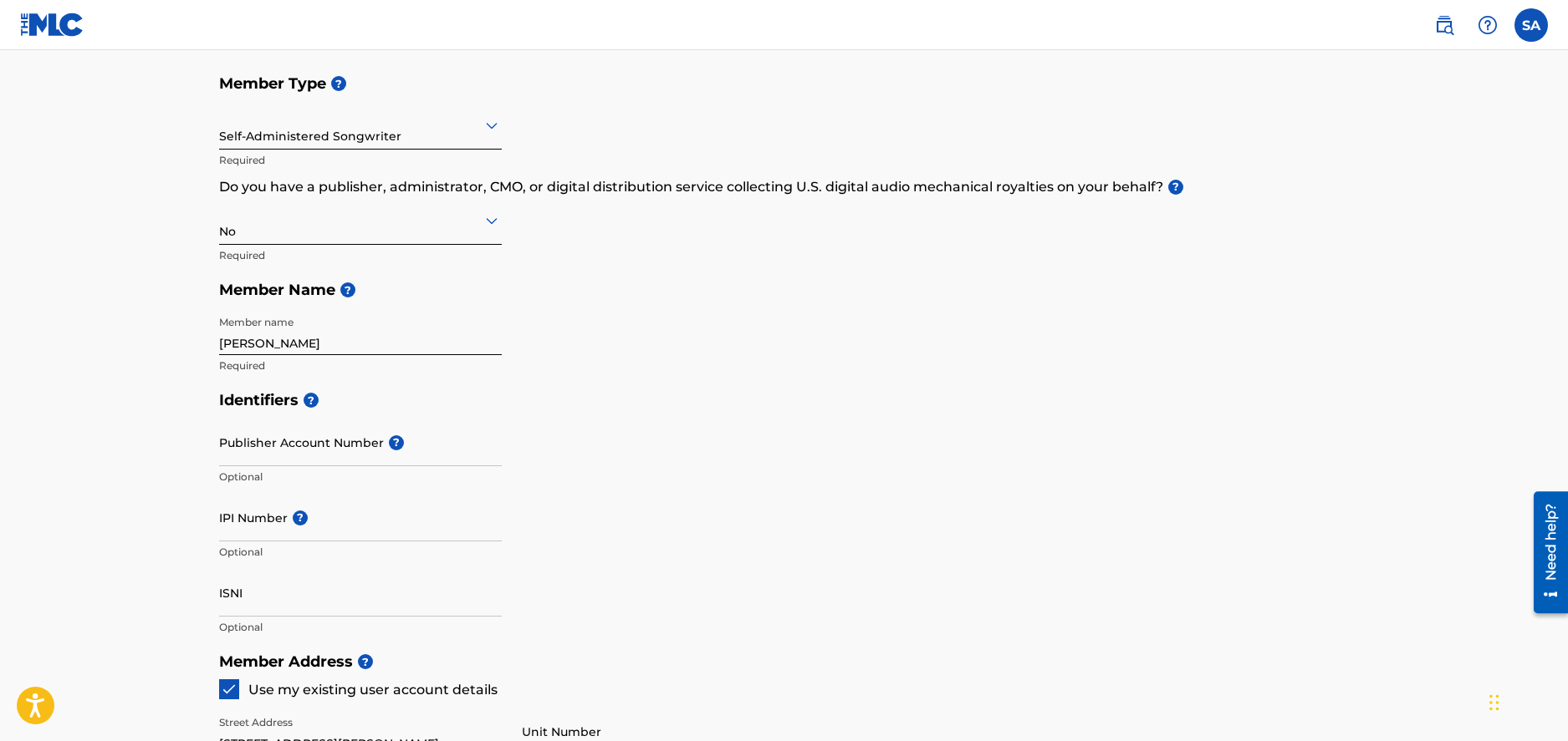
click at [496, 224] on icon at bounding box center [491, 221] width 20 height 20
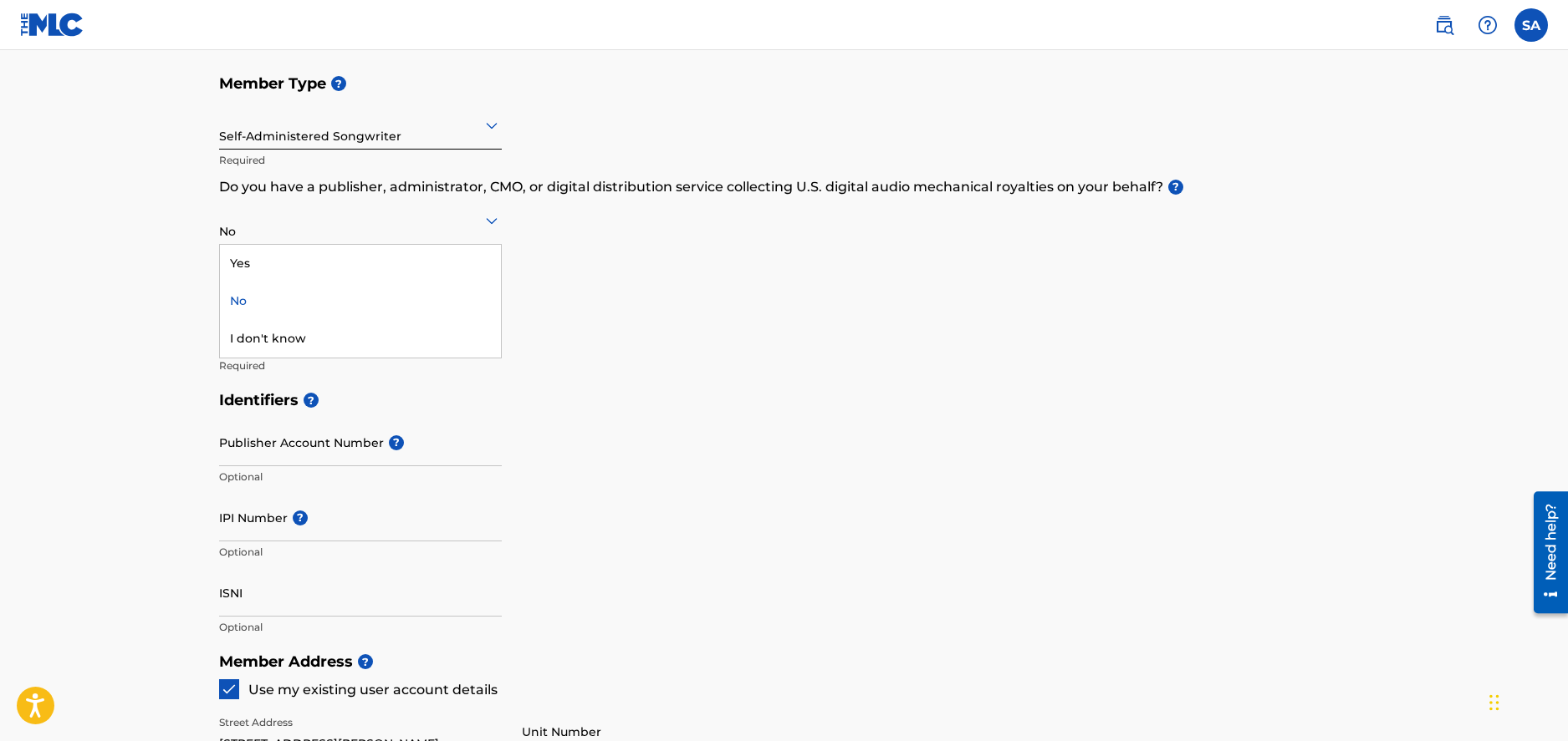
click at [254, 293] on div "No" at bounding box center [360, 301] width 281 height 37
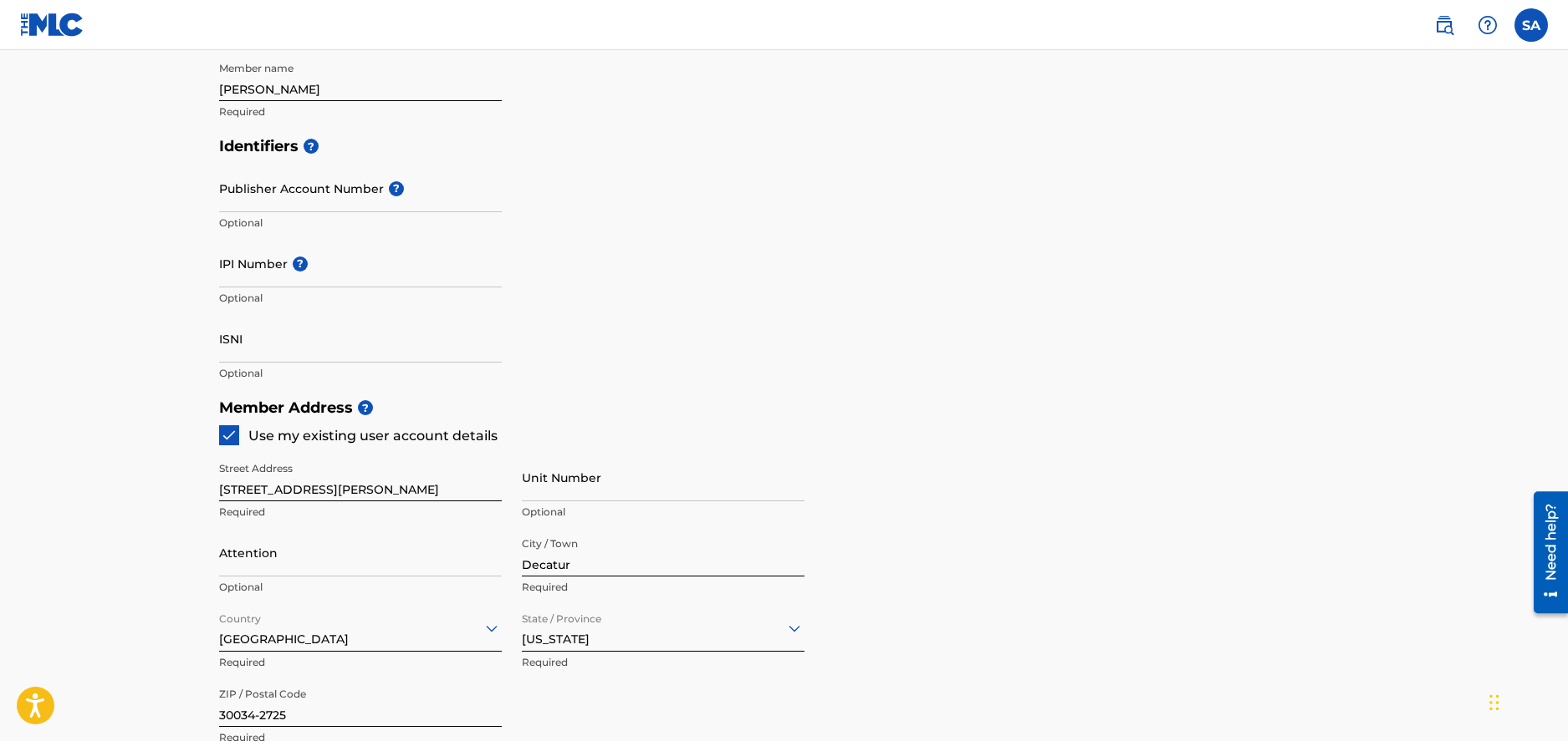
scroll to position [841, 0]
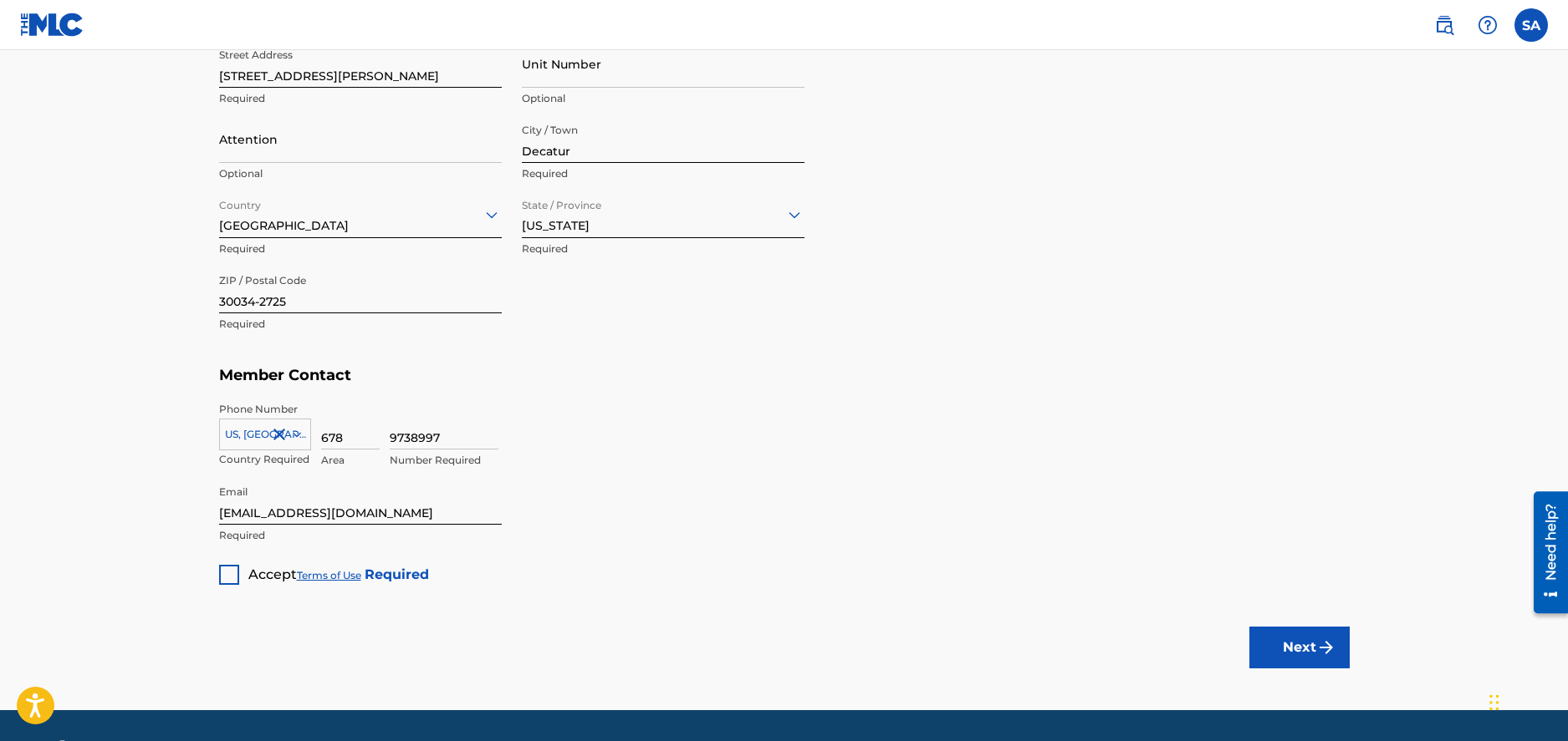
click at [225, 575] on div at bounding box center [228, 575] width 20 height 20
click at [1282, 642] on button "Next" at bounding box center [1300, 648] width 100 height 42
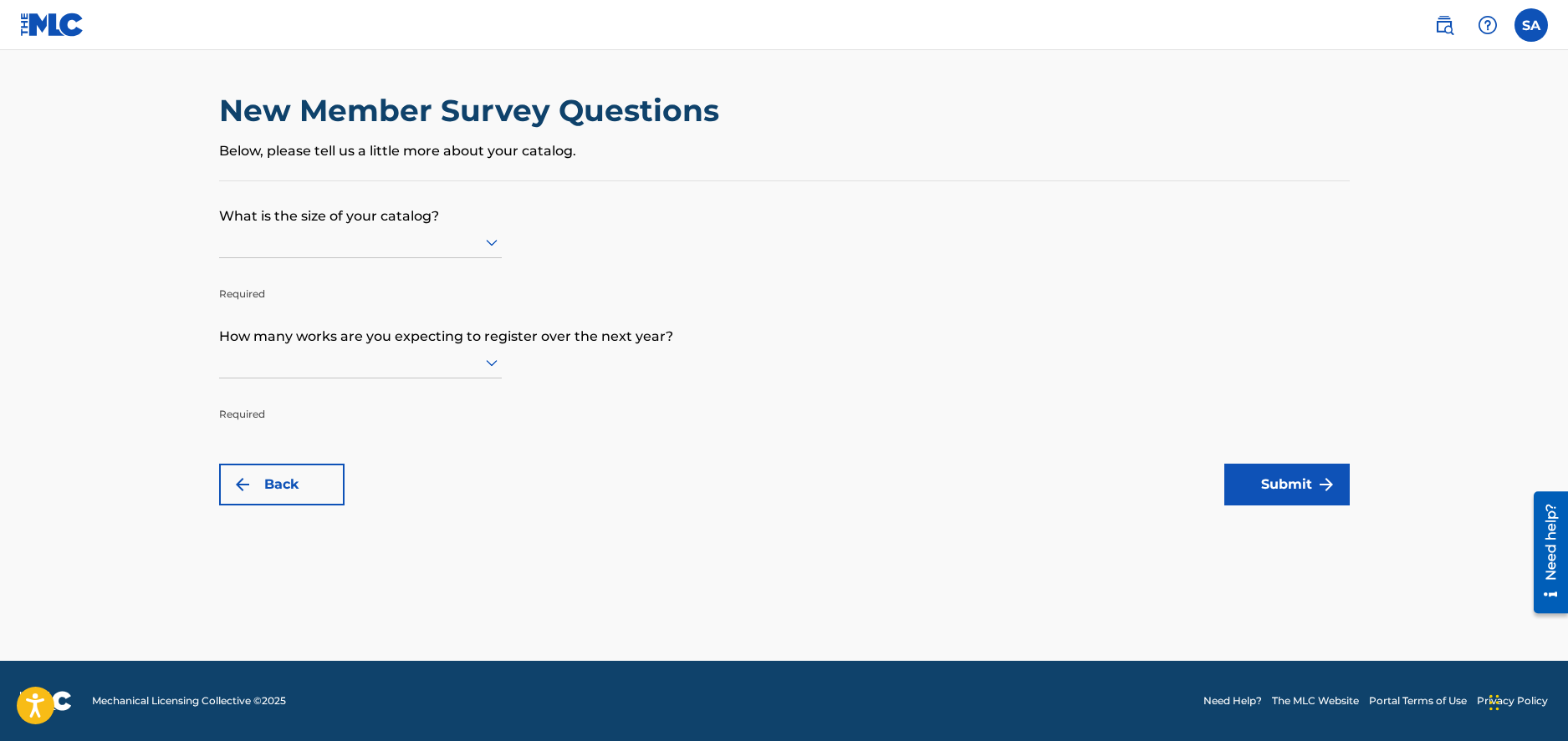
click at [471, 248] on div at bounding box center [360, 242] width 283 height 21
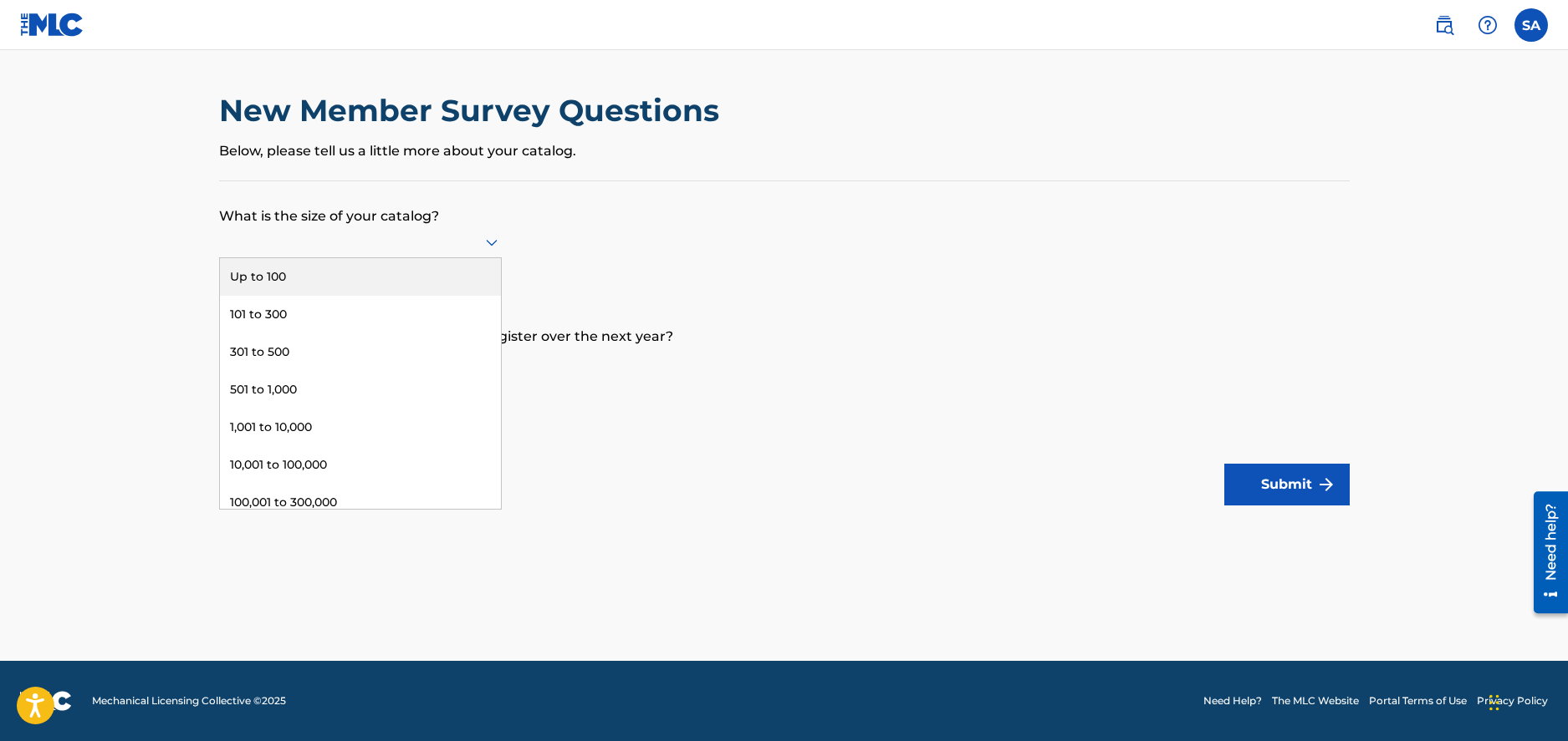
click at [333, 284] on div "Up to 100" at bounding box center [360, 276] width 281 height 37
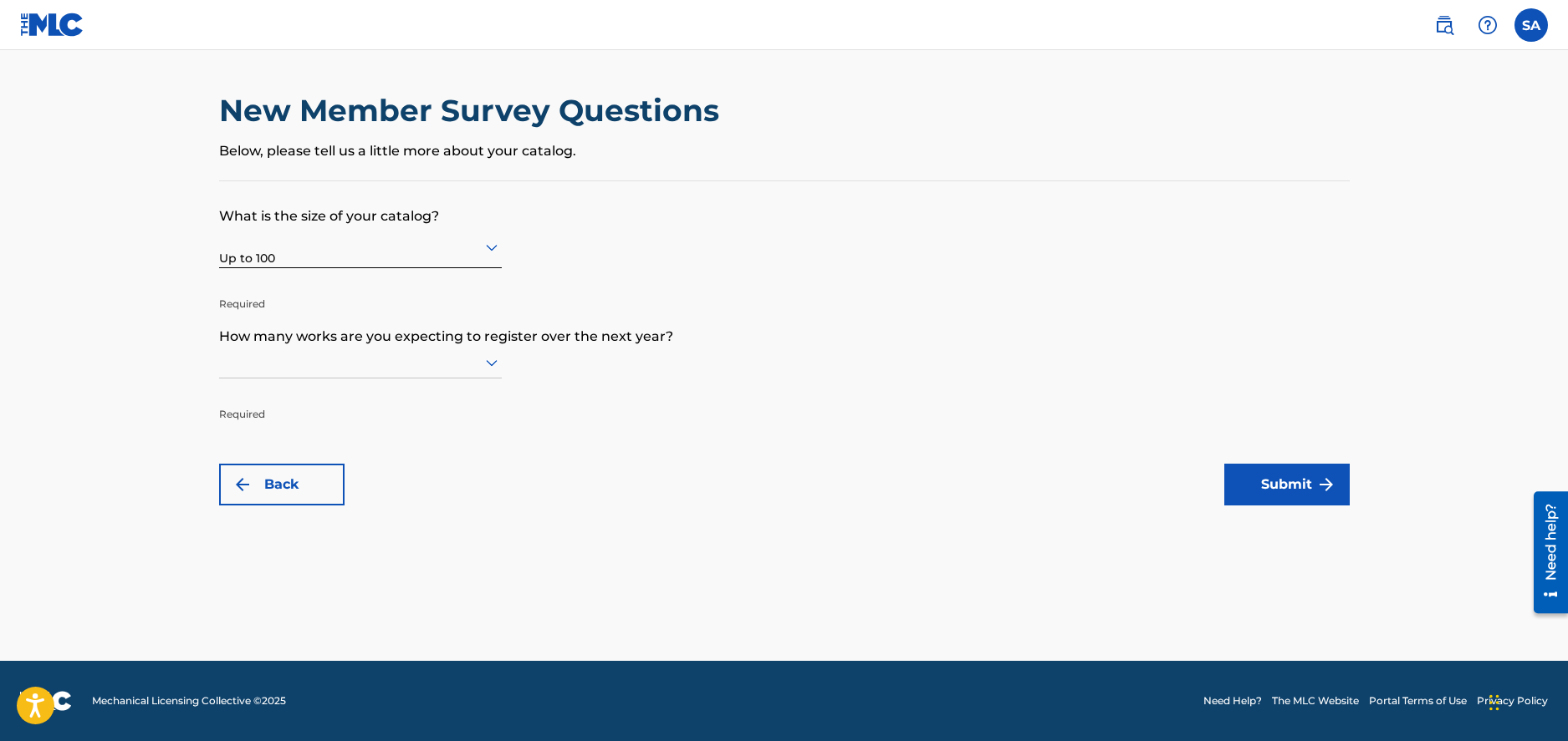
click at [493, 366] on icon at bounding box center [491, 362] width 20 height 20
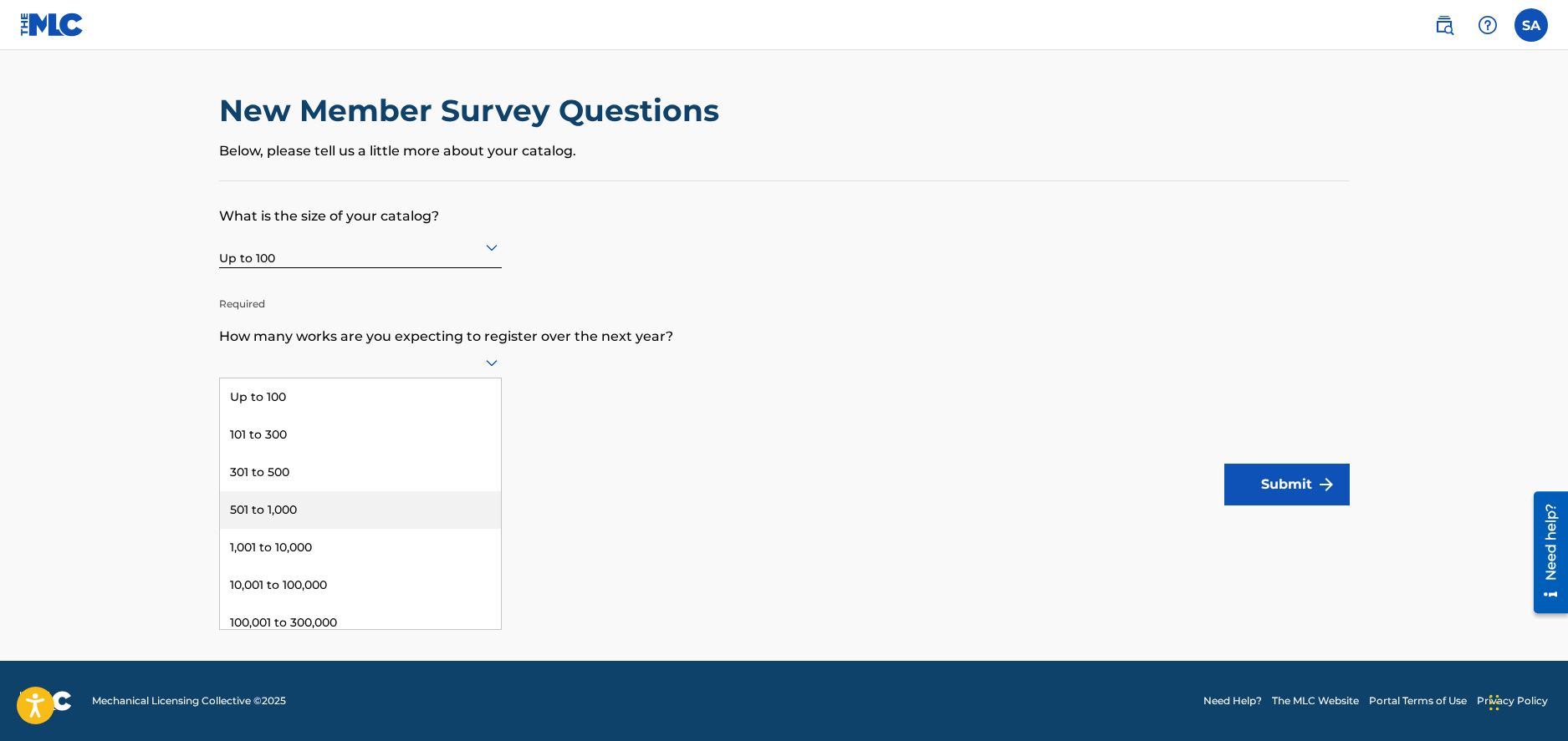
click at [332, 519] on div "501 to 1,000" at bounding box center [360, 510] width 281 height 37
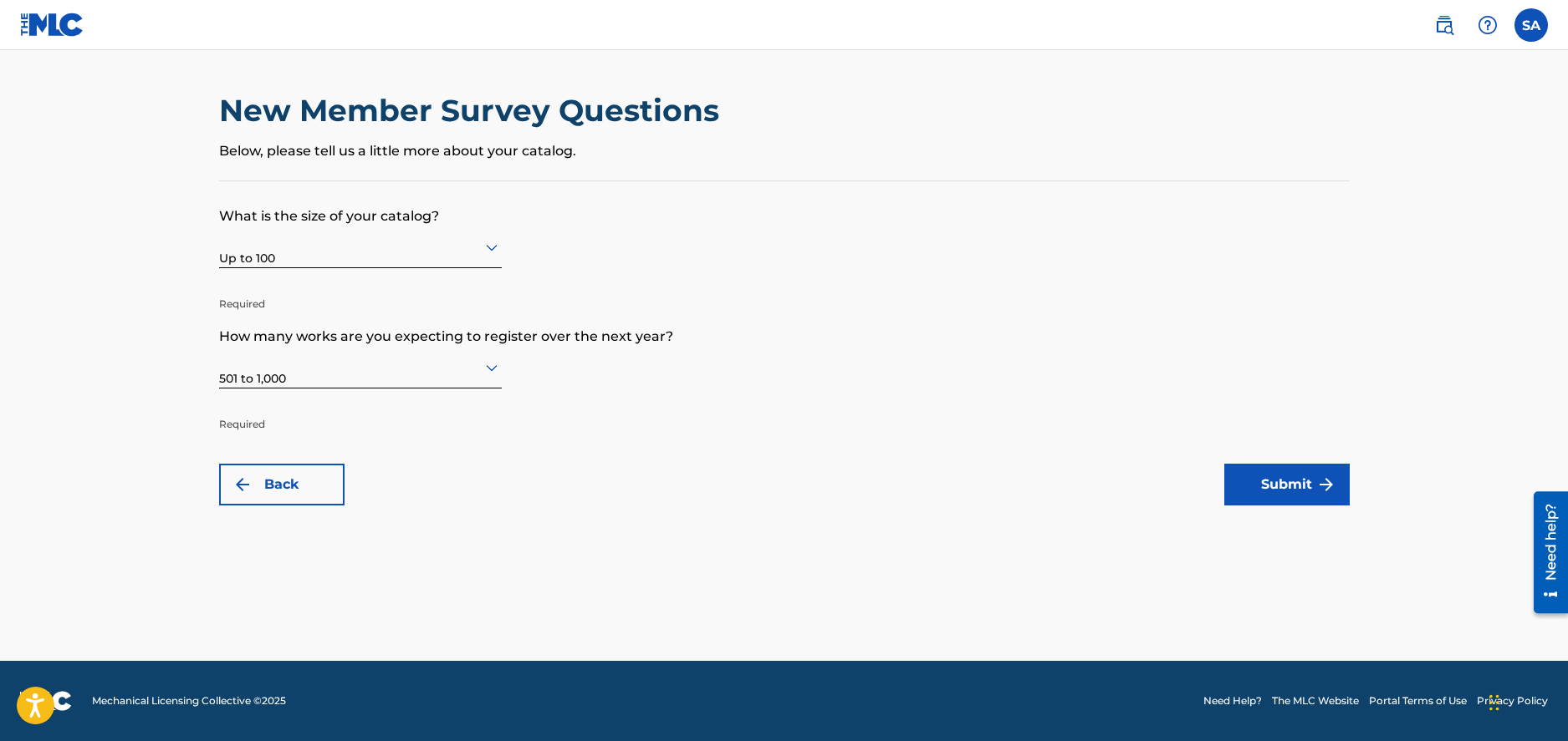
click at [1259, 490] on button "Submit" at bounding box center [1287, 485] width 125 height 42
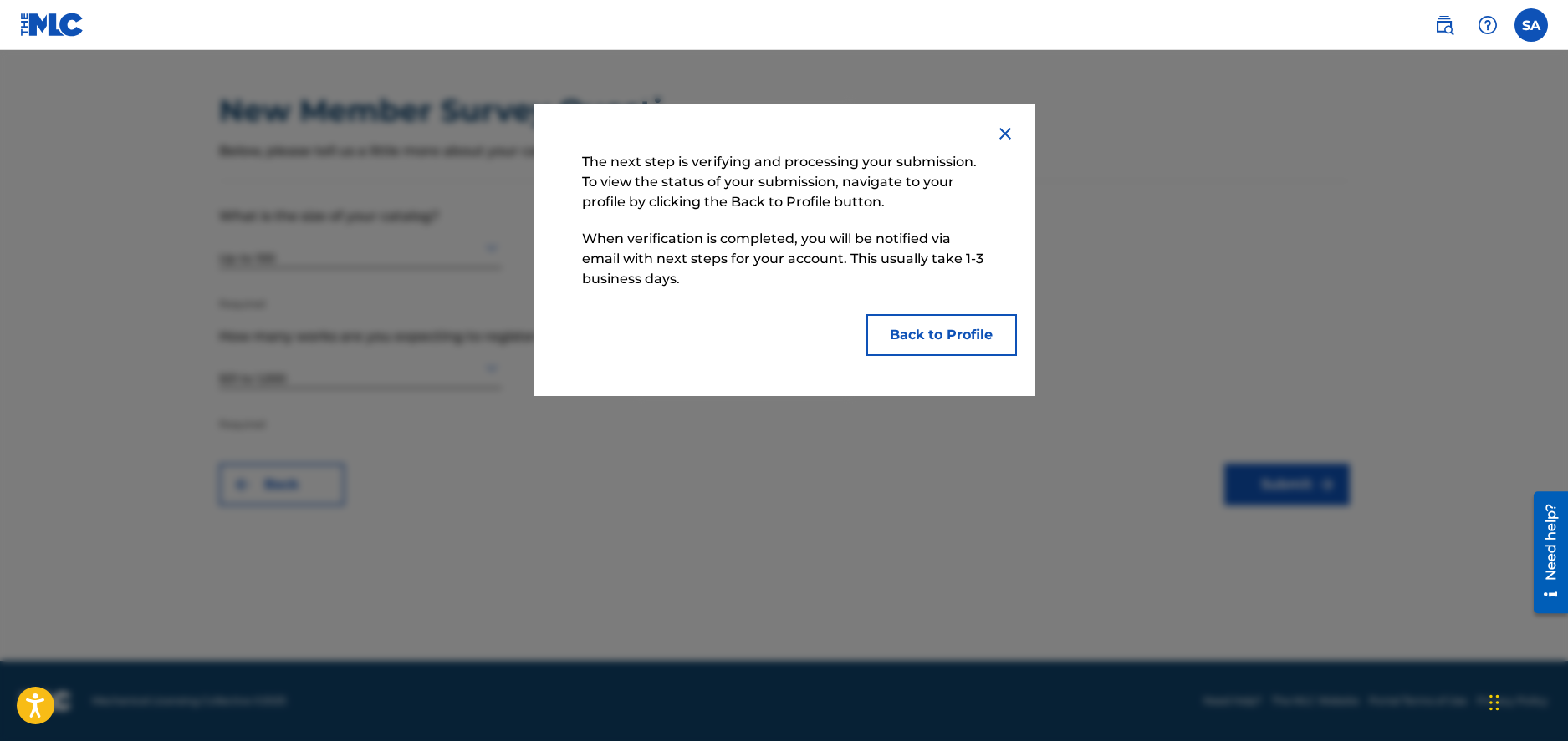
click at [922, 331] on button "Back to Profile" at bounding box center [942, 335] width 151 height 42
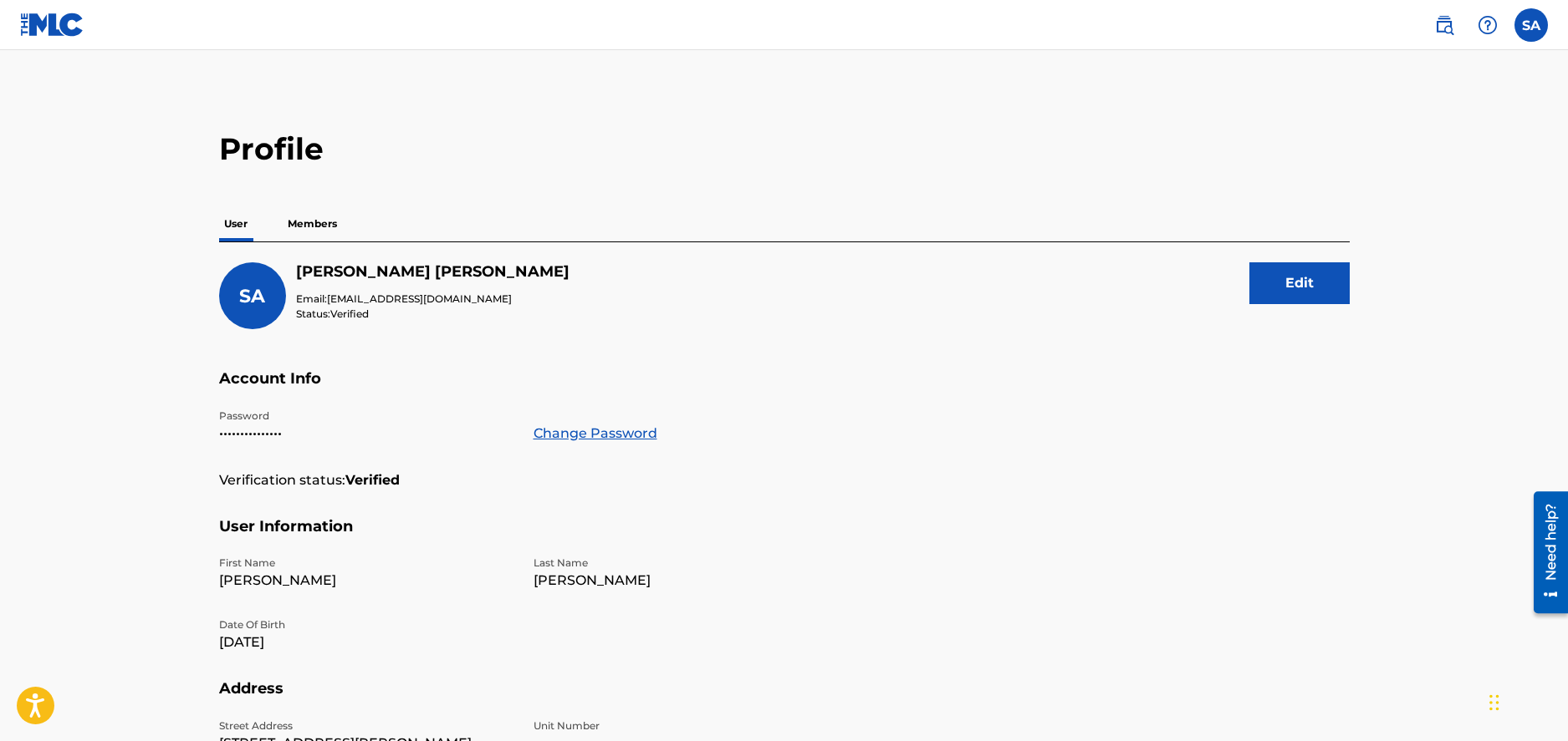
click at [1453, 27] on img at bounding box center [1444, 25] width 20 height 20
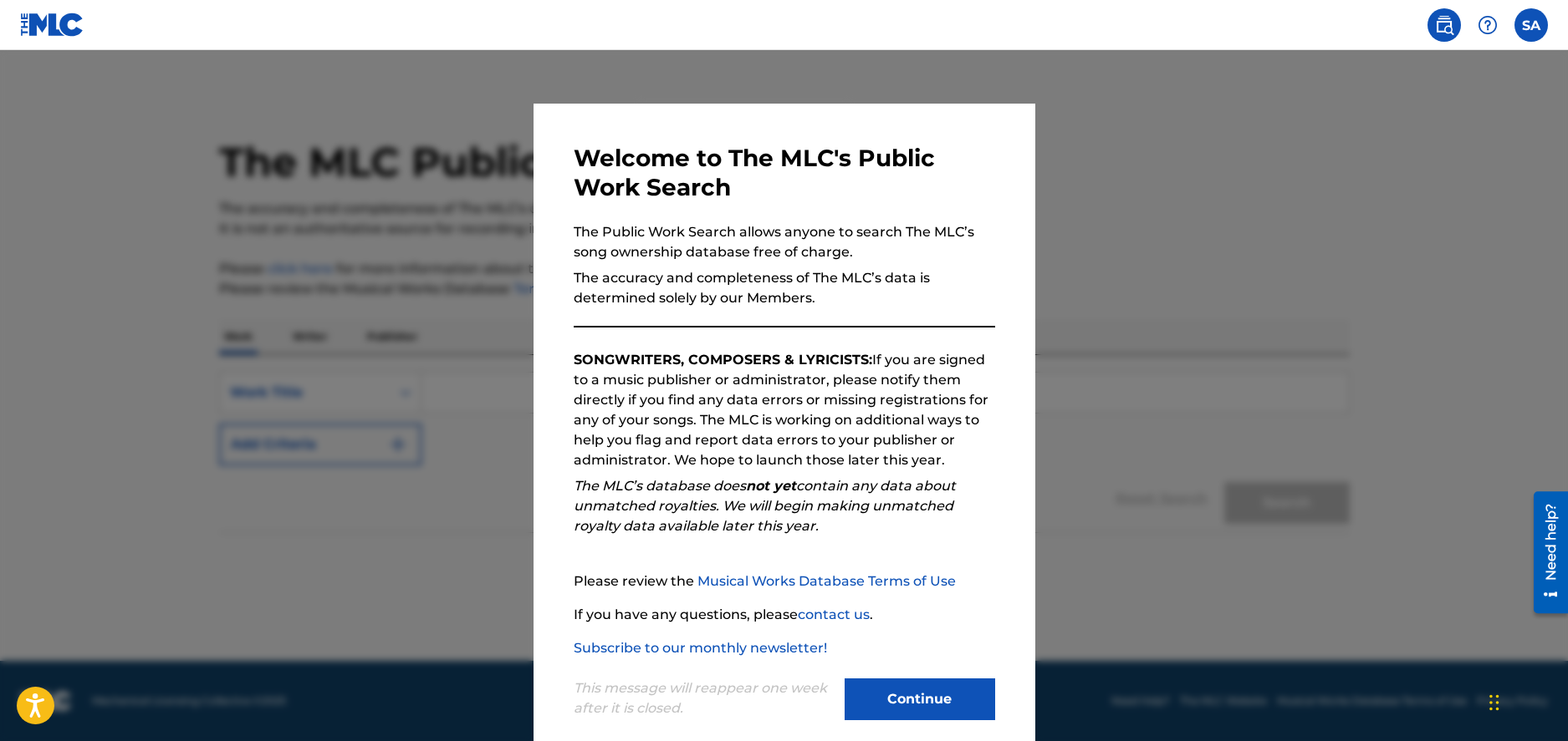
click at [913, 701] on button "Continue" at bounding box center [920, 700] width 151 height 42
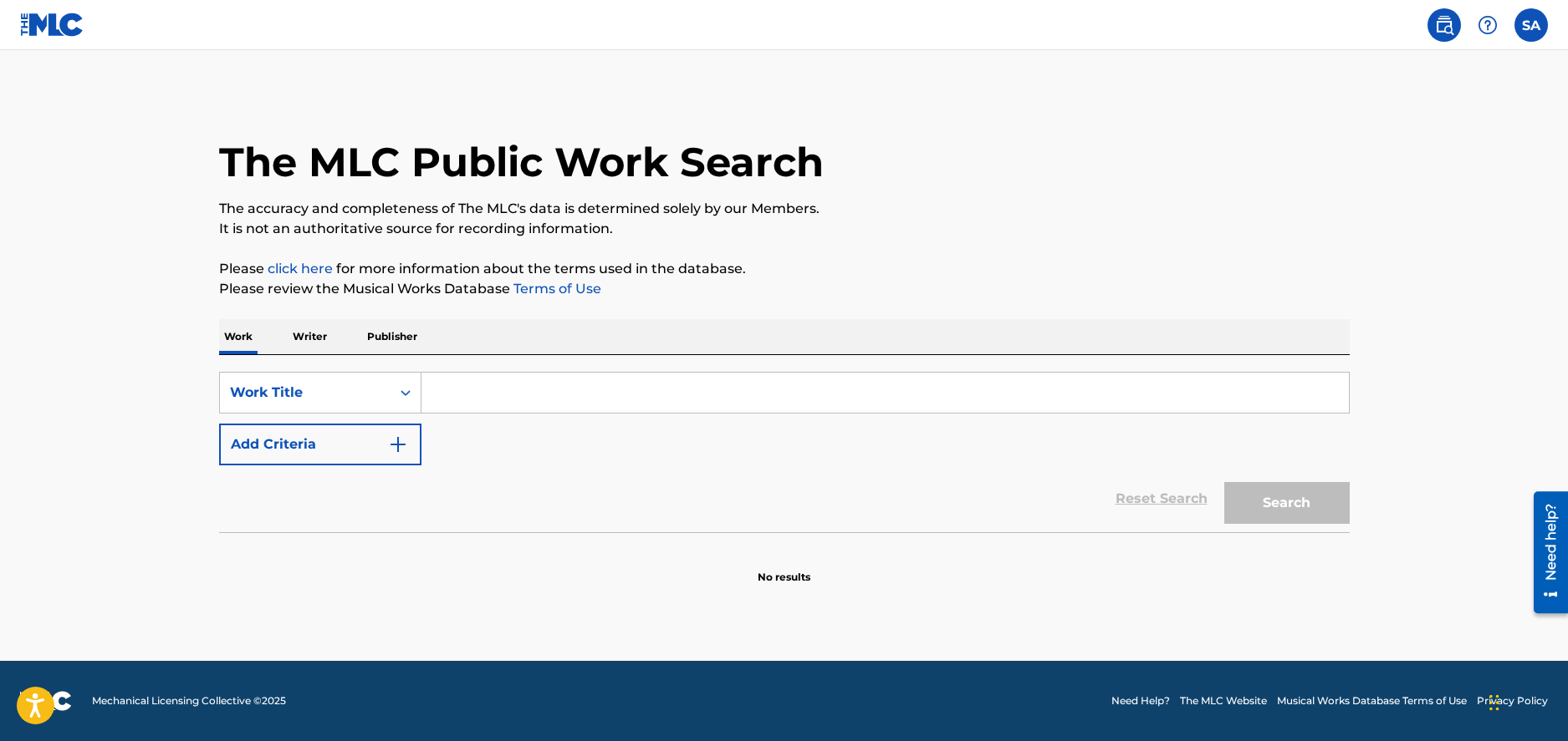
click at [615, 533] on section at bounding box center [784, 538] width 1130 height 10
